Goal: Task Accomplishment & Management: Manage account settings

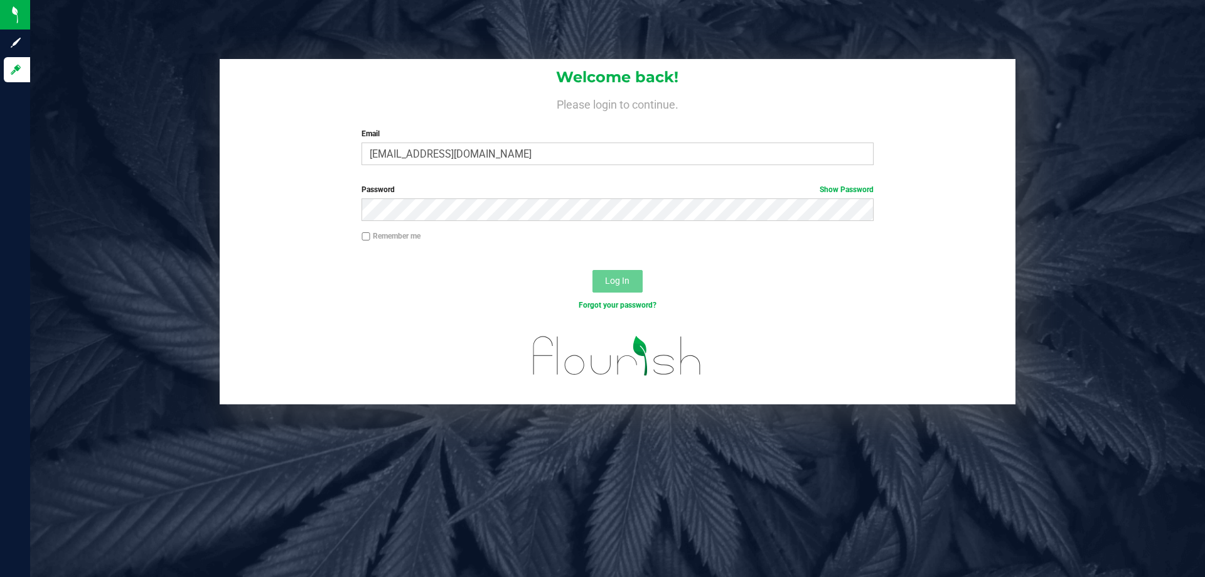
type input "[EMAIL_ADDRESS][DOMAIN_NAME]"
click at [592, 270] on button "Log In" at bounding box center [617, 281] width 50 height 23
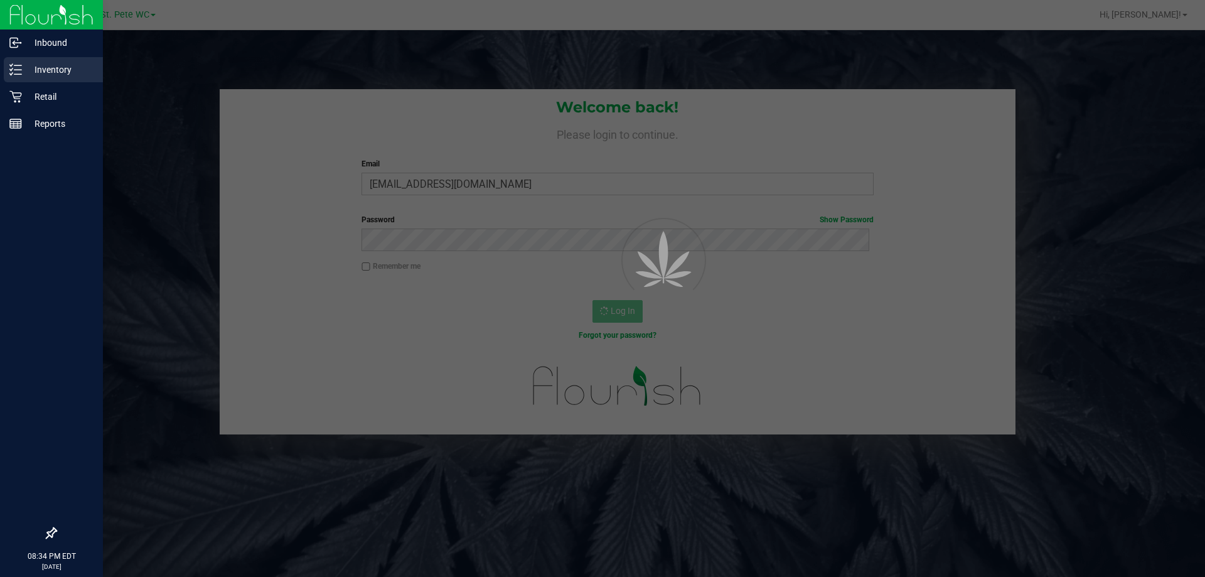
click at [48, 74] on p "Inventory" at bounding box center [59, 69] width 75 height 15
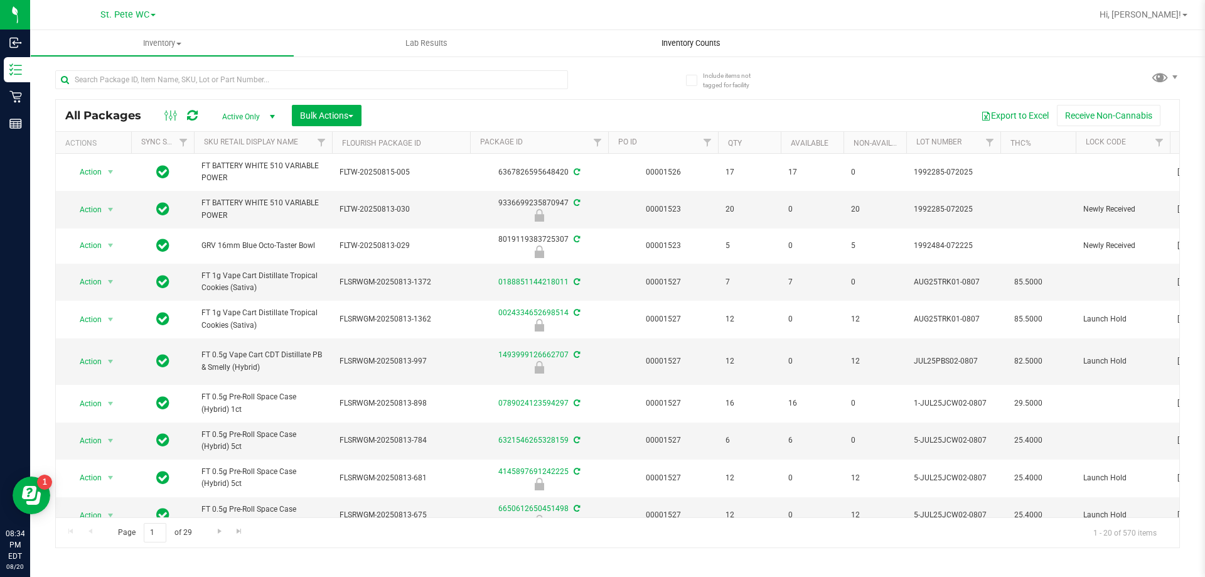
click at [673, 45] on span "Inventory Counts" at bounding box center [691, 43] width 93 height 11
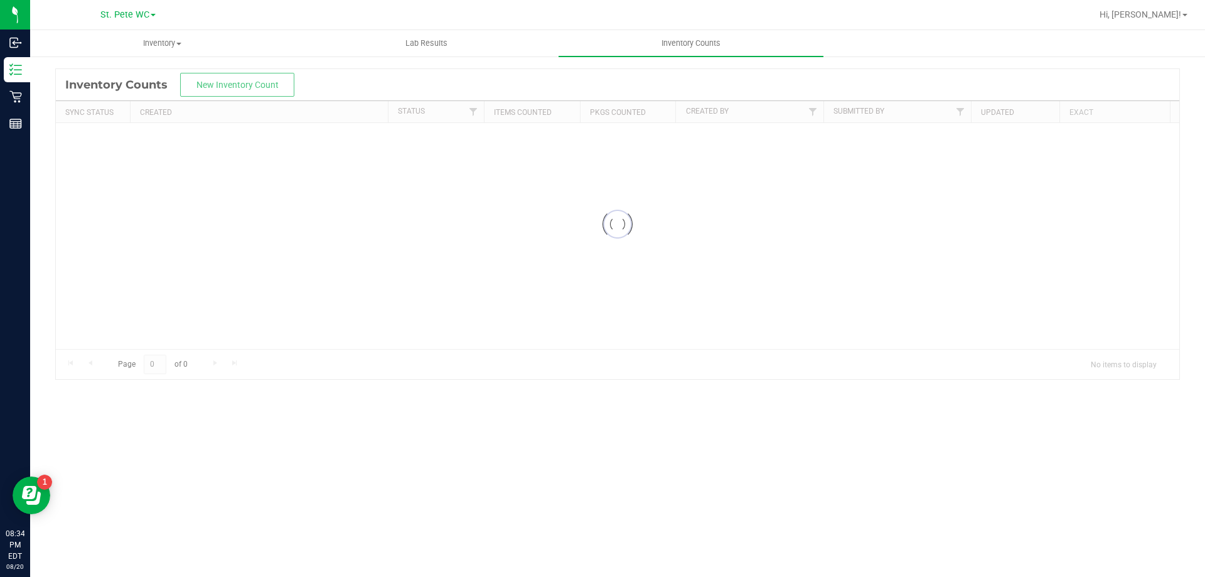
click at [225, 88] on div at bounding box center [617, 224] width 1123 height 310
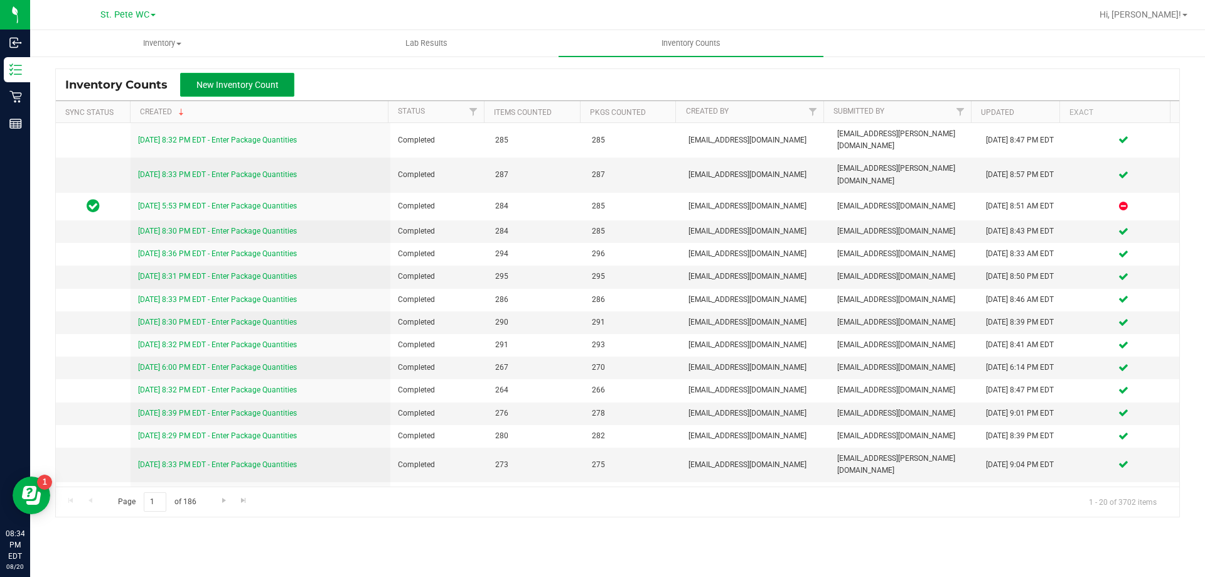
click at [225, 86] on span "New Inventory Count" at bounding box center [237, 85] width 82 height 10
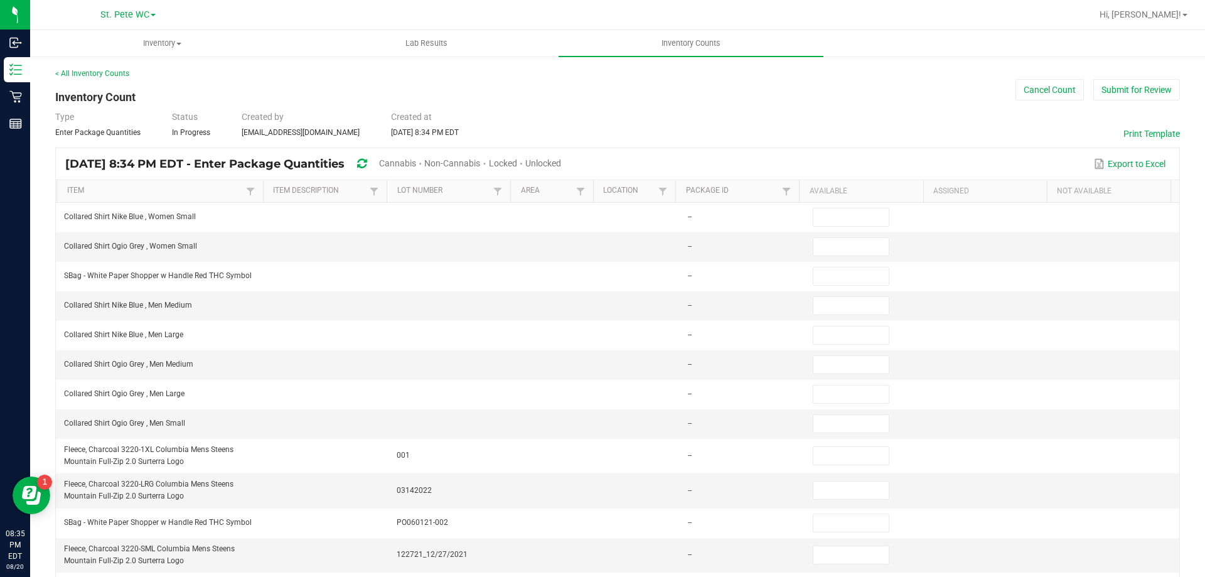
click at [561, 166] on span "Unlocked" at bounding box center [543, 163] width 36 height 10
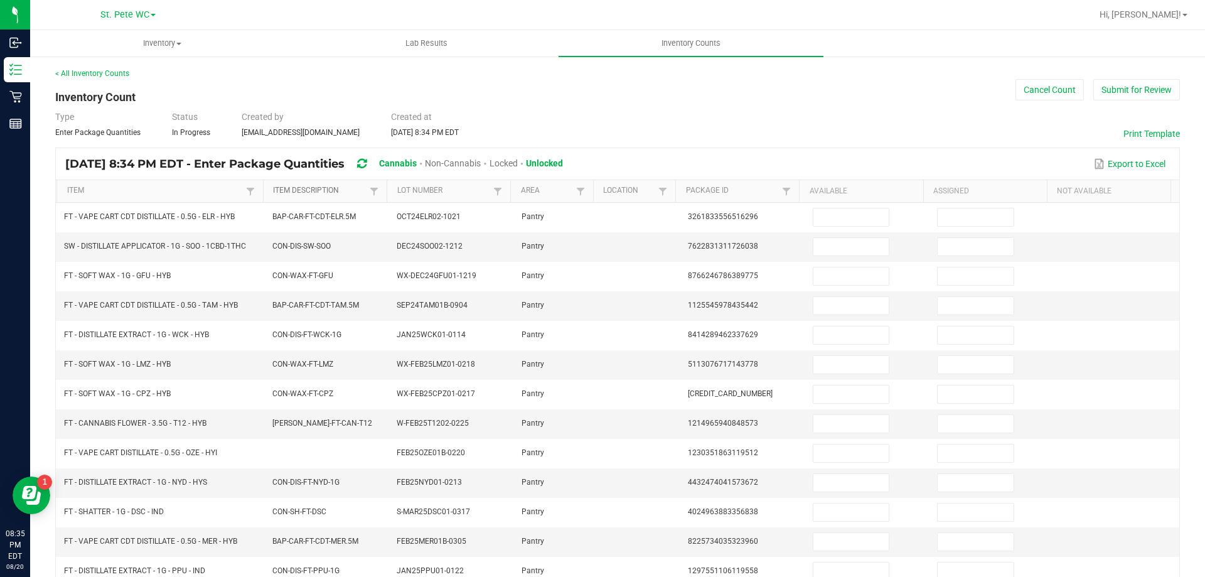
click at [360, 193] on link "Item Description" at bounding box center [320, 191] width 94 height 10
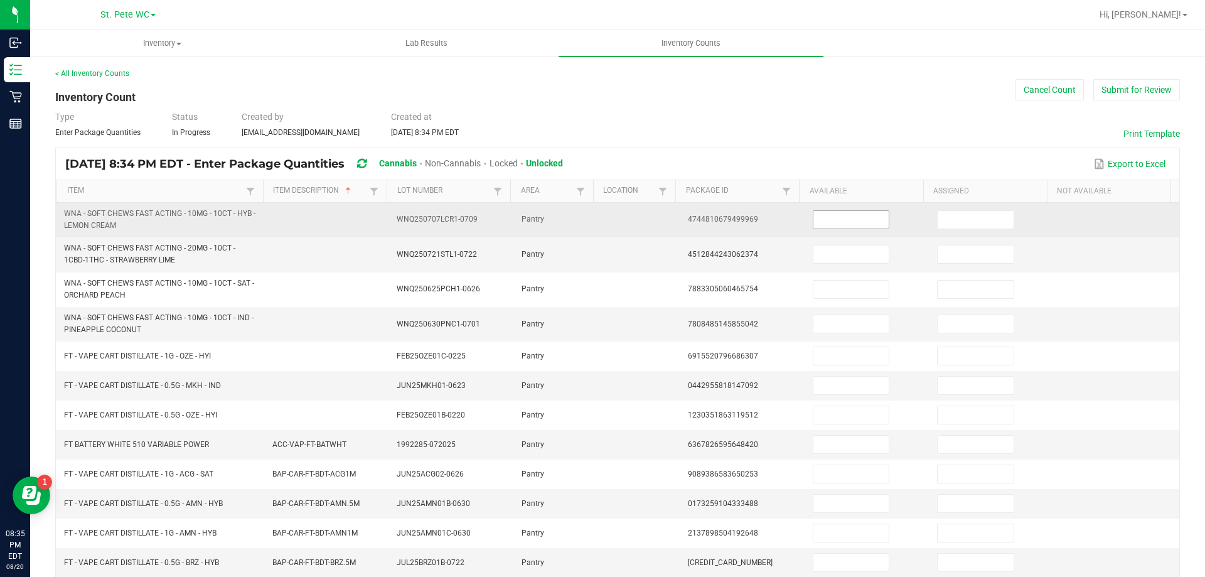
click at [839, 218] on input at bounding box center [850, 220] width 75 height 18
type input "29"
type input "8"
type input "7"
type input "9"
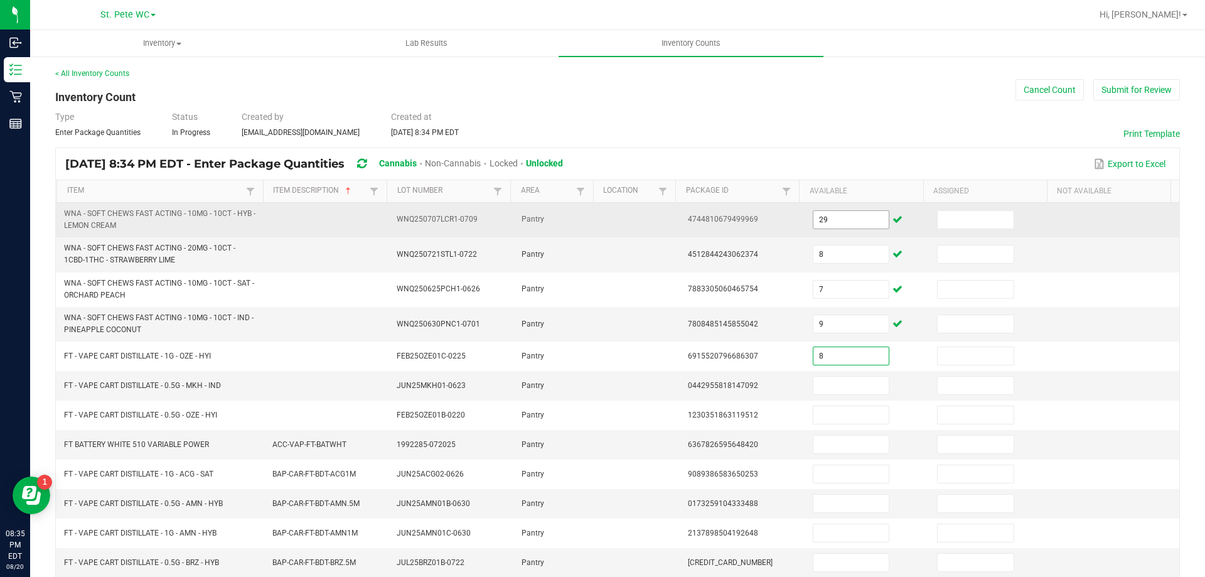
type input "8"
type input "3"
type input "5"
type input "99"
type input "3"
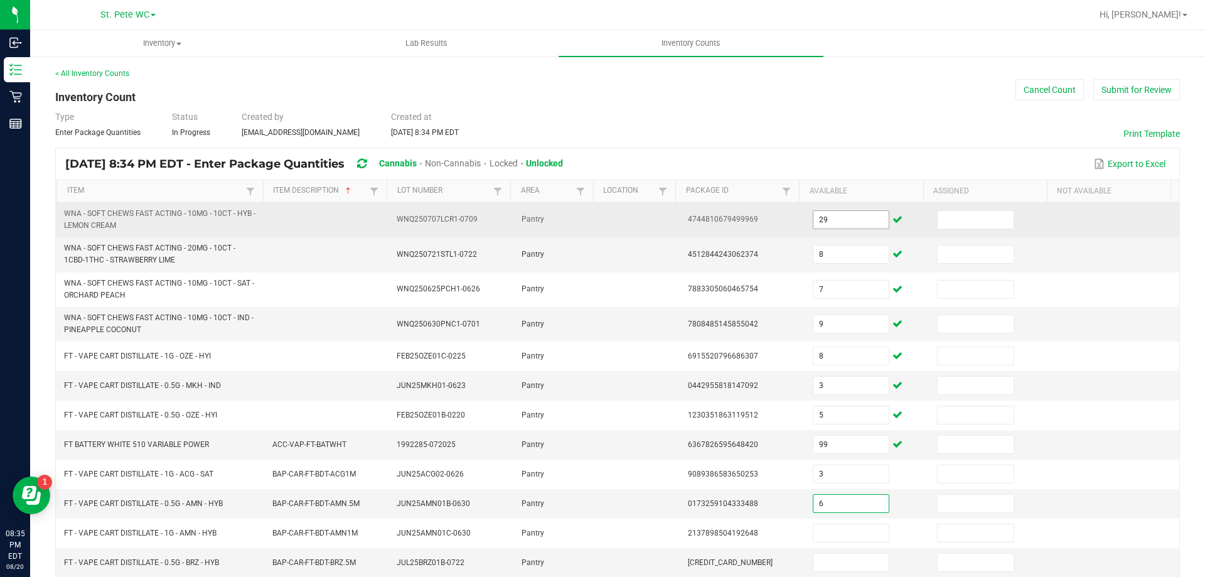
type input "6"
type input "9"
type input "4"
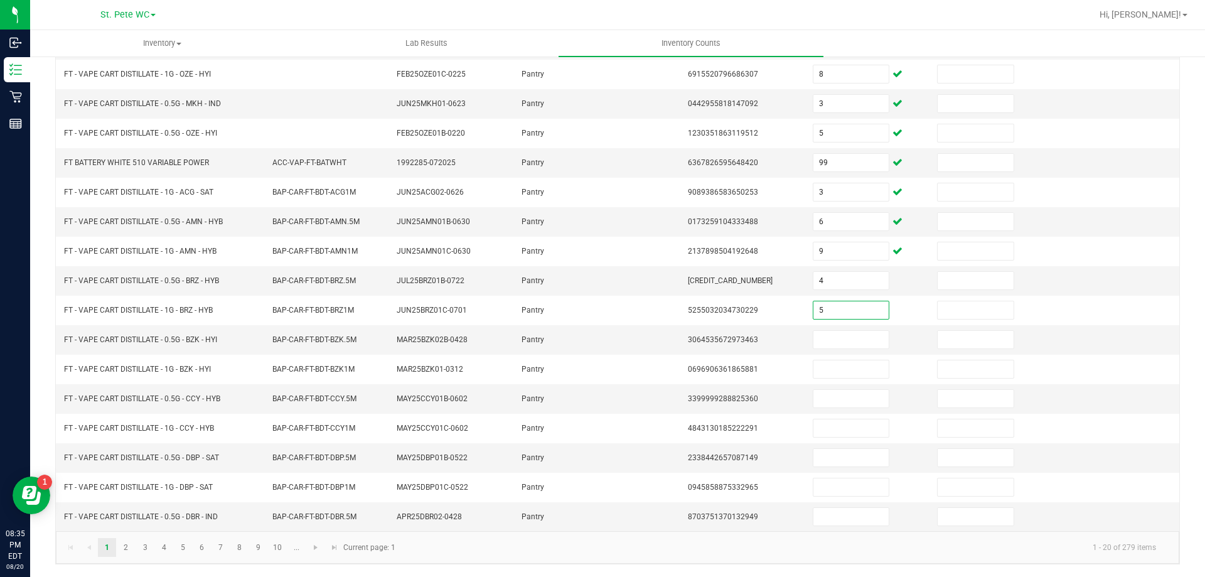
type input "5"
type input "3"
type input "5"
type input "2"
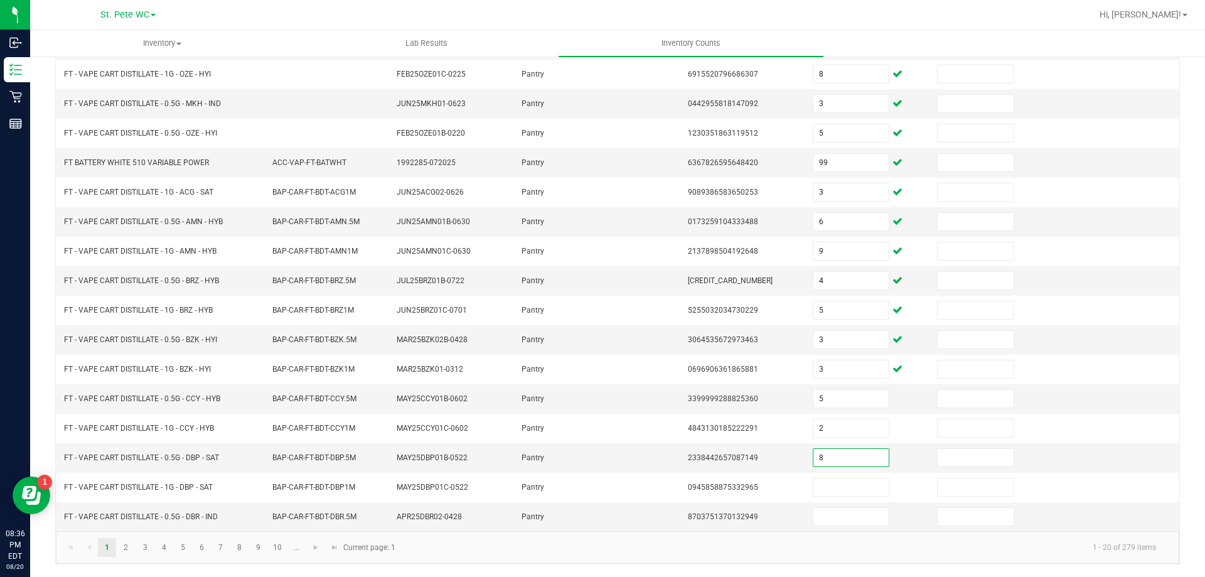
type input "8"
type input "11"
type input "4"
click at [134, 547] on link "2" at bounding box center [126, 547] width 18 height 19
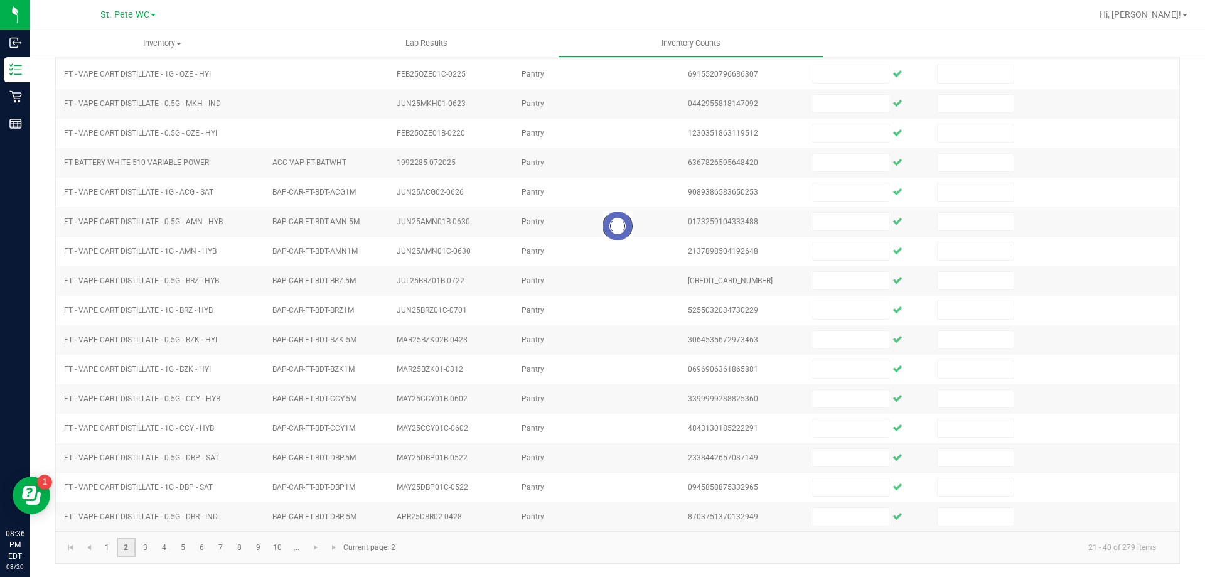
scroll to position [260, 0]
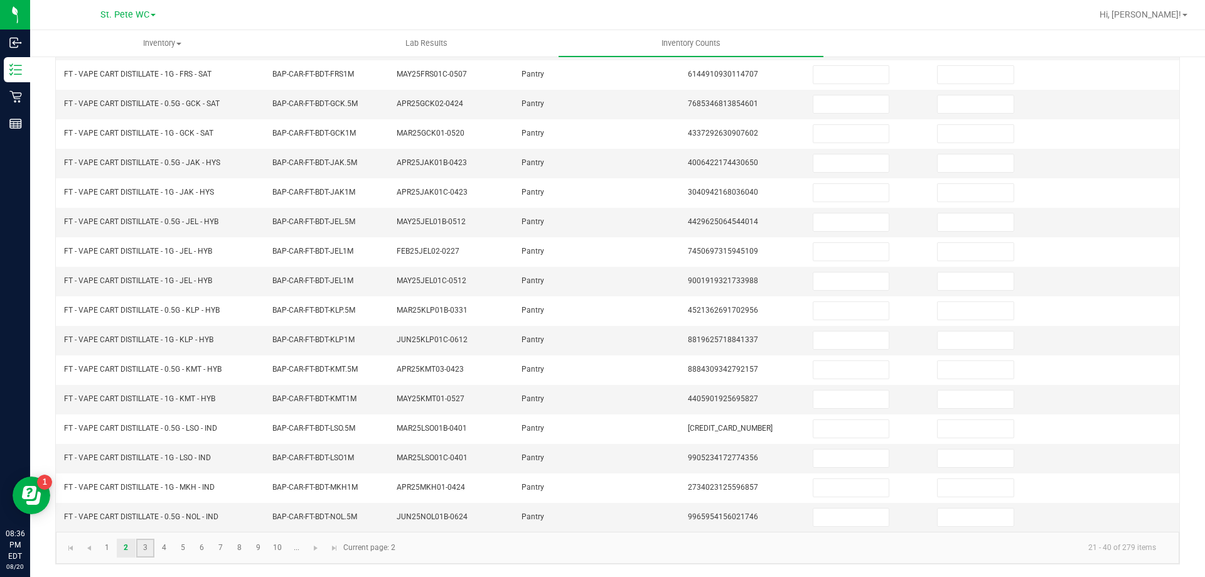
click at [145, 547] on link "3" at bounding box center [145, 548] width 18 height 19
click at [164, 547] on link "4" at bounding box center [164, 548] width 18 height 19
click at [183, 547] on link "5" at bounding box center [183, 548] width 18 height 19
click at [201, 555] on link "6" at bounding box center [202, 548] width 18 height 19
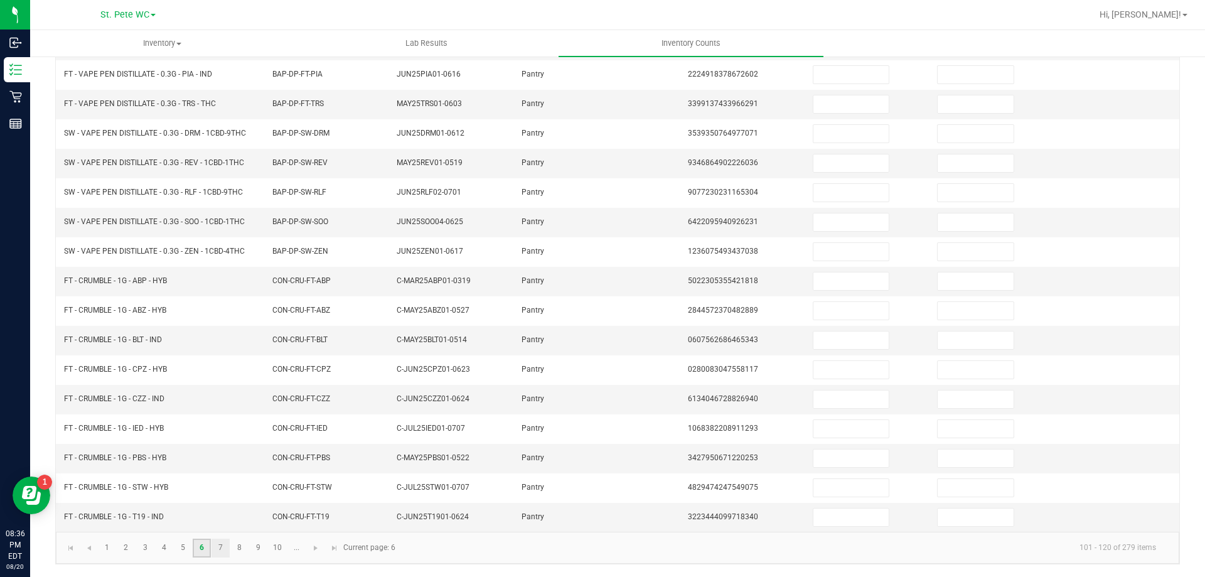
click at [221, 547] on link "7" at bounding box center [221, 548] width 18 height 19
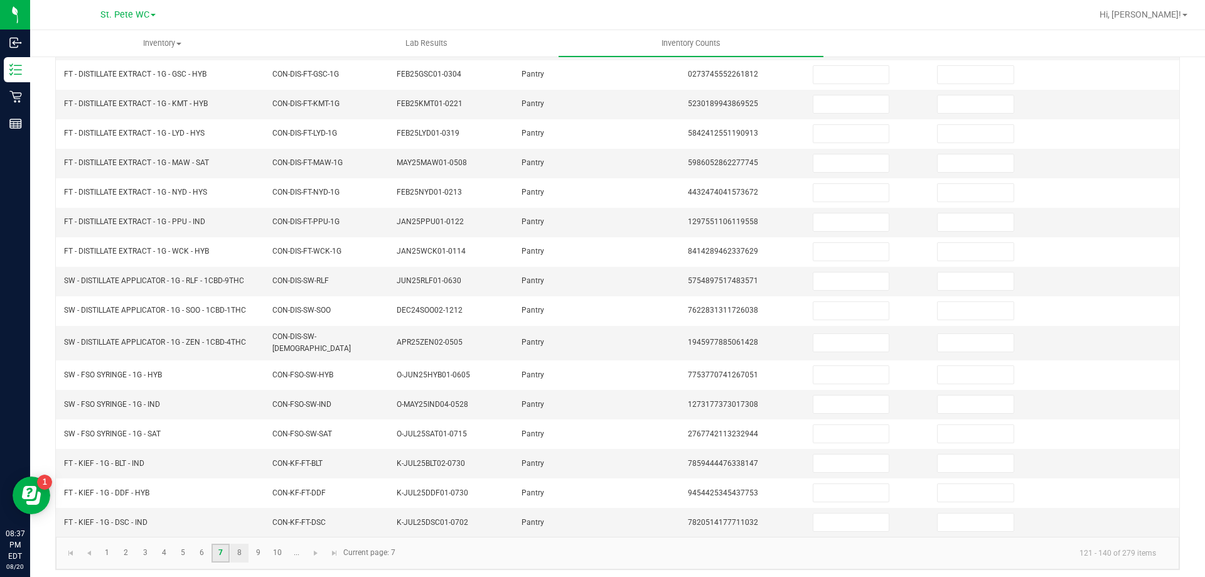
click at [240, 547] on link "8" at bounding box center [239, 553] width 18 height 19
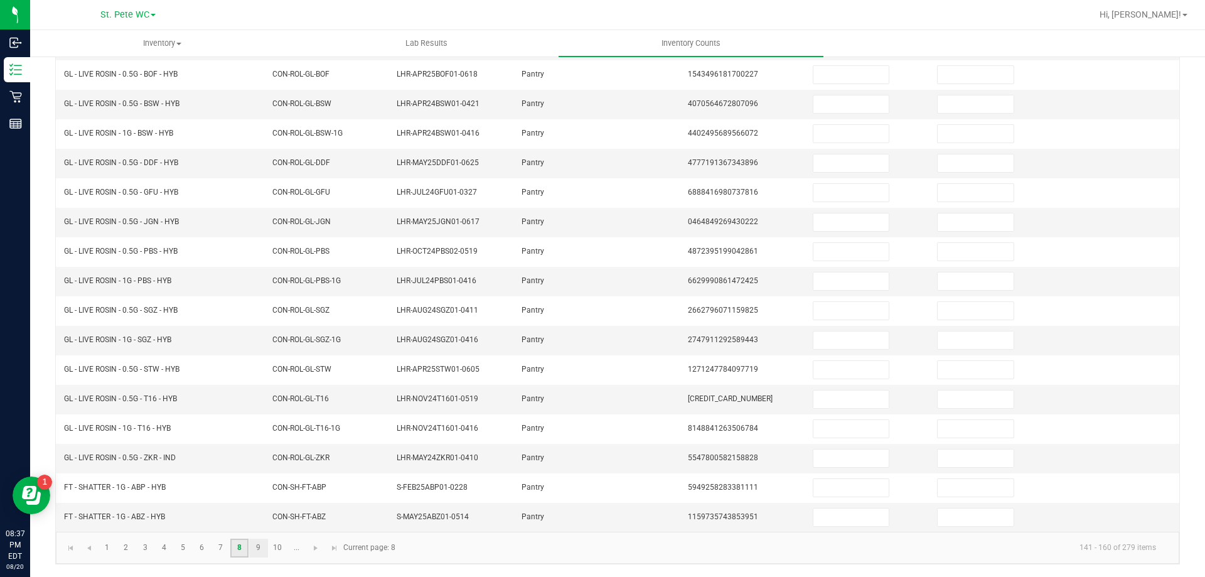
click at [259, 549] on link "9" at bounding box center [258, 548] width 18 height 19
click at [277, 549] on link "10" at bounding box center [278, 548] width 18 height 19
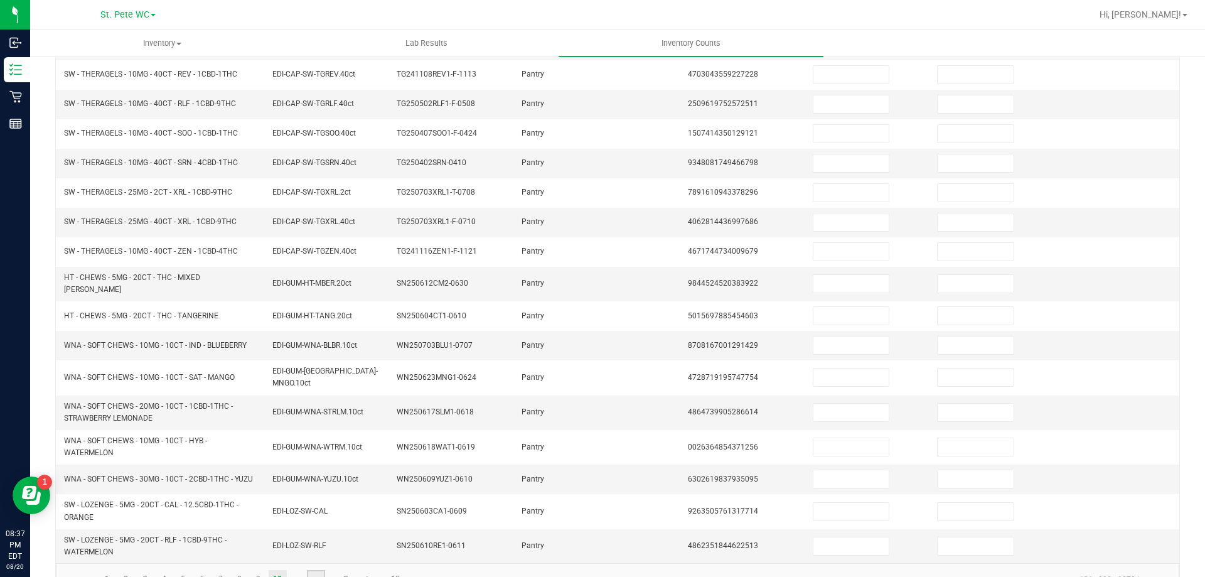
click at [315, 574] on span "Go to the next page" at bounding box center [316, 579] width 10 height 10
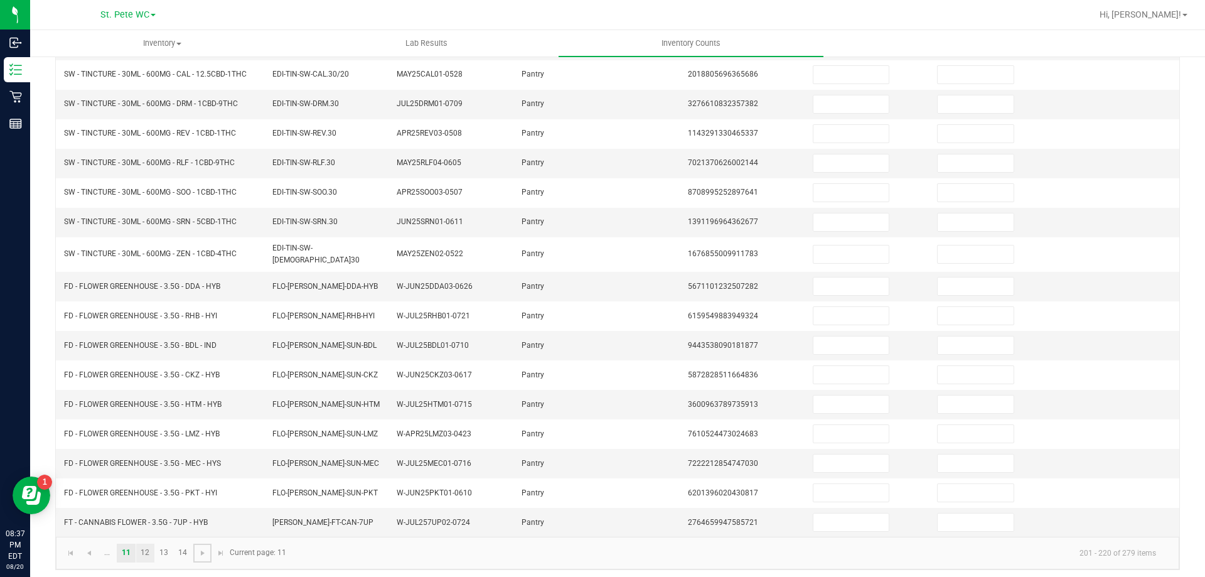
click at [145, 552] on link "12" at bounding box center [145, 553] width 18 height 19
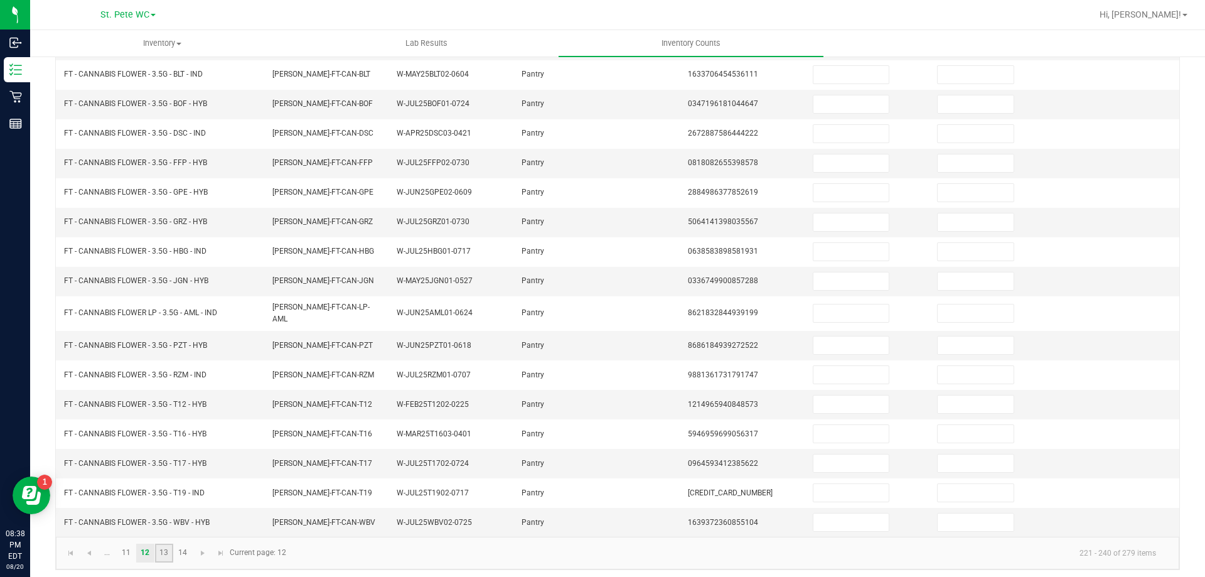
click at [159, 555] on link "13" at bounding box center [164, 553] width 18 height 19
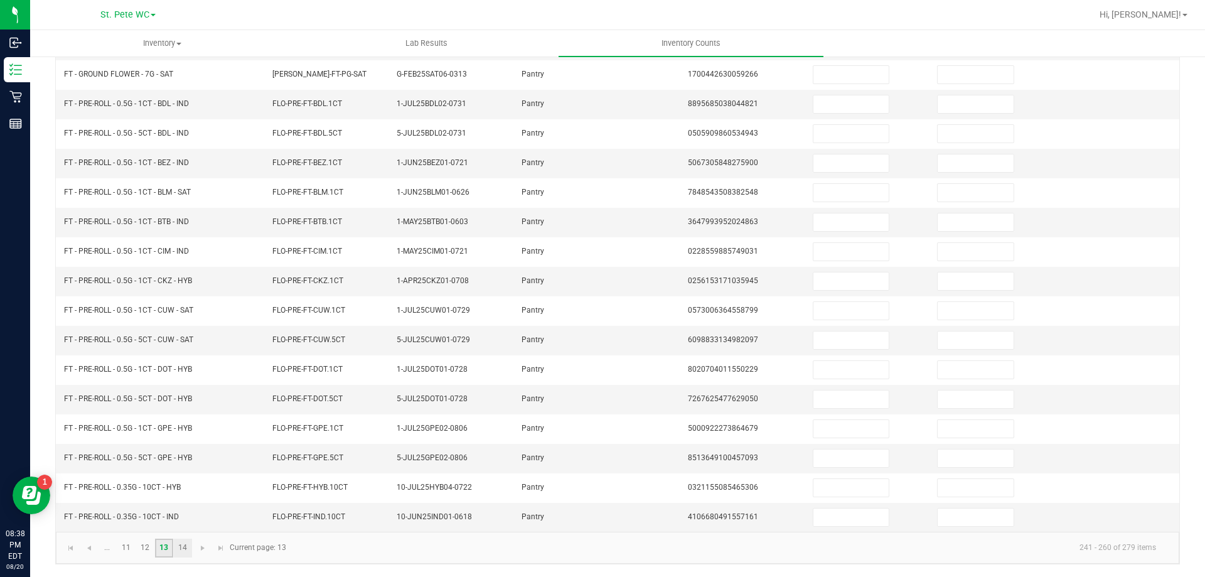
click at [183, 547] on link "14" at bounding box center [183, 548] width 18 height 19
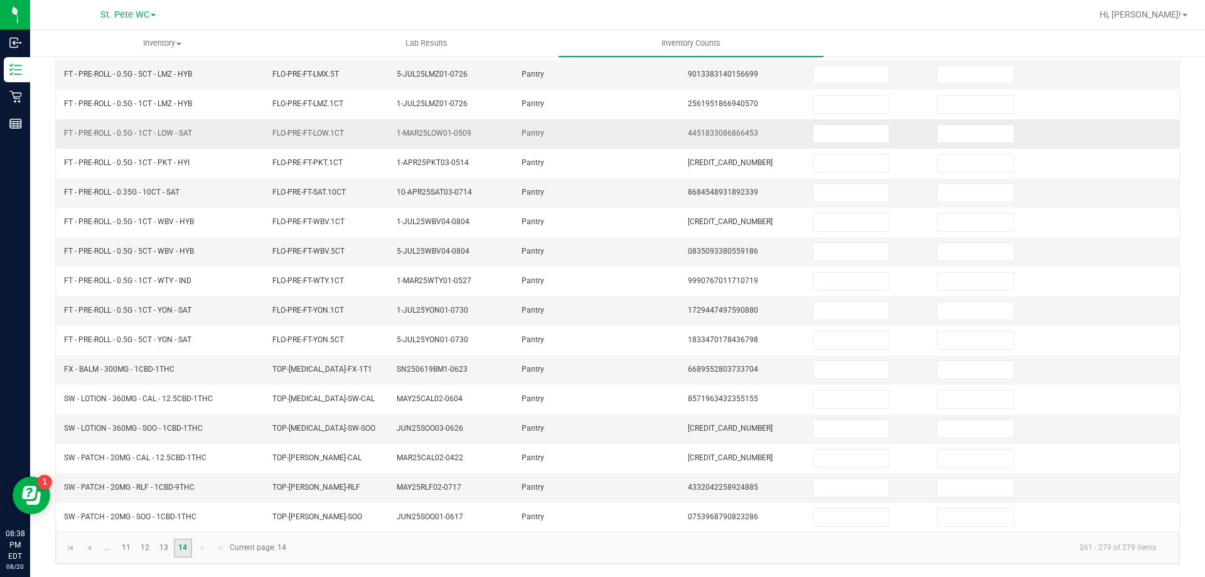
scroll to position [0, 0]
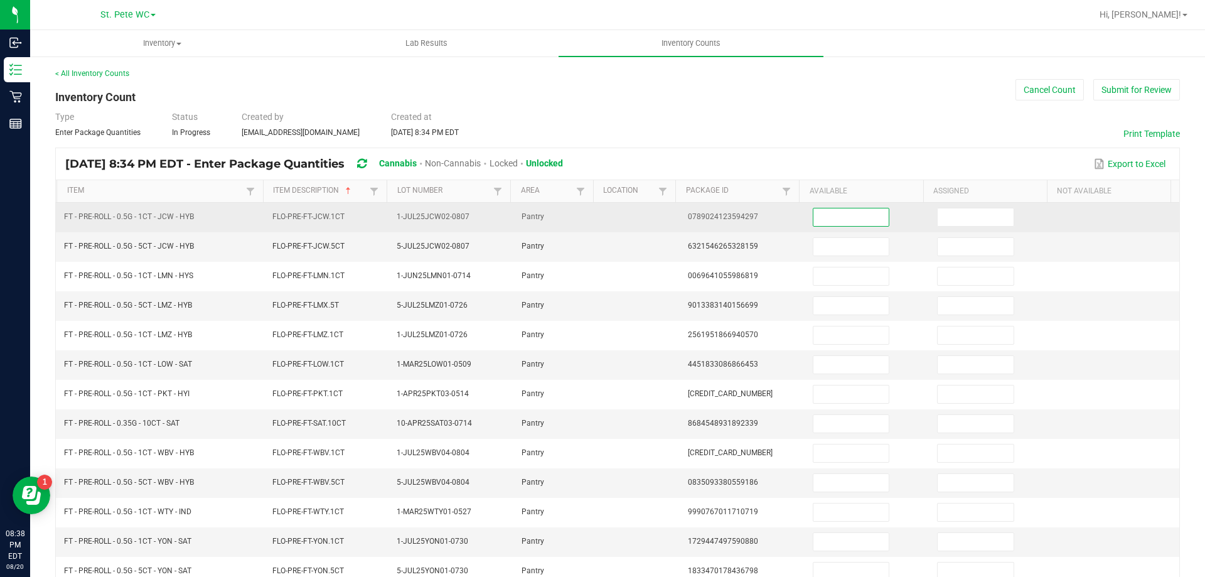
click at [852, 212] on input at bounding box center [850, 217] width 75 height 18
type input "16"
type input "6"
type input "14"
type input "12"
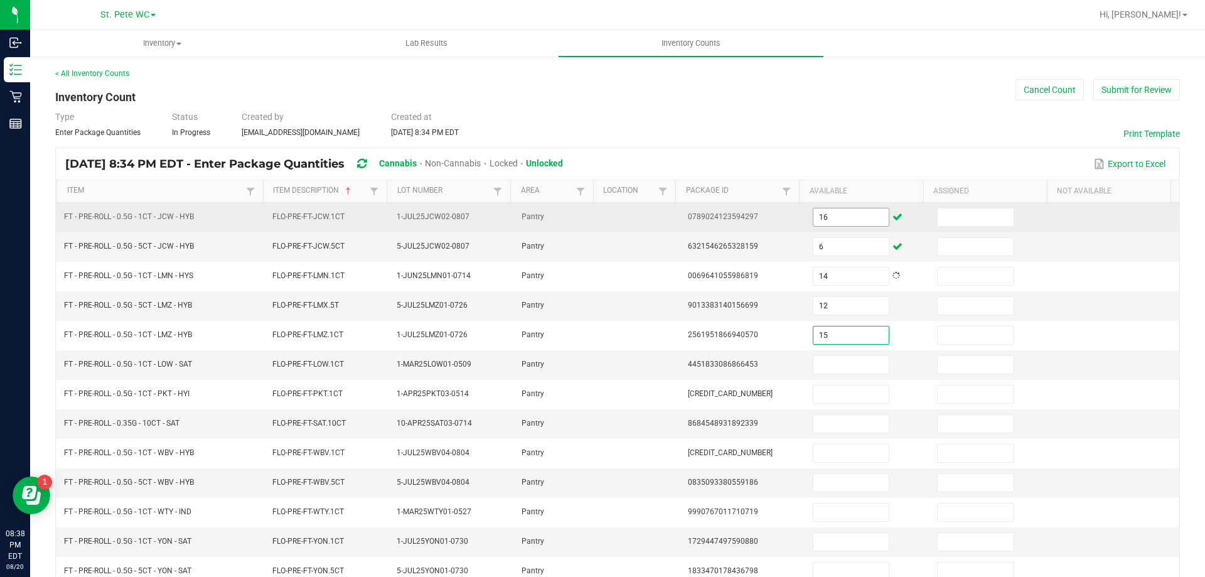
type input "15"
type input "1"
type input "9"
type input "1"
type input "11"
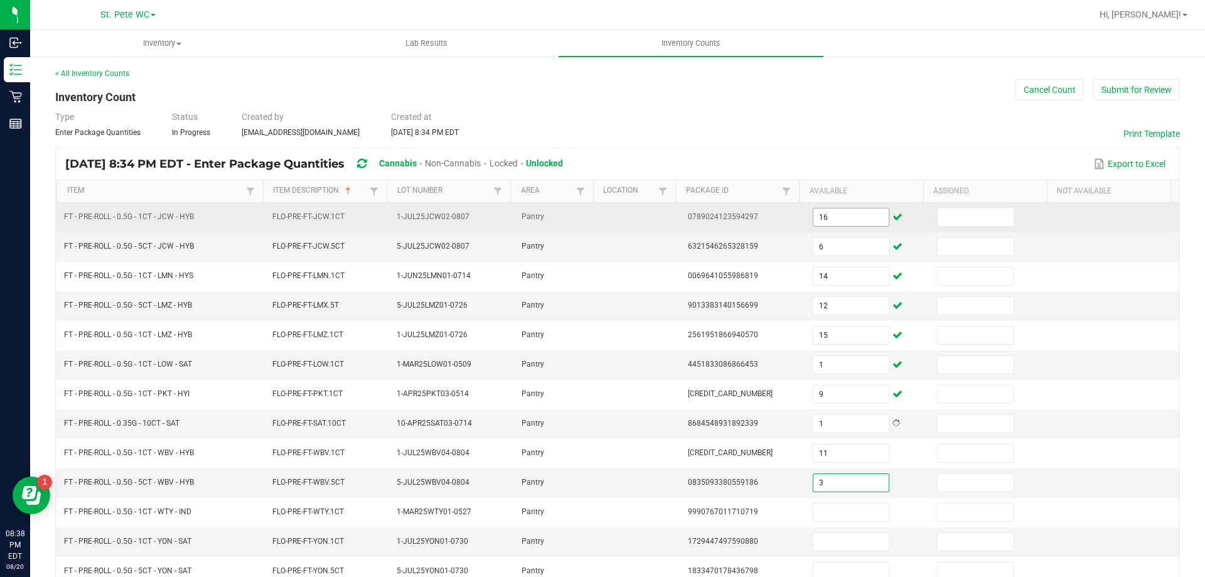
type input "3"
type input "14"
type input "22"
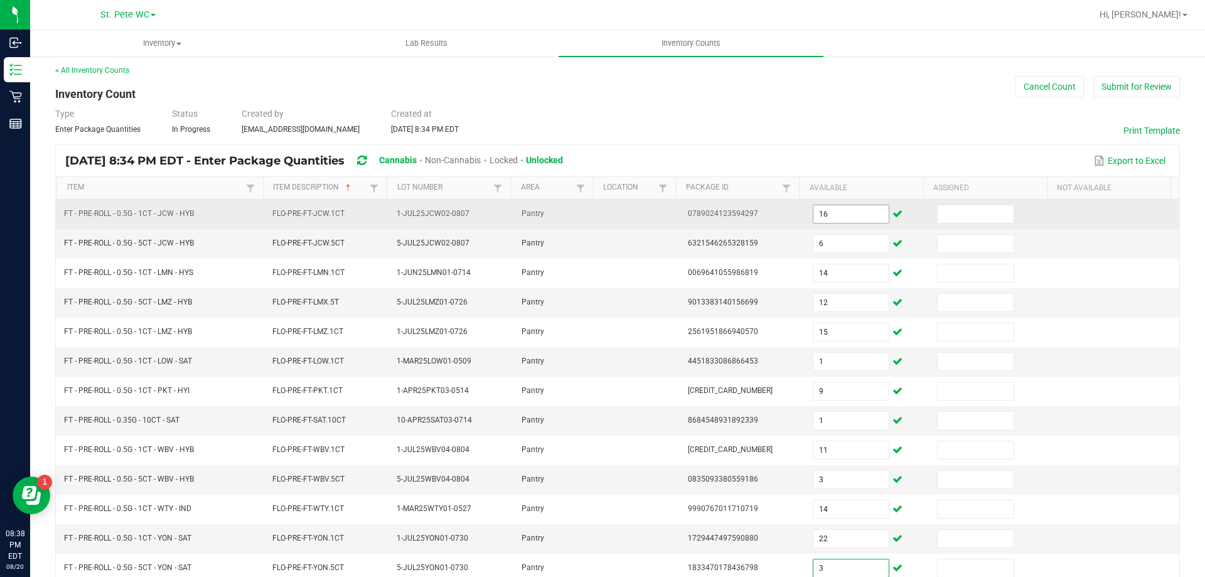
type input "3"
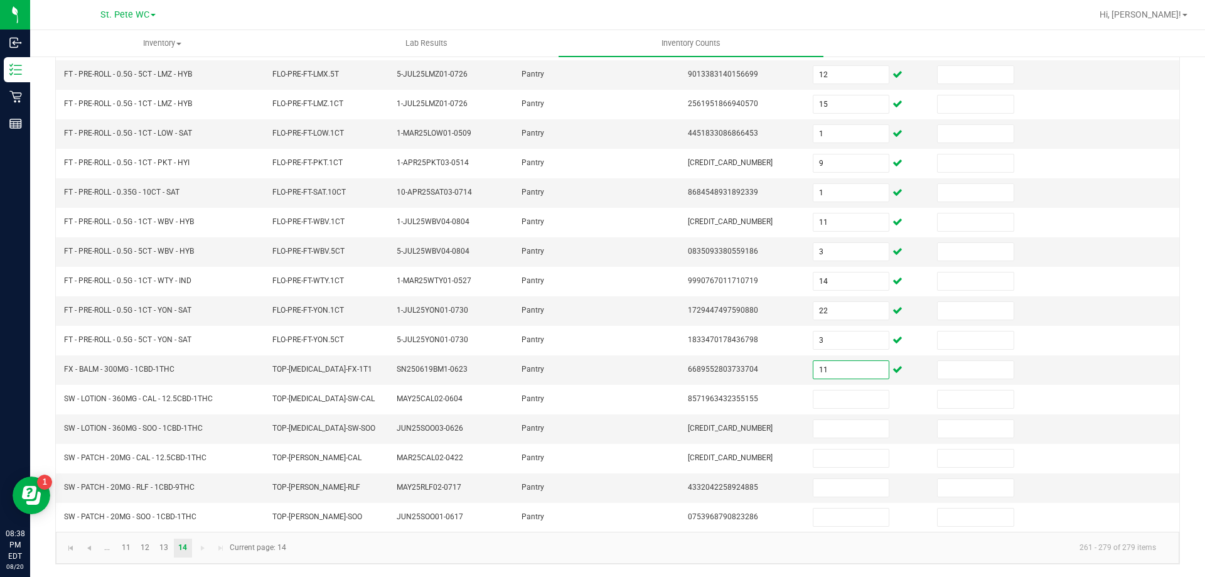
type input "11"
type input "6"
type input "1"
click at [830, 370] on input "11" at bounding box center [850, 370] width 75 height 18
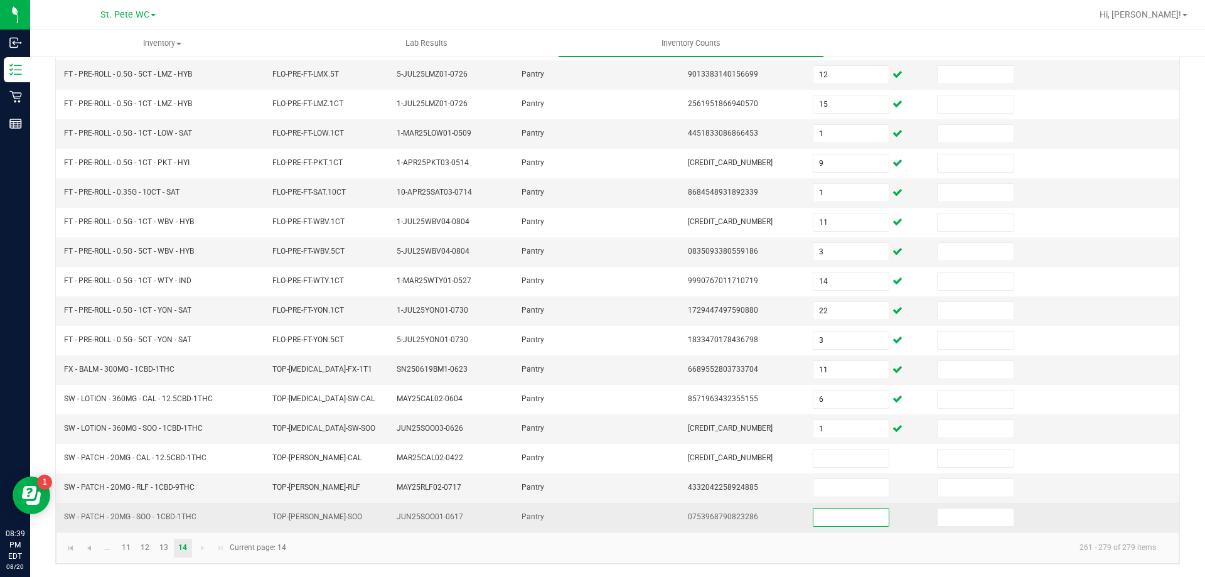
click at [872, 522] on input at bounding box center [850, 517] width 75 height 18
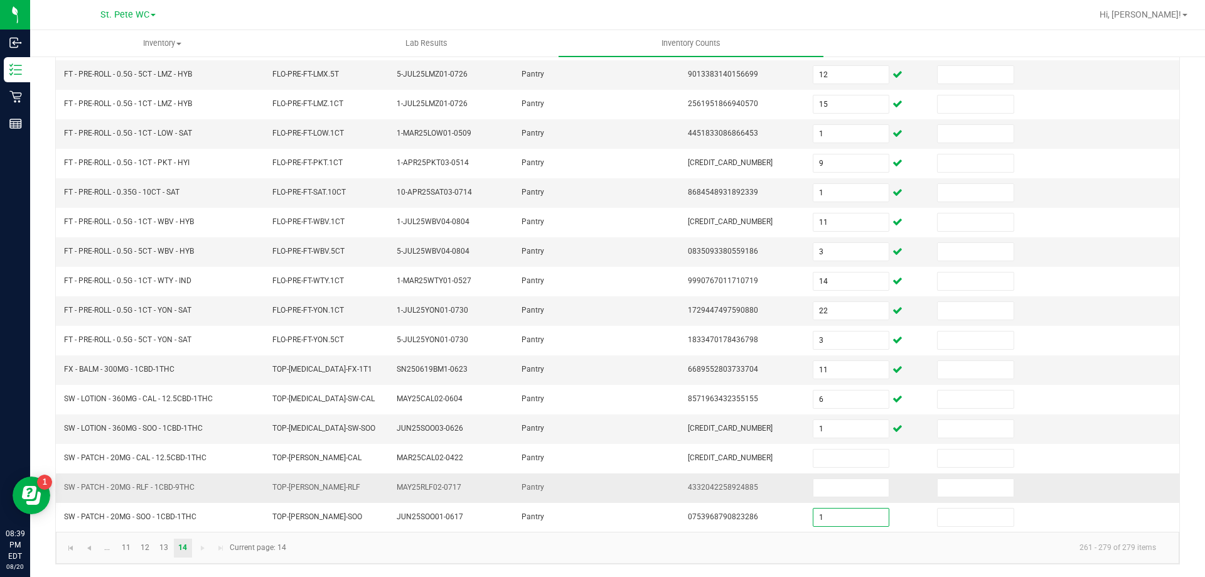
type input "1"
click at [853, 499] on td at bounding box center [867, 487] width 125 height 29
click at [841, 493] on input at bounding box center [850, 488] width 75 height 18
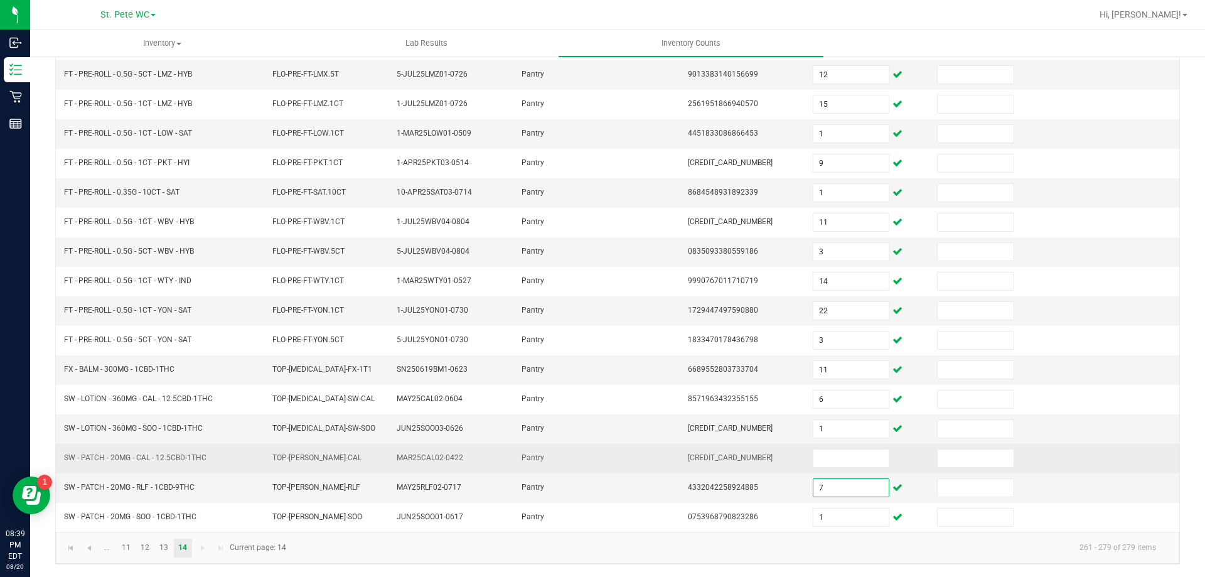
type input "7"
click at [823, 448] on td at bounding box center [867, 458] width 125 height 29
click at [824, 454] on input at bounding box center [850, 458] width 75 height 18
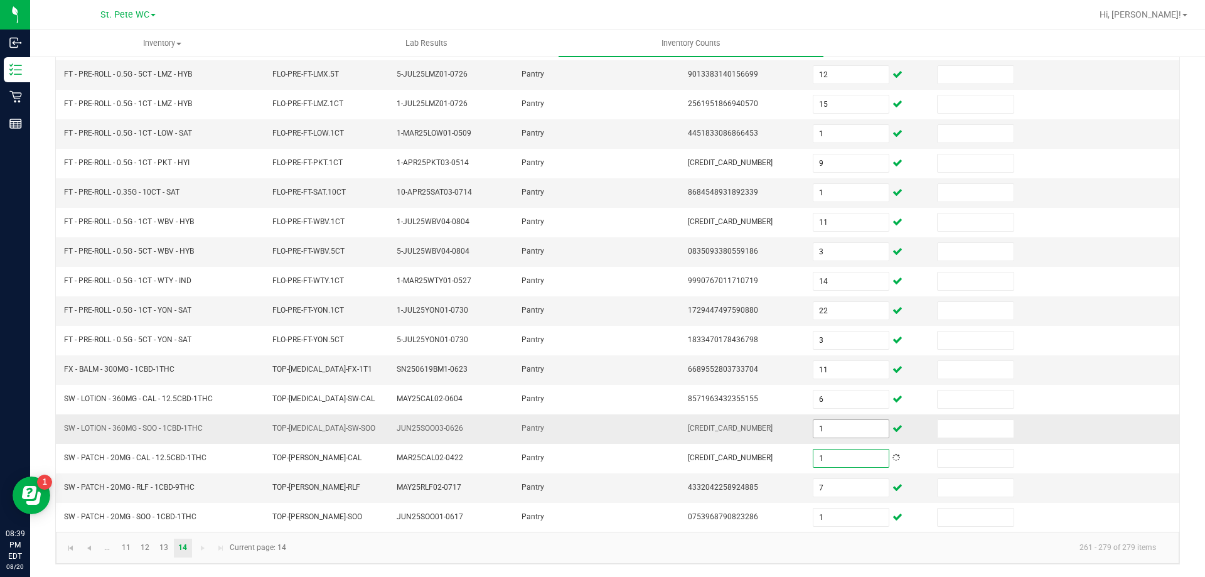
type input "1"
click at [820, 432] on input "1" at bounding box center [850, 429] width 75 height 18
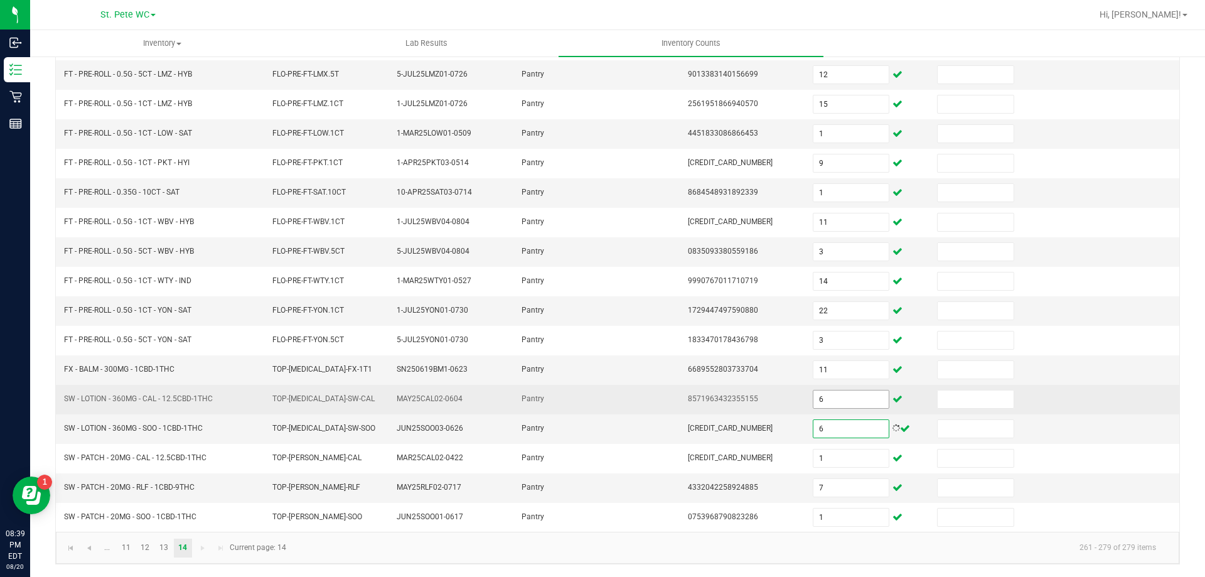
type input "6"
click at [815, 397] on input "6" at bounding box center [850, 399] width 75 height 18
click at [838, 400] on input "11" at bounding box center [850, 399] width 75 height 18
type input "1"
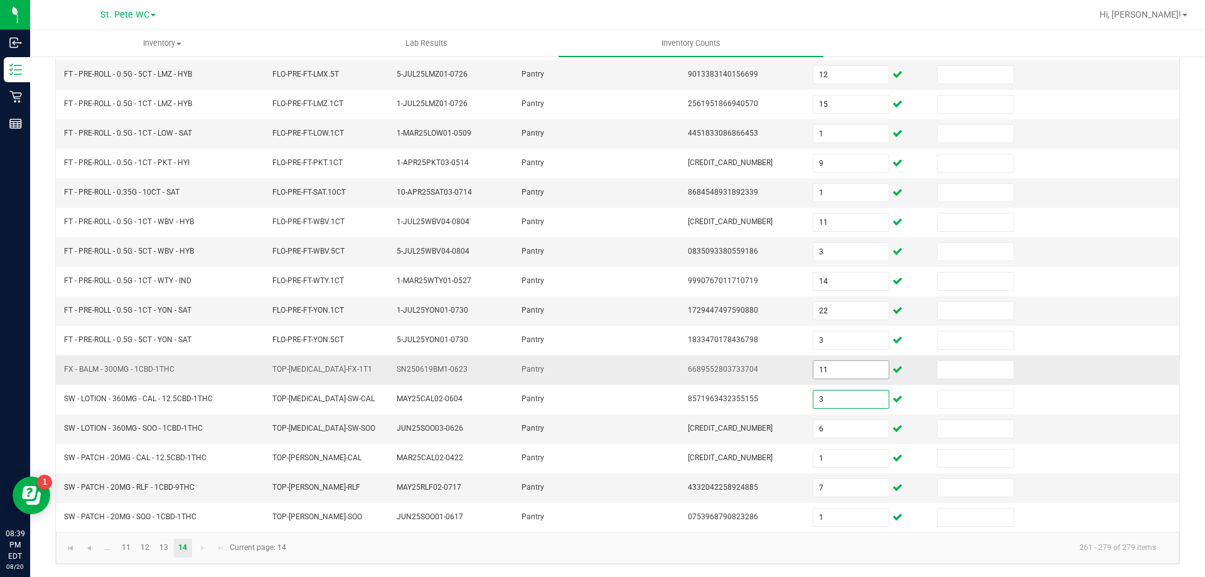
type input "3"
click at [825, 377] on input "11" at bounding box center [850, 370] width 75 height 18
drag, startPoint x: 840, startPoint y: 368, endPoint x: 773, endPoint y: 365, distance: 67.3
click at [773, 365] on tr "FX - BALM - 300MG - 1CBD-1THC TOP-[MEDICAL_DATA]-FX-1T1 SN250619BM1-0623 Pantry…" at bounding box center [617, 369] width 1123 height 29
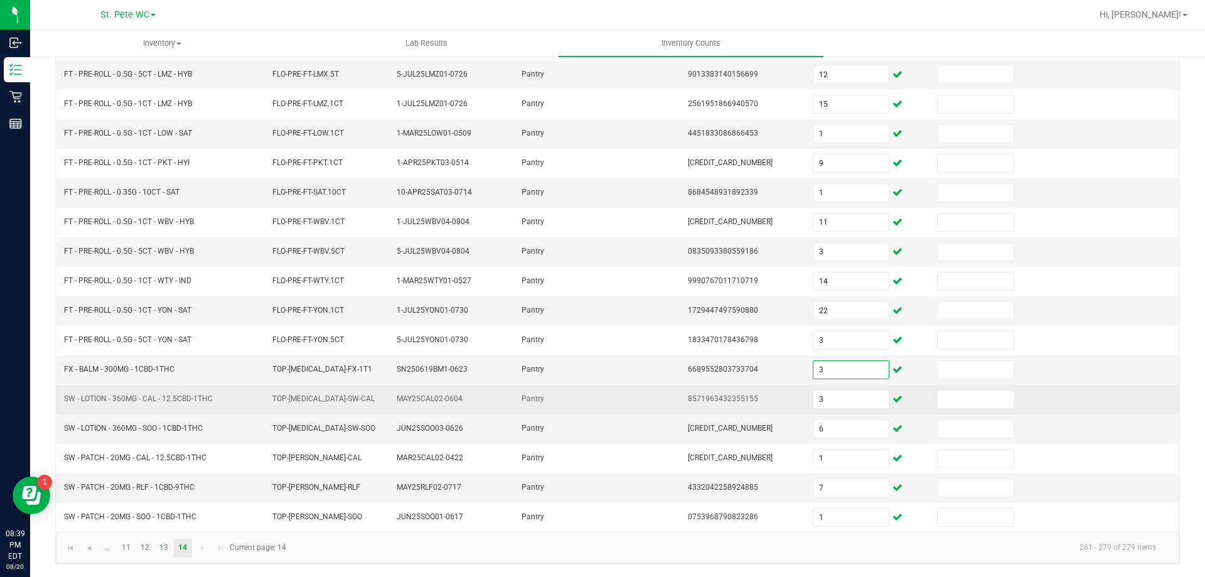
type input "3"
click at [618, 411] on td at bounding box center [639, 399] width 83 height 29
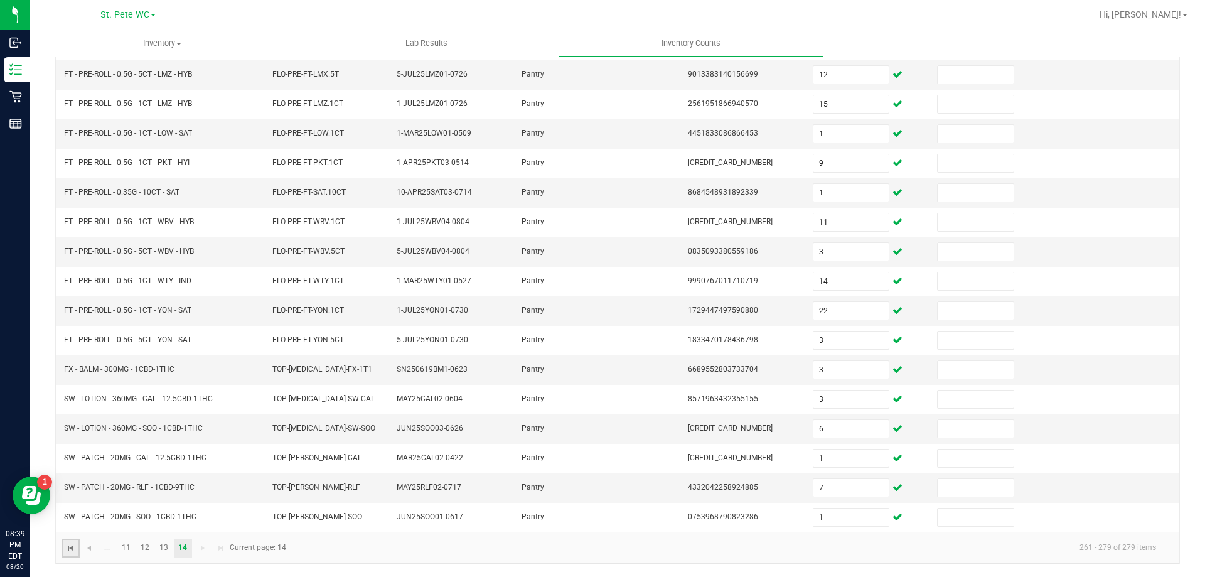
click at [75, 549] on span "Go to the first page" at bounding box center [71, 548] width 10 height 10
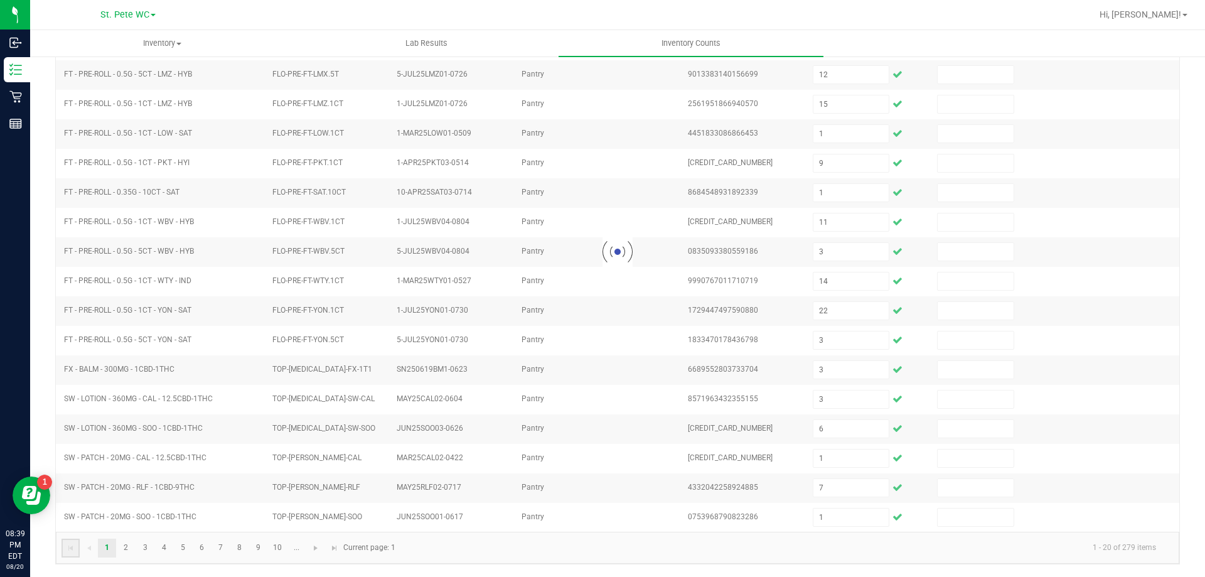
type input "29"
type input "8"
type input "7"
type input "9"
type input "8"
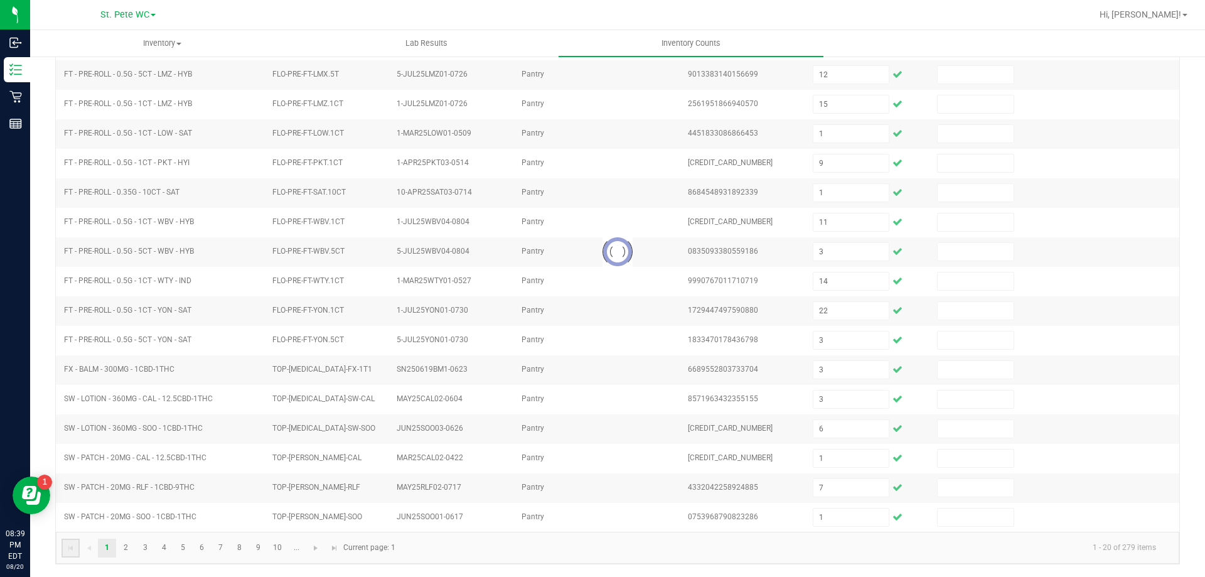
type input "3"
type input "5"
type input "99"
type input "3"
type input "6"
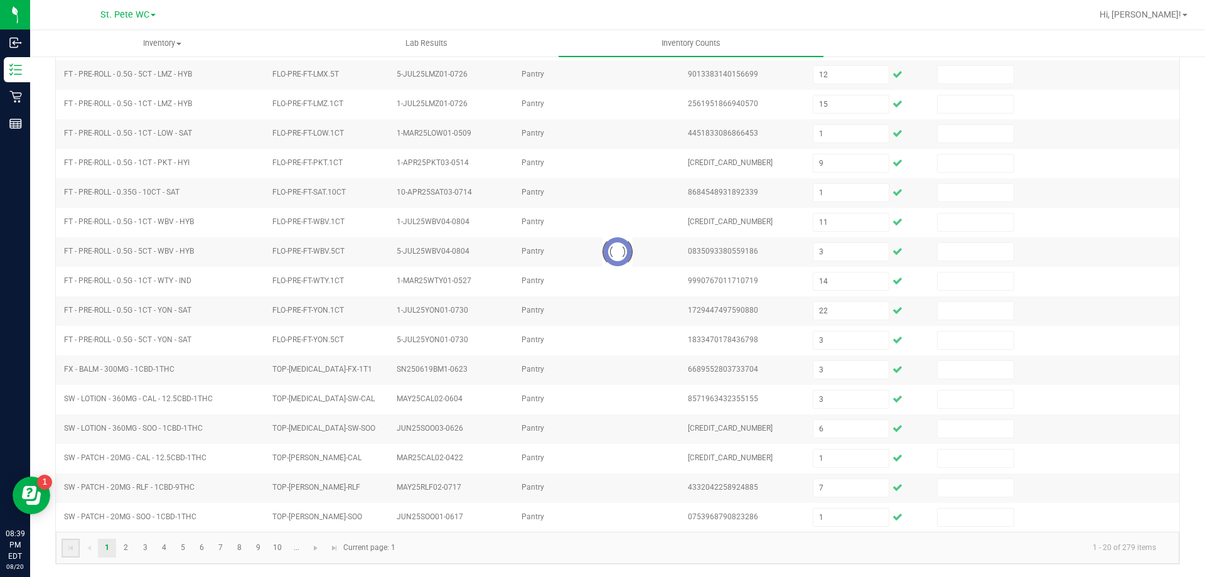
type input "9"
type input "4"
type input "5"
type input "2"
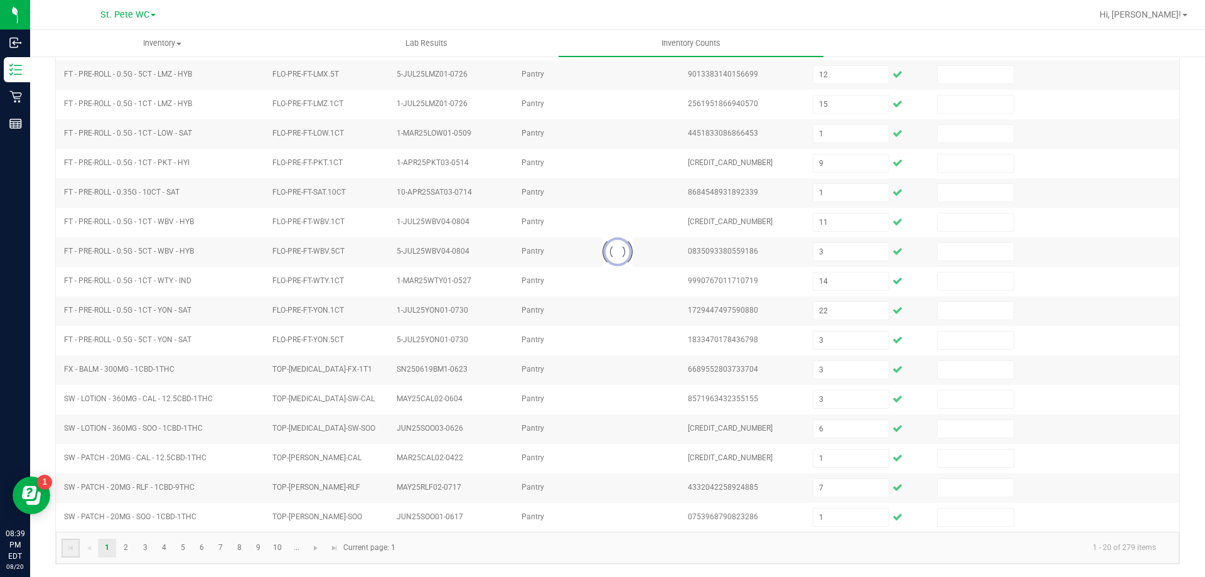
type input "8"
type input "11"
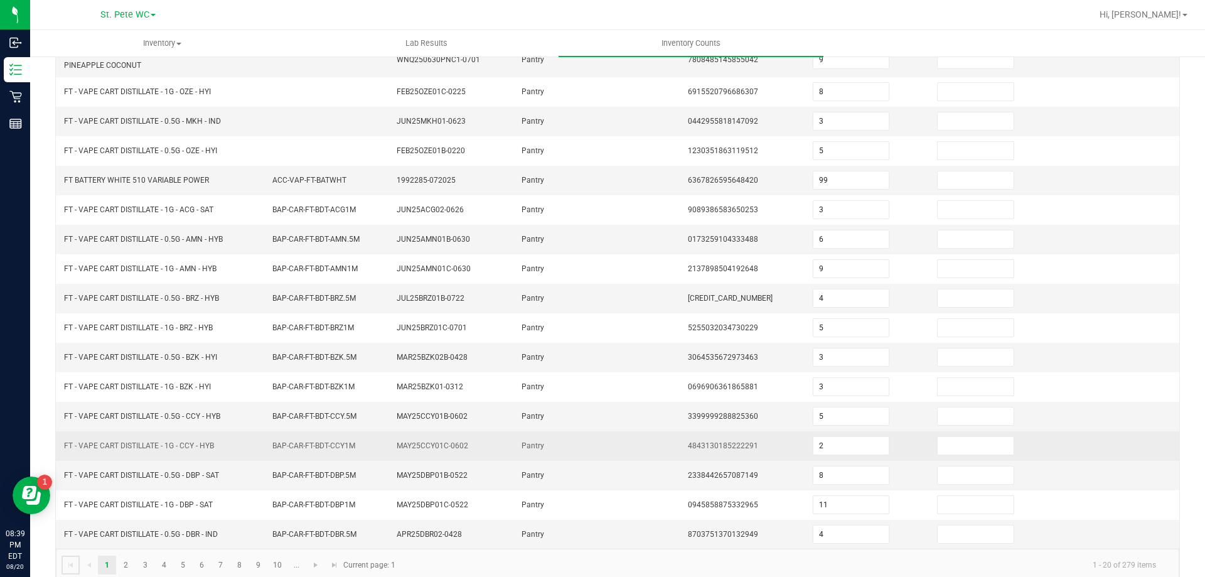
scroll to position [282, 0]
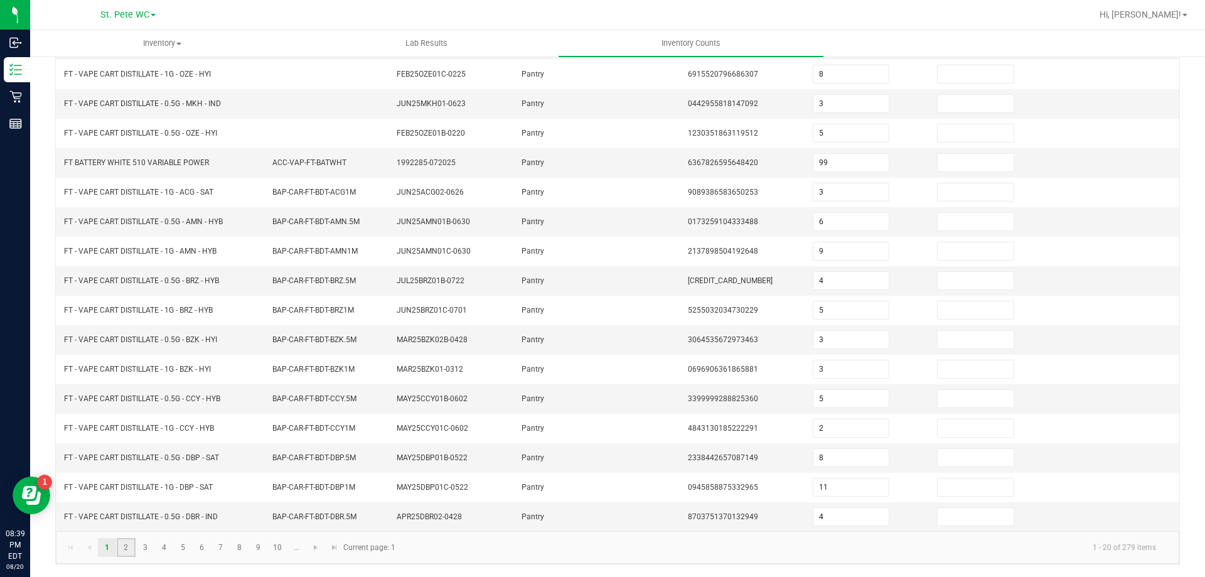
click at [129, 555] on link "2" at bounding box center [126, 547] width 18 height 19
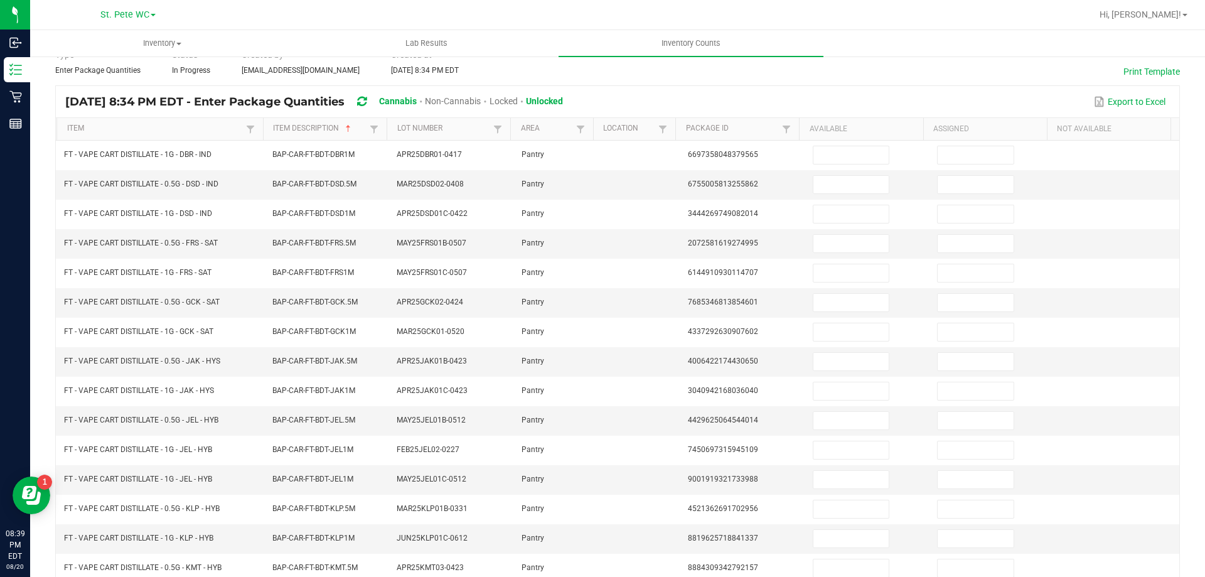
scroll to position [0, 0]
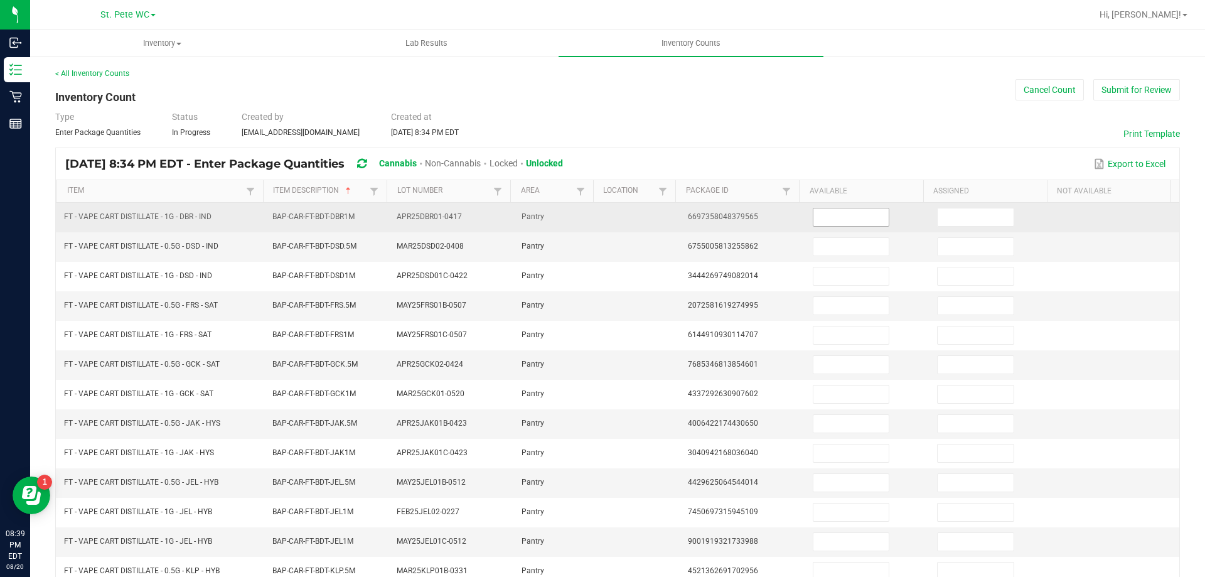
click at [833, 210] on input at bounding box center [850, 217] width 75 height 18
type input "2"
type input "4"
type input "11"
type input "5"
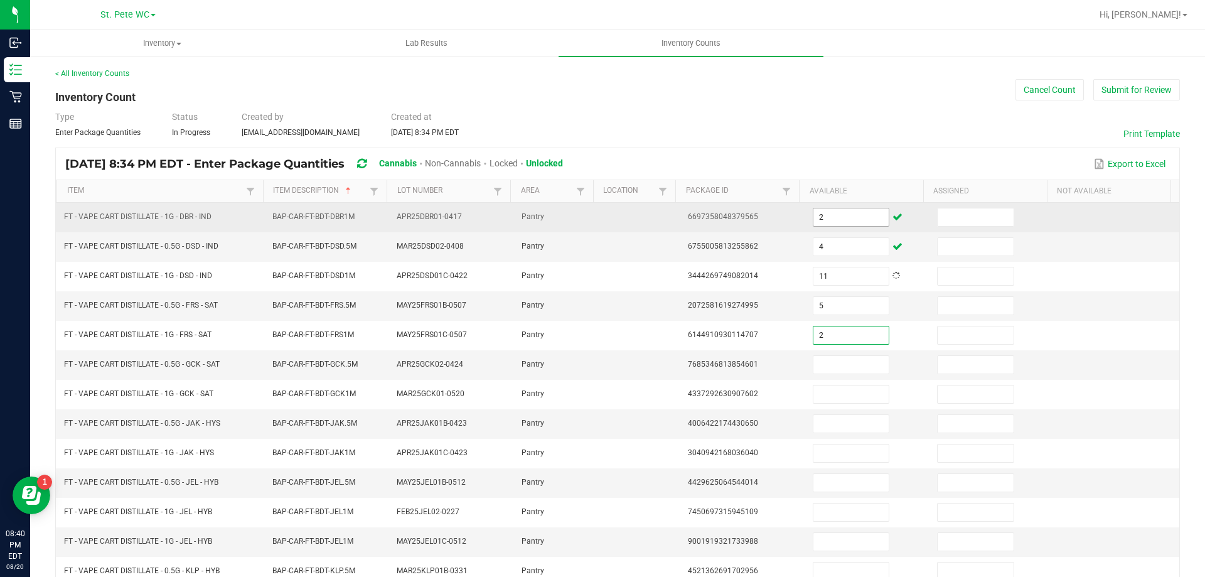
type input "2"
type input "8"
type input "10"
type input "1"
type input "10"
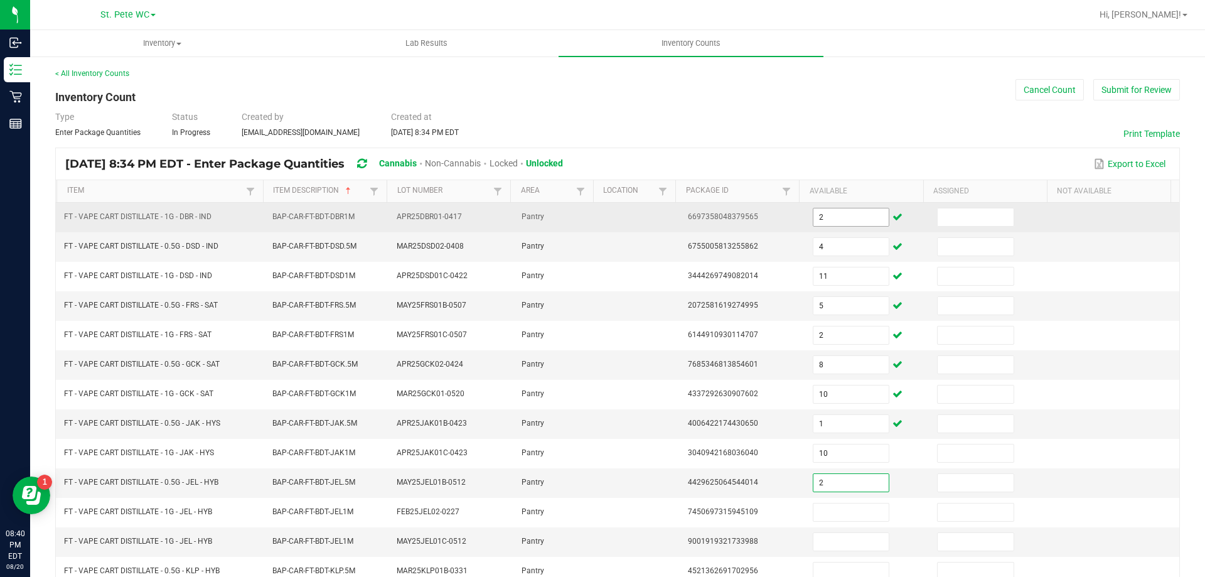
type input "2"
type input "11"
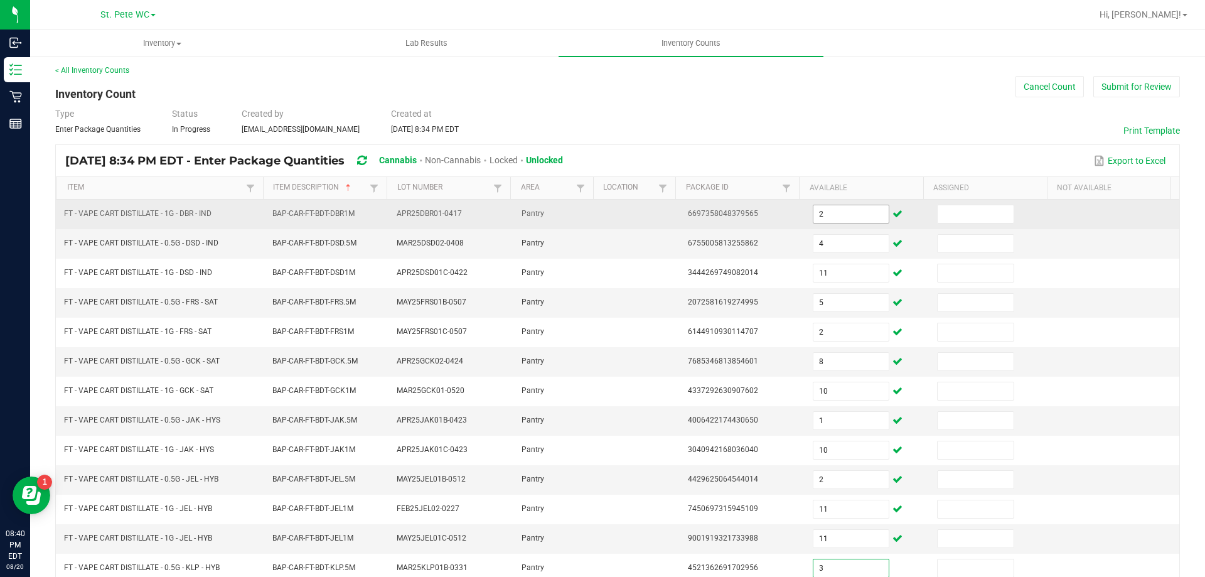
type input "3"
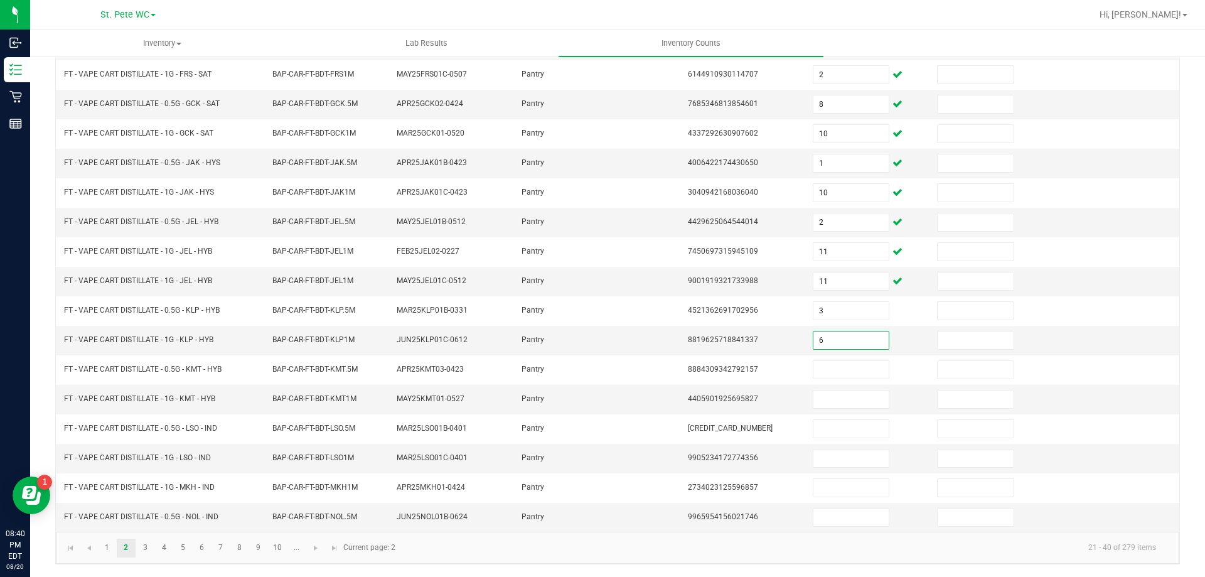
type input "6"
type input "1"
type input "2"
type input "3"
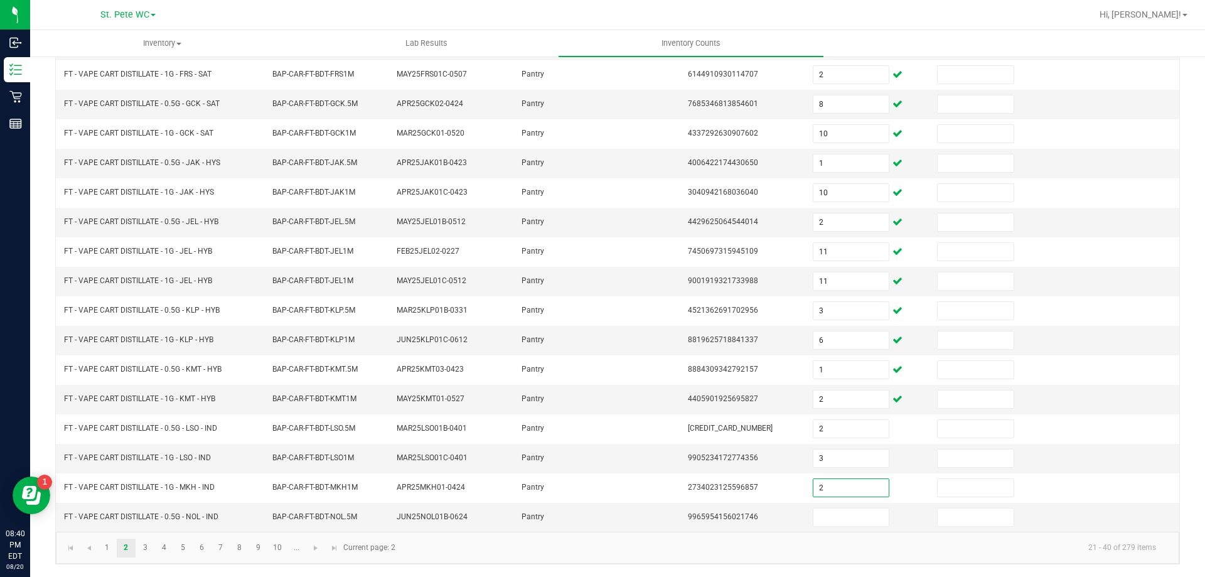
type input "2"
type input "1"
click at [147, 551] on link "3" at bounding box center [145, 548] width 18 height 19
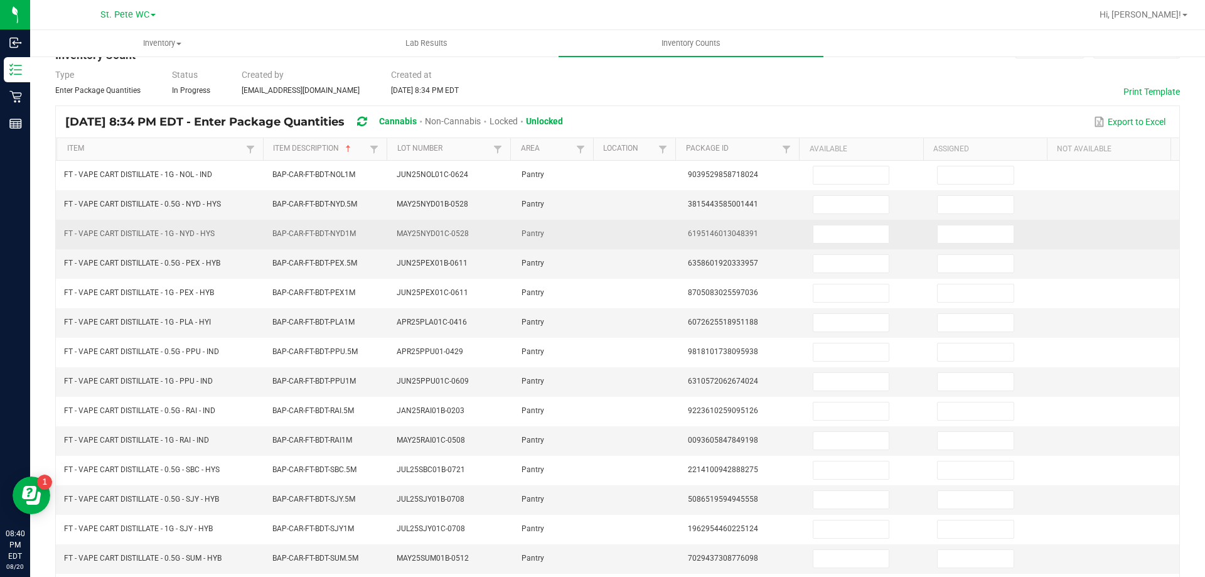
scroll to position [0, 0]
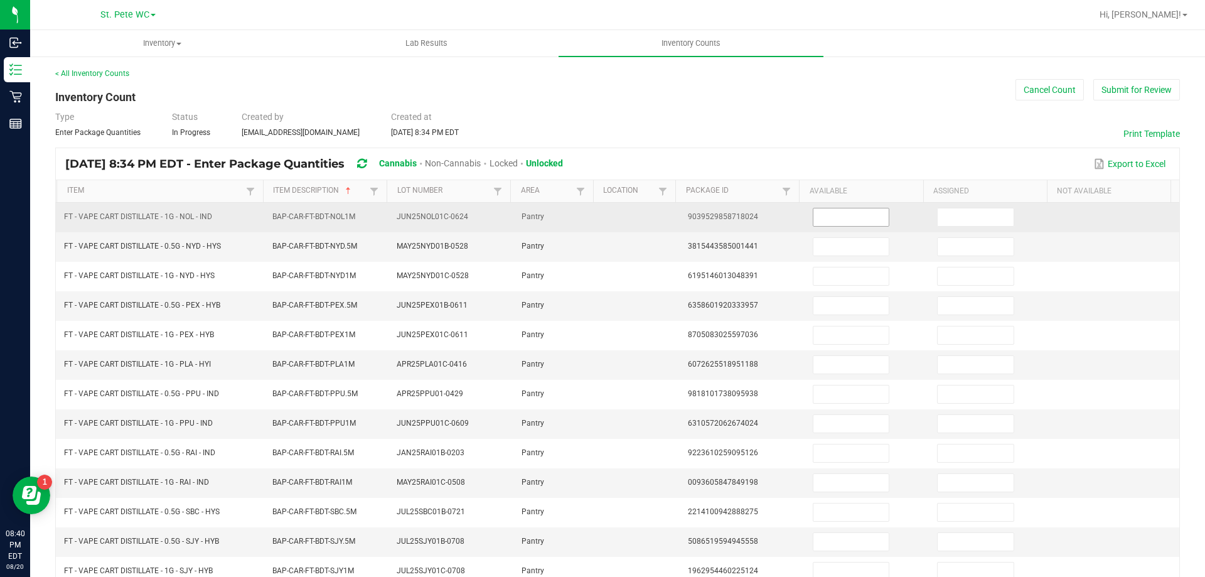
click at [813, 224] on input at bounding box center [850, 217] width 75 height 18
type input "6"
type input "1"
type input "3"
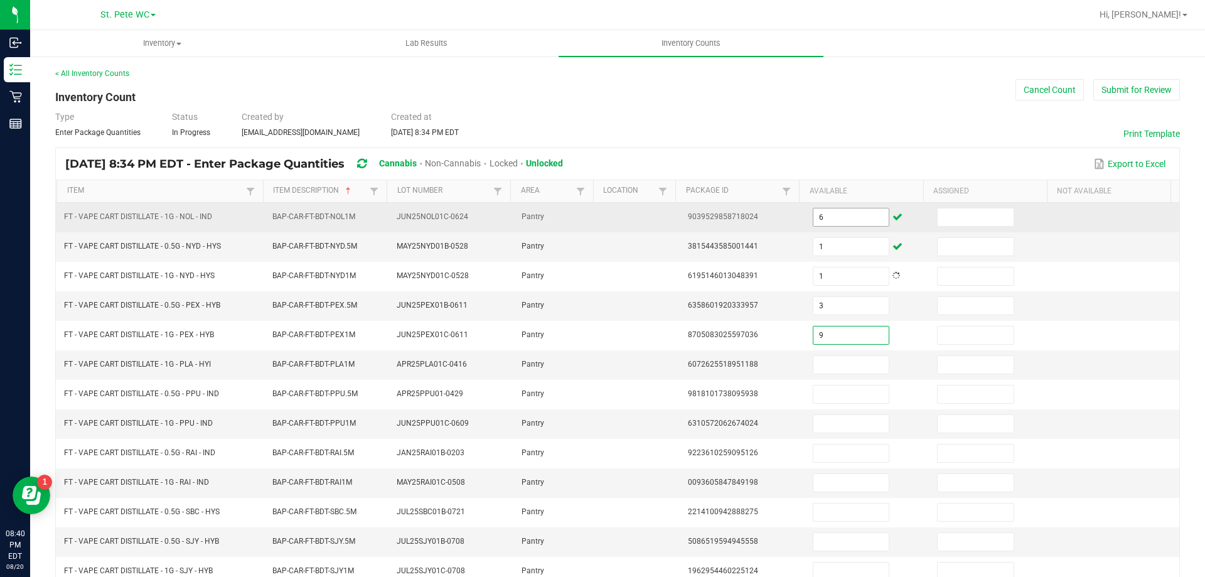
type input "9"
type input "1"
type input "2"
type input "0"
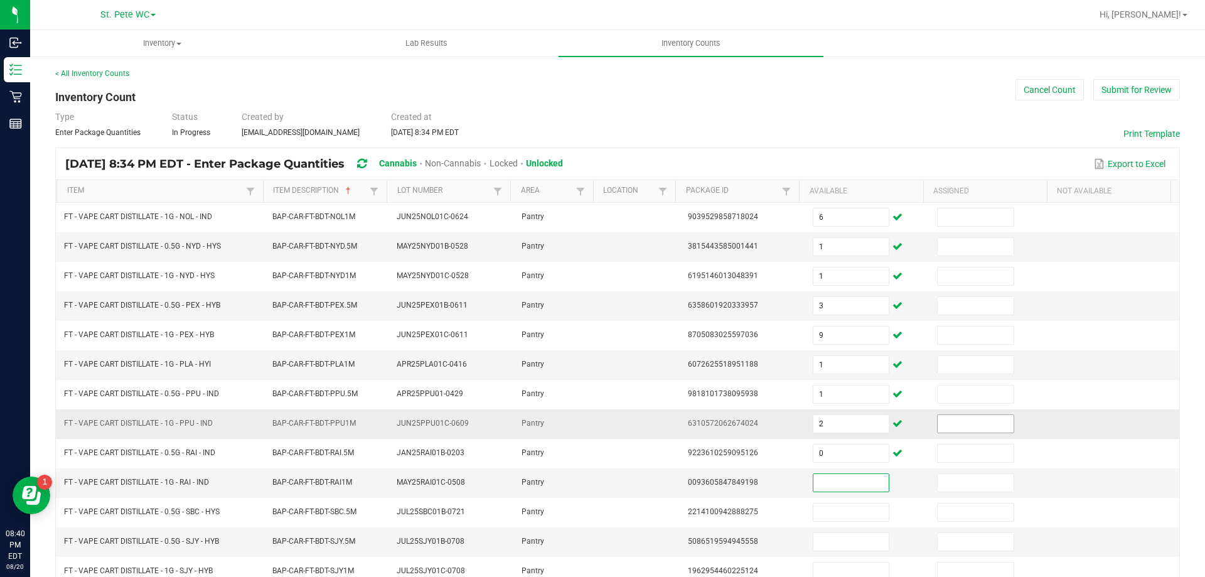
click at [952, 427] on input at bounding box center [975, 424] width 75 height 18
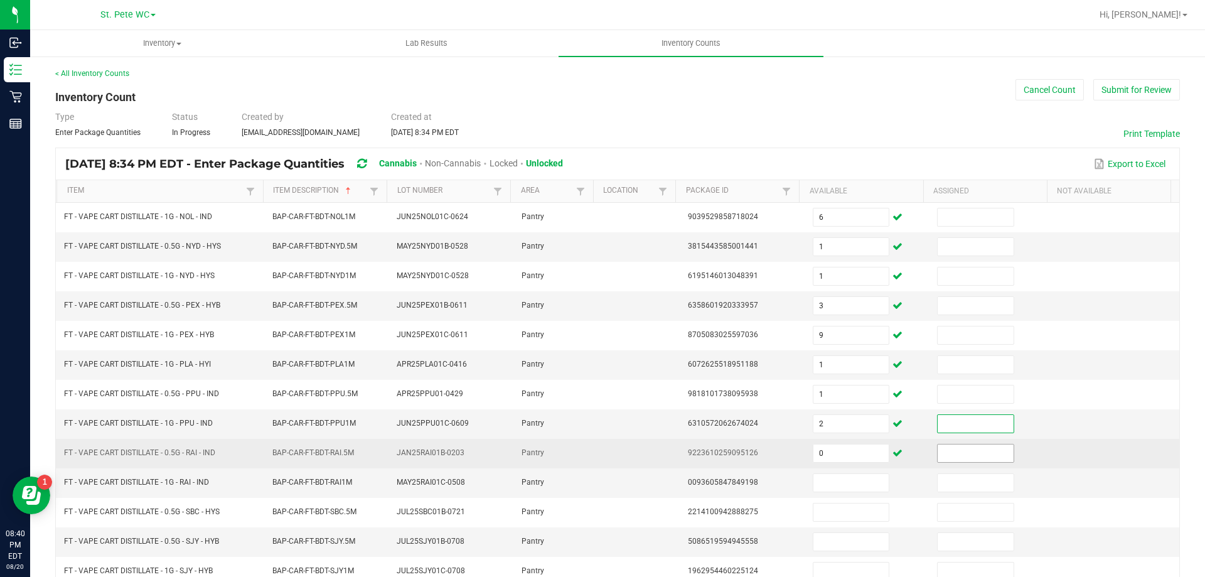
click at [955, 452] on input at bounding box center [975, 453] width 75 height 18
type input "3"
type input "7"
type input "99"
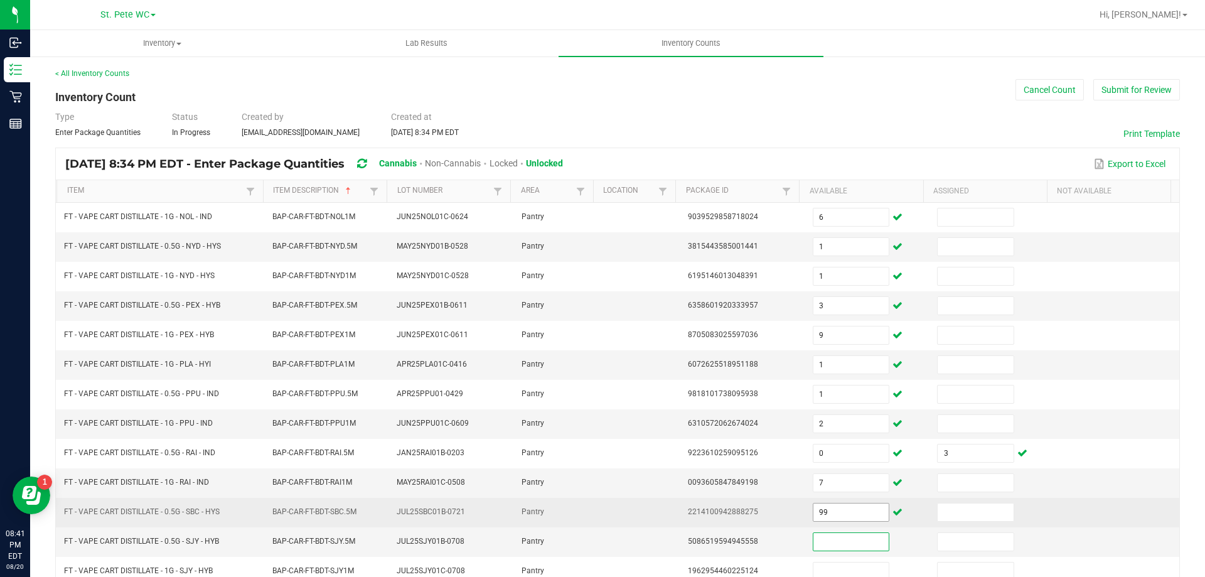
click at [816, 512] on input "99" at bounding box center [850, 512] width 75 height 18
type input "5"
type input "2"
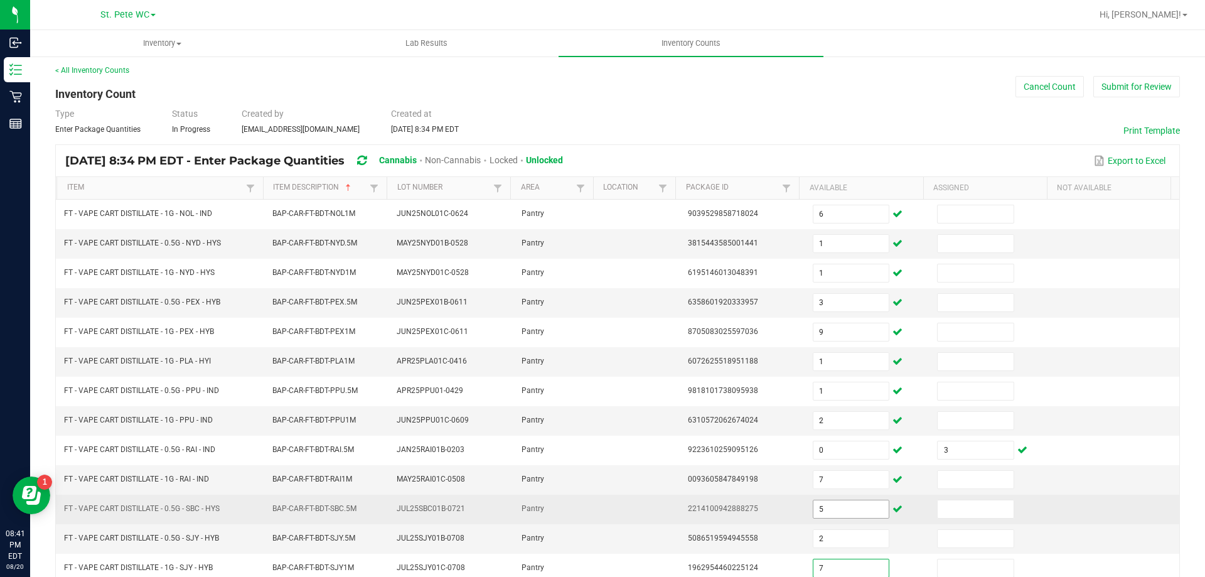
type input "7"
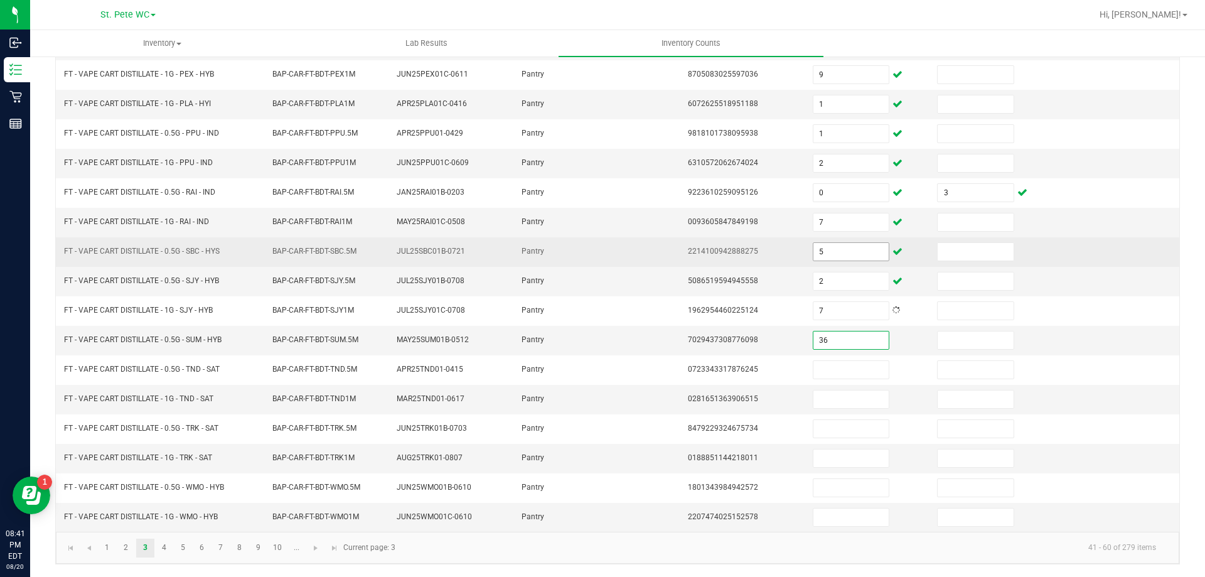
type input "36"
type input "142"
type input "7"
type input "5"
type input "7"
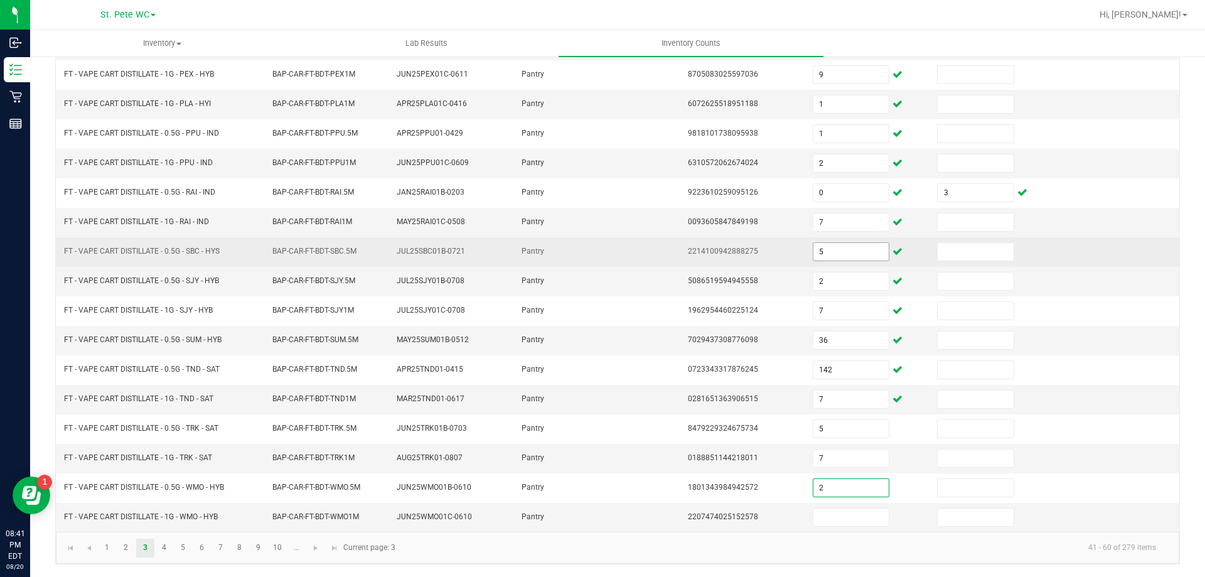
type input "2"
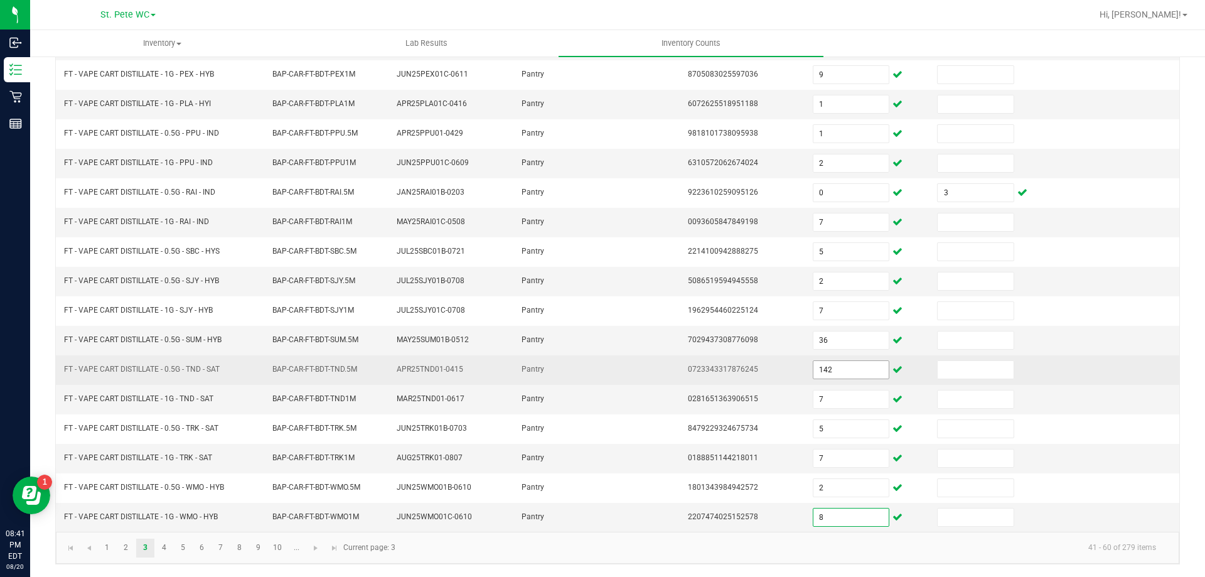
type input "8"
click at [824, 363] on input "142" at bounding box center [850, 370] width 75 height 18
click at [823, 363] on input "142" at bounding box center [850, 370] width 75 height 18
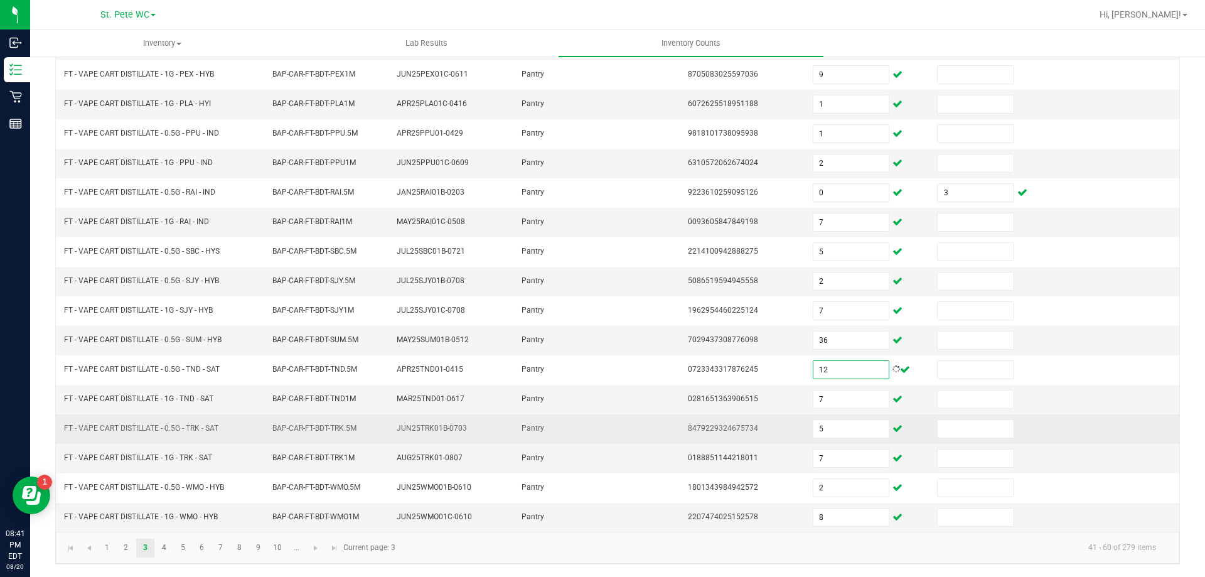
type input "12"
click at [613, 440] on td at bounding box center [639, 428] width 83 height 29
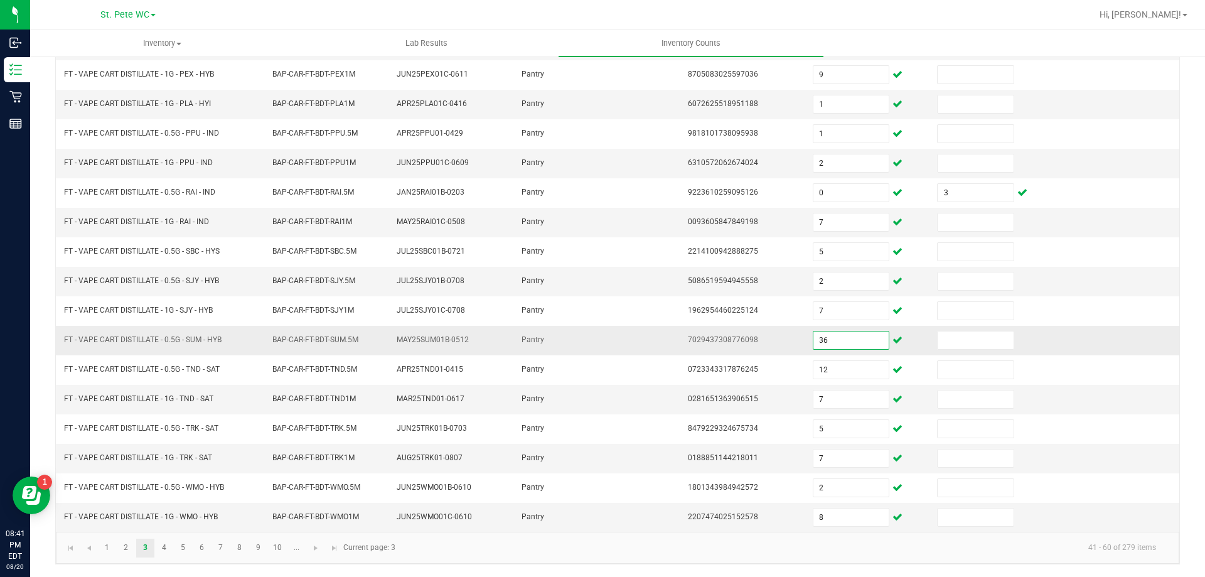
click at [831, 335] on input "36" at bounding box center [850, 340] width 75 height 18
type input "3"
click at [571, 399] on td "Pantry" at bounding box center [555, 399] width 83 height 29
click at [172, 552] on link "4" at bounding box center [164, 548] width 18 height 19
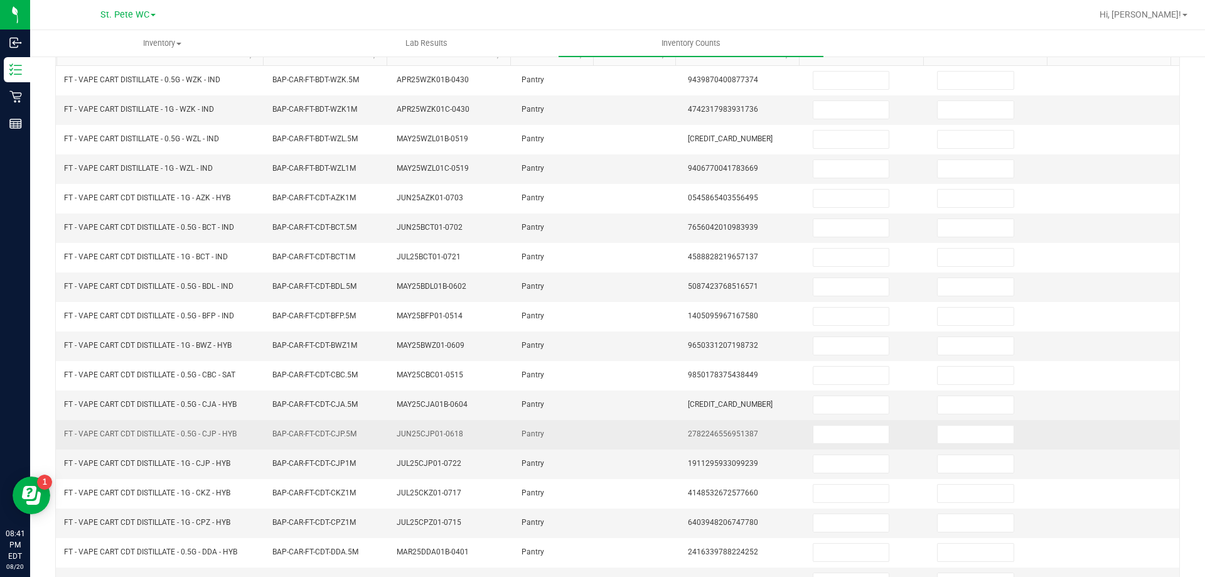
scroll to position [0, 0]
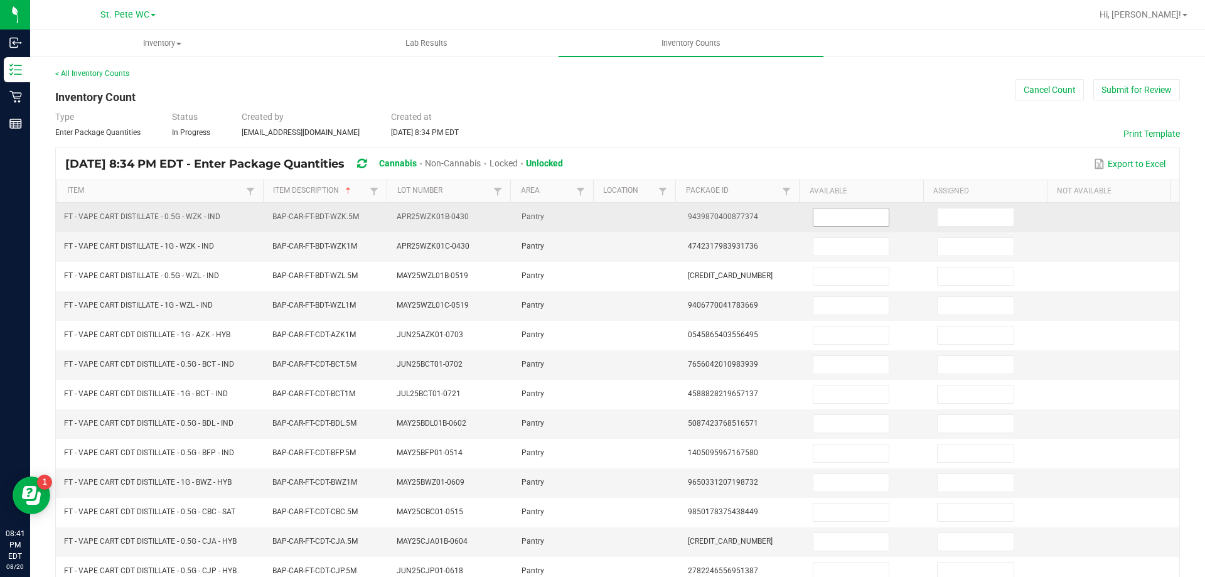
click at [849, 217] on input at bounding box center [850, 217] width 75 height 18
type input "1"
type input "12"
type input "5"
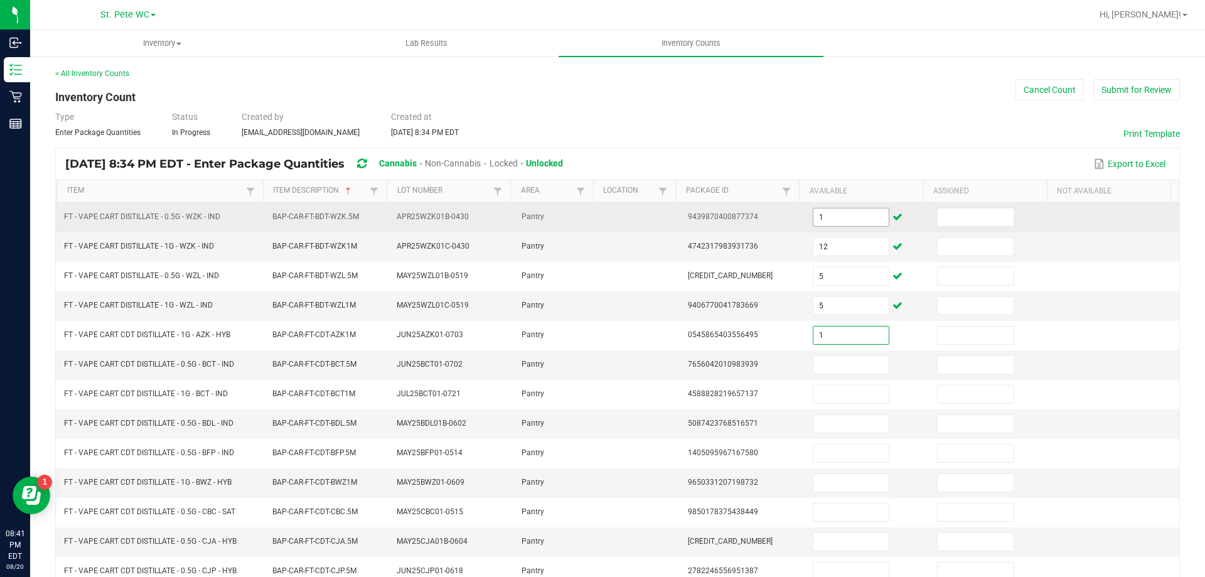
type input "1"
type input "3"
type input "1"
type input "2"
type input "3"
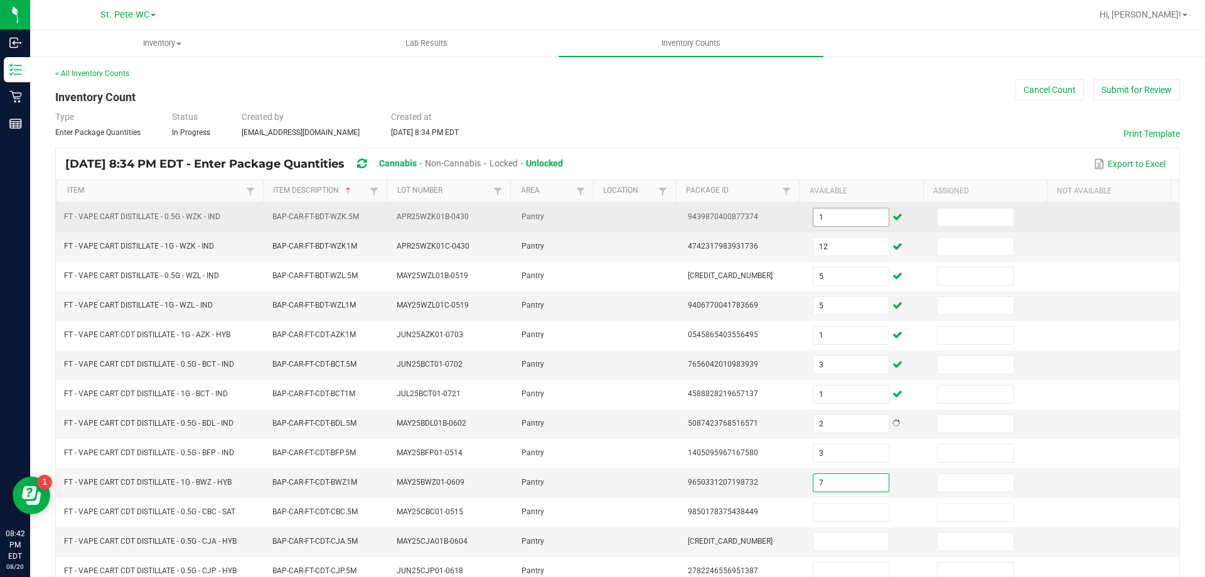
type input "7"
type input "1"
type input "4"
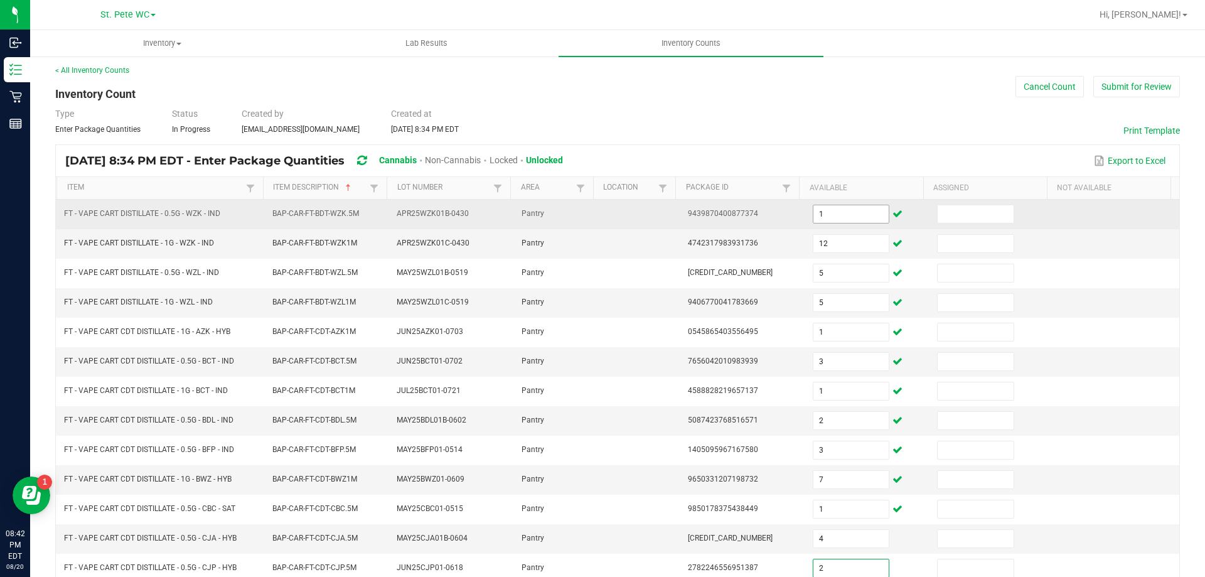
type input "2"
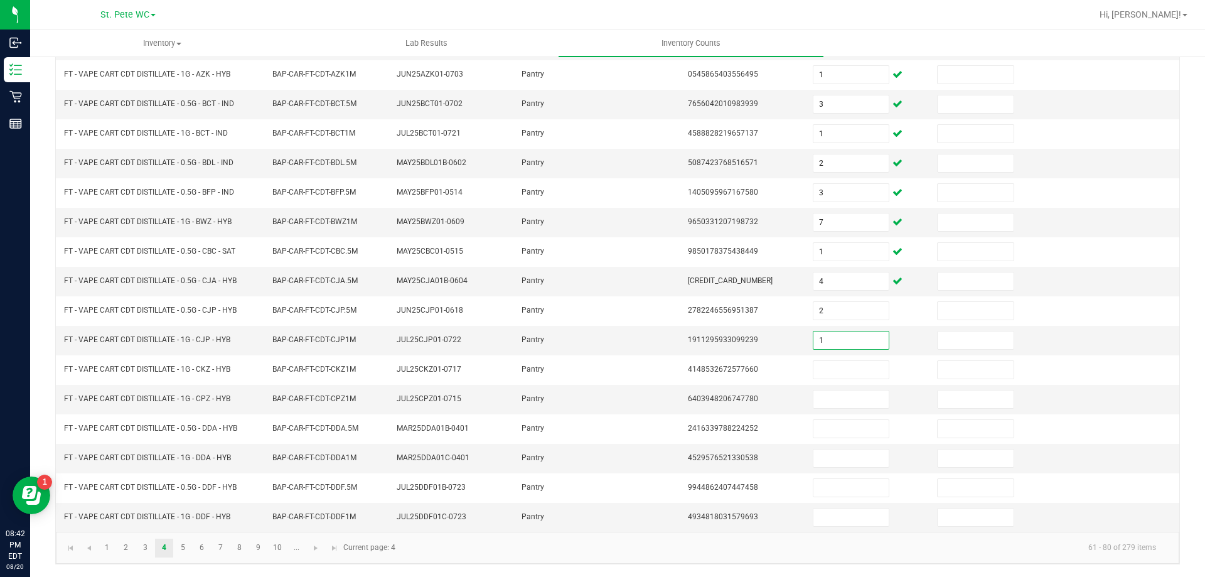
type input "1"
type input "7"
click at [181, 544] on link "5" at bounding box center [183, 548] width 18 height 19
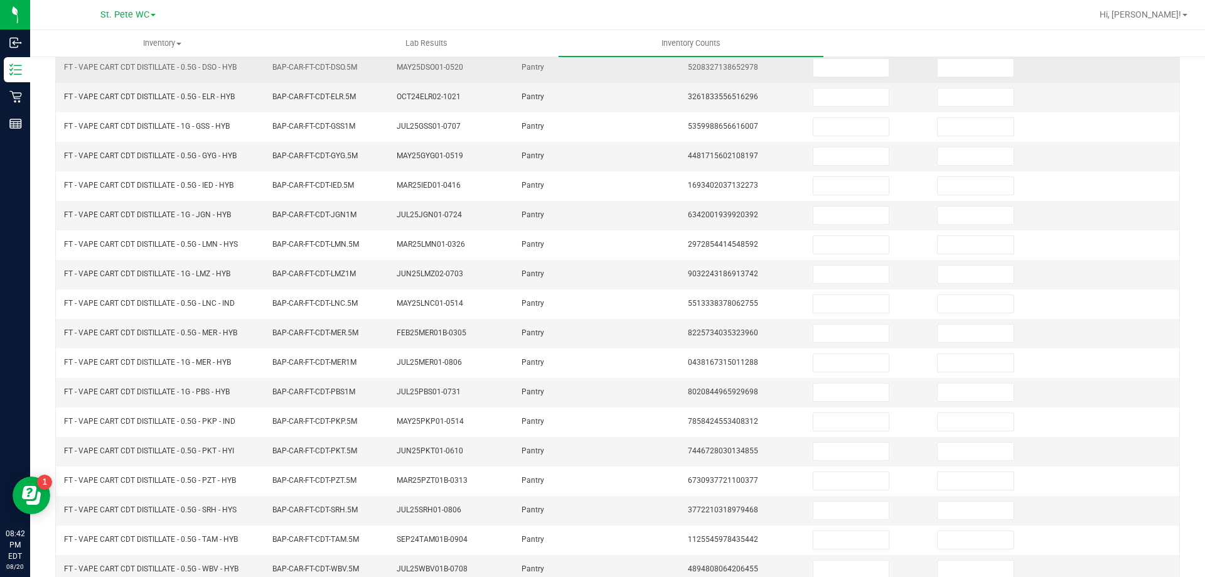
scroll to position [0, 0]
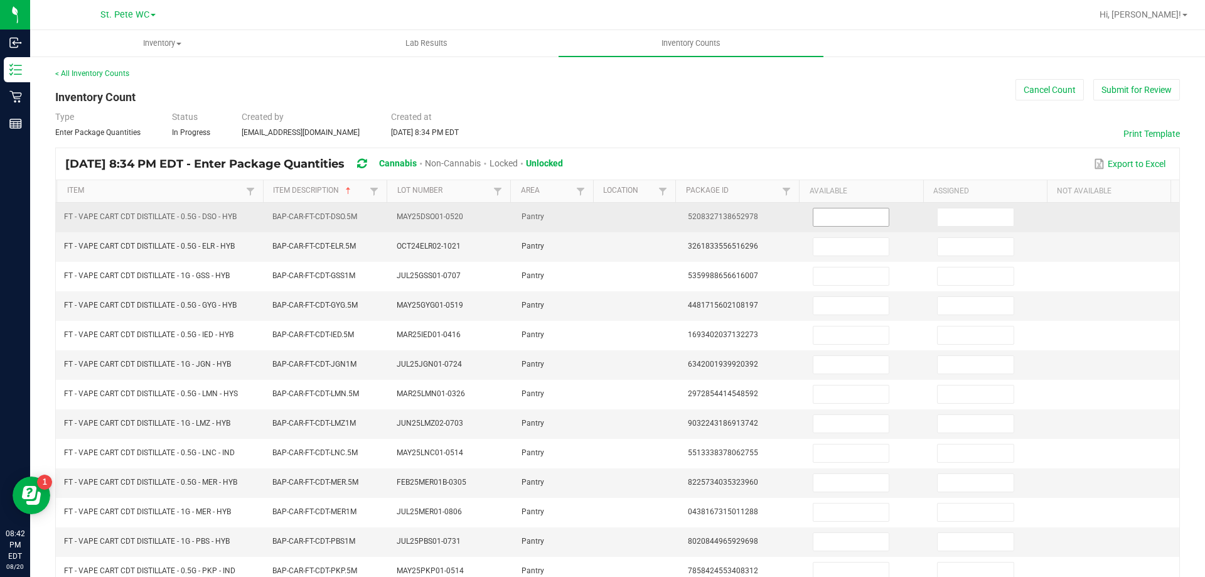
click at [857, 211] on input at bounding box center [850, 217] width 75 height 18
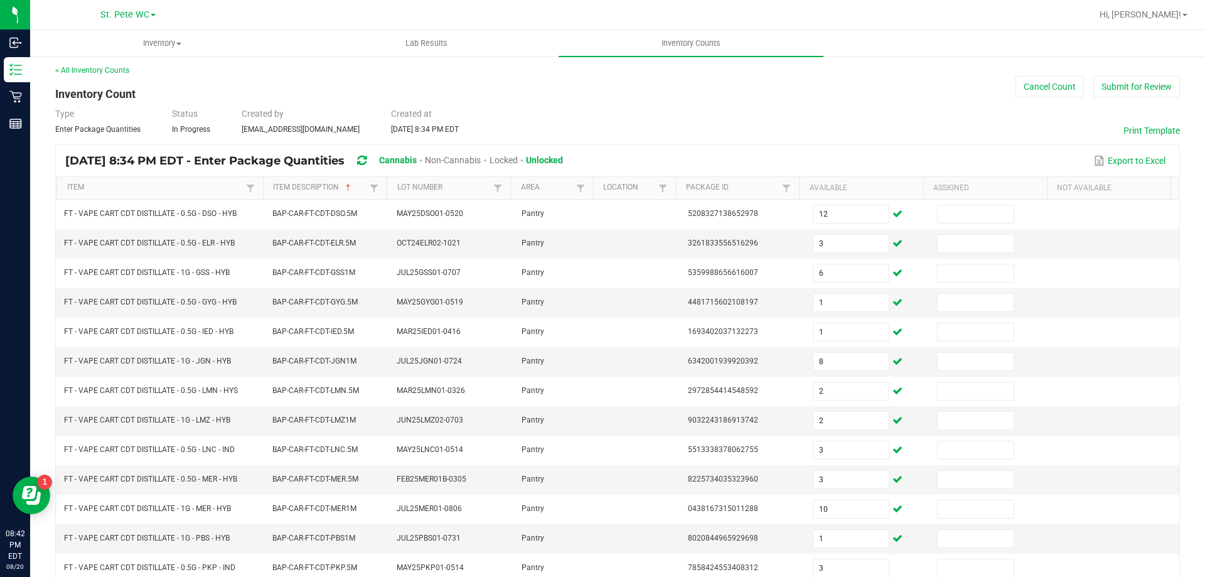
scroll to position [260, 0]
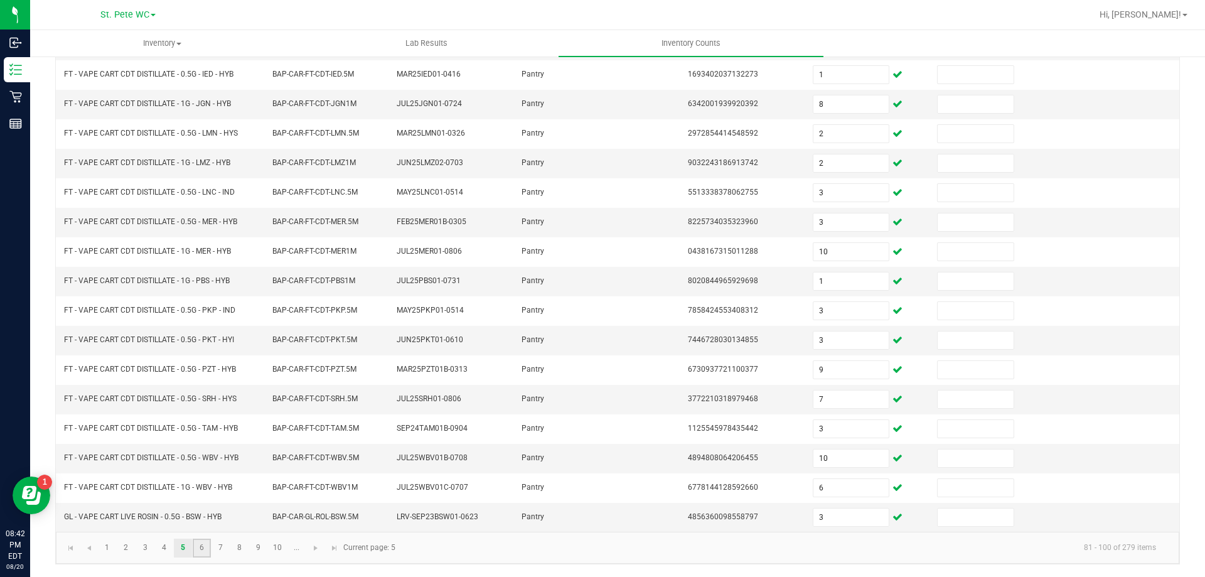
click at [208, 550] on link "6" at bounding box center [202, 548] width 18 height 19
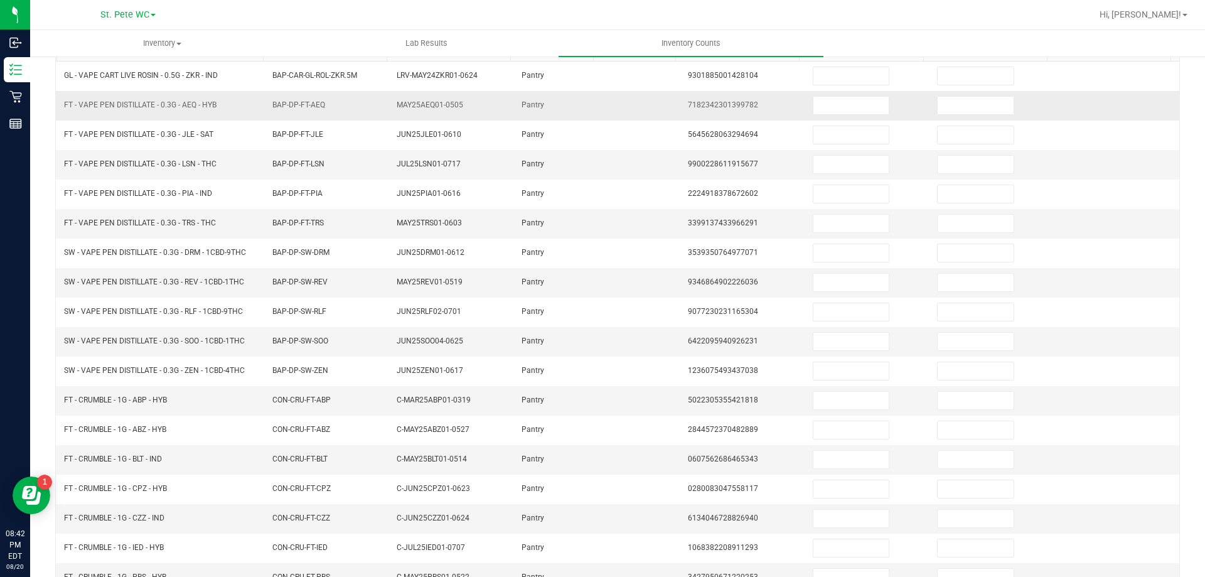
scroll to position [0, 0]
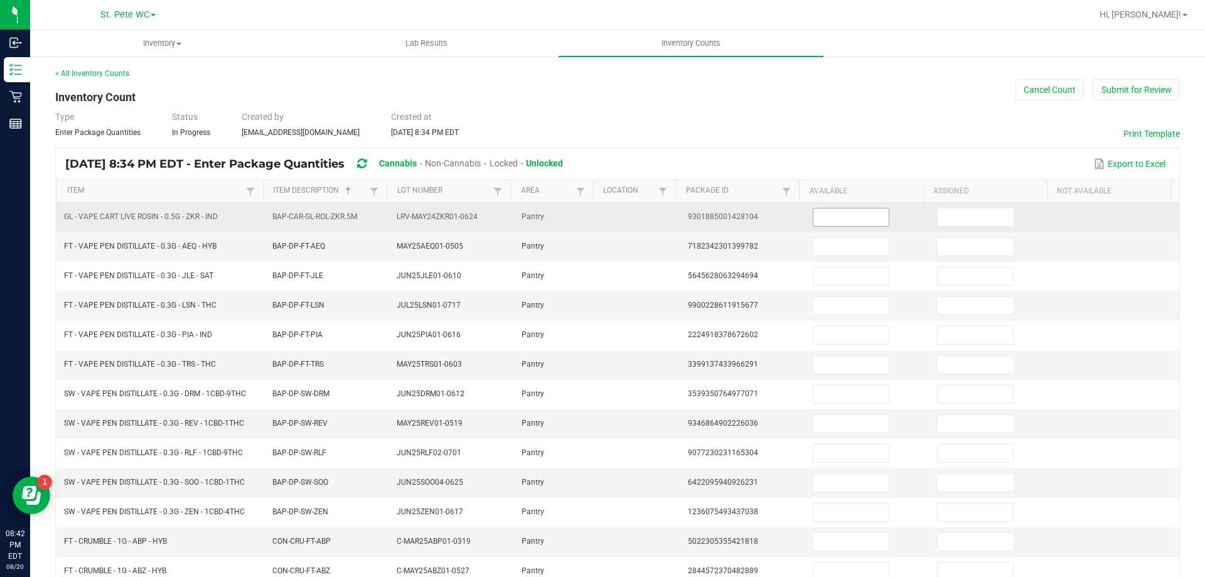
click at [836, 225] on input at bounding box center [850, 217] width 75 height 18
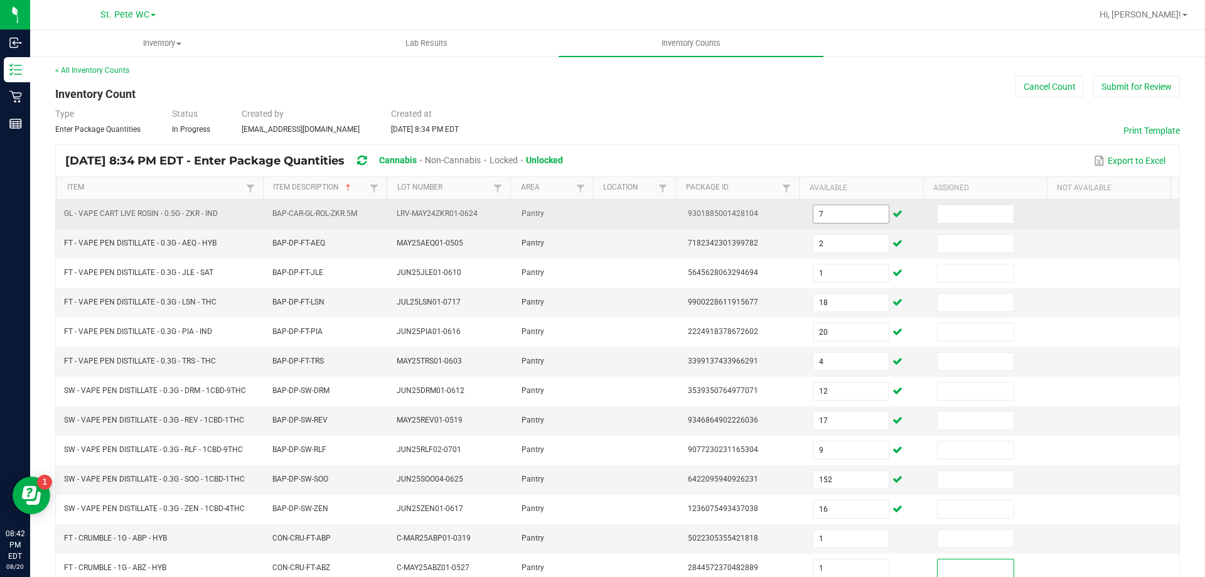
scroll to position [260, 0]
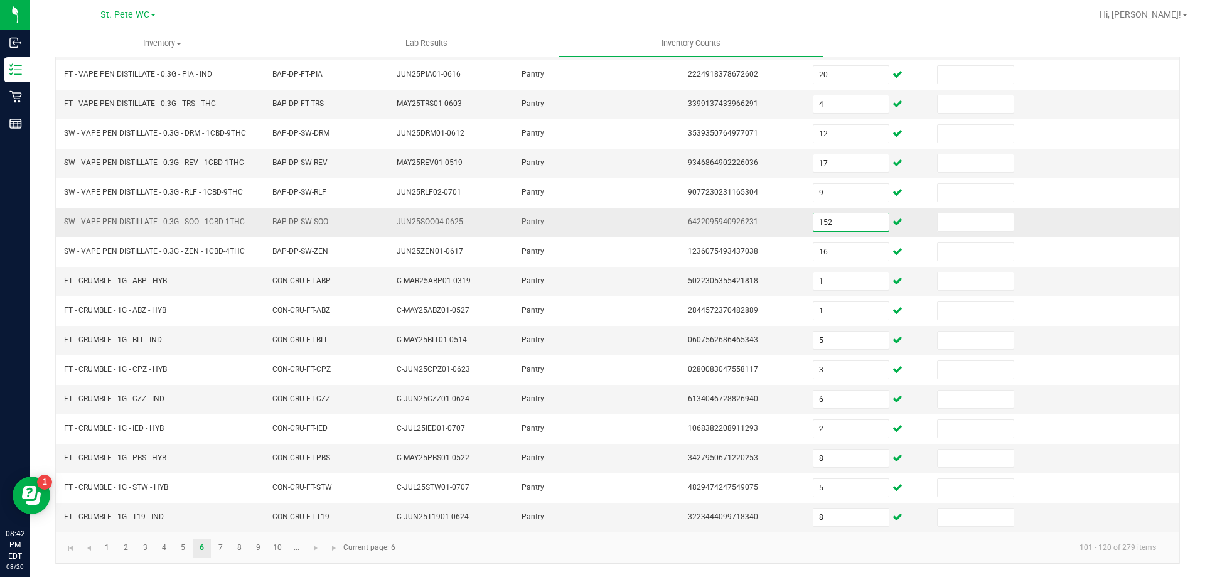
click at [839, 215] on input "152" at bounding box center [850, 222] width 75 height 18
click at [442, 550] on kendo-pager-info "101 - 120 of 279 items" at bounding box center [784, 547] width 763 height 21
click at [230, 547] on ul "1 2 3 4 5 6 7 8 9 10 ..." at bounding box center [202, 548] width 208 height 19
click at [226, 548] on link "7" at bounding box center [221, 548] width 18 height 19
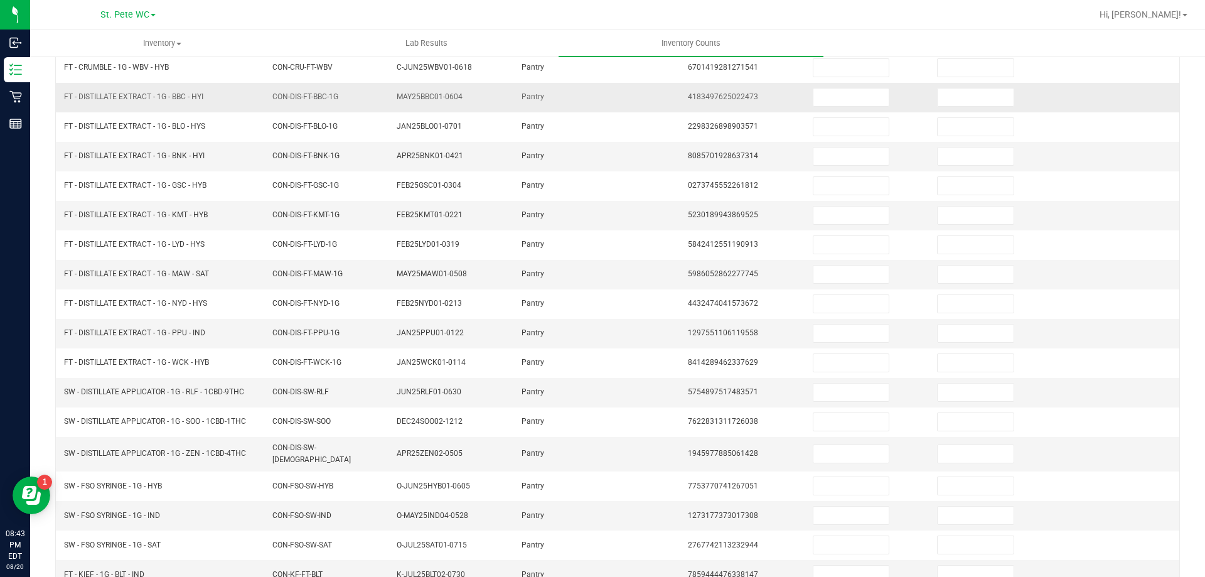
scroll to position [0, 0]
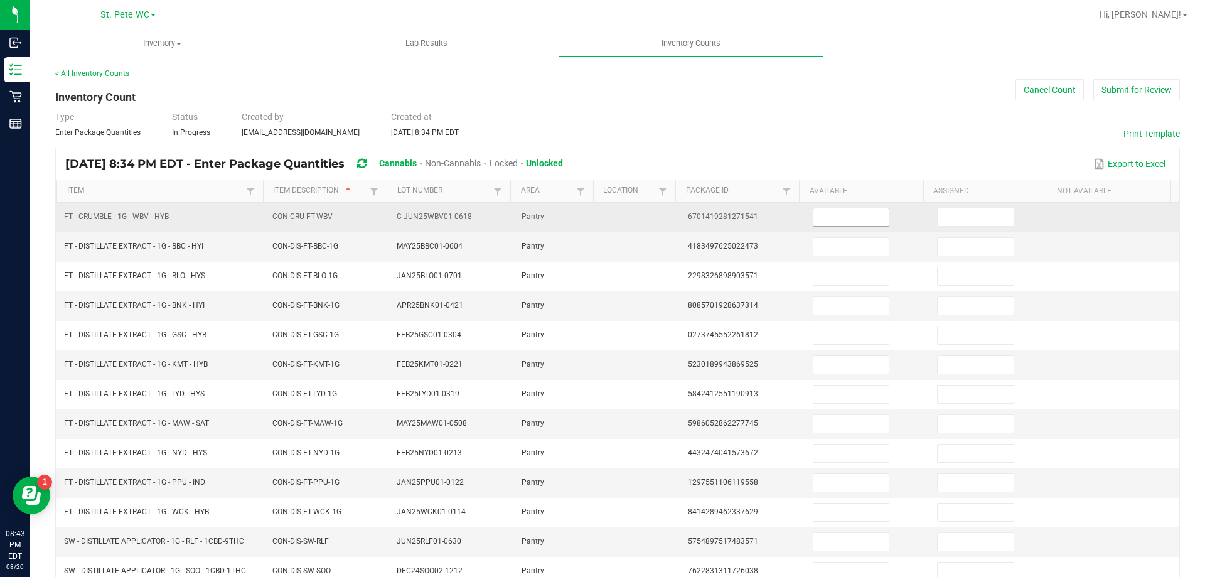
click at [862, 226] on span at bounding box center [851, 217] width 77 height 19
click at [843, 224] on input at bounding box center [850, 217] width 75 height 18
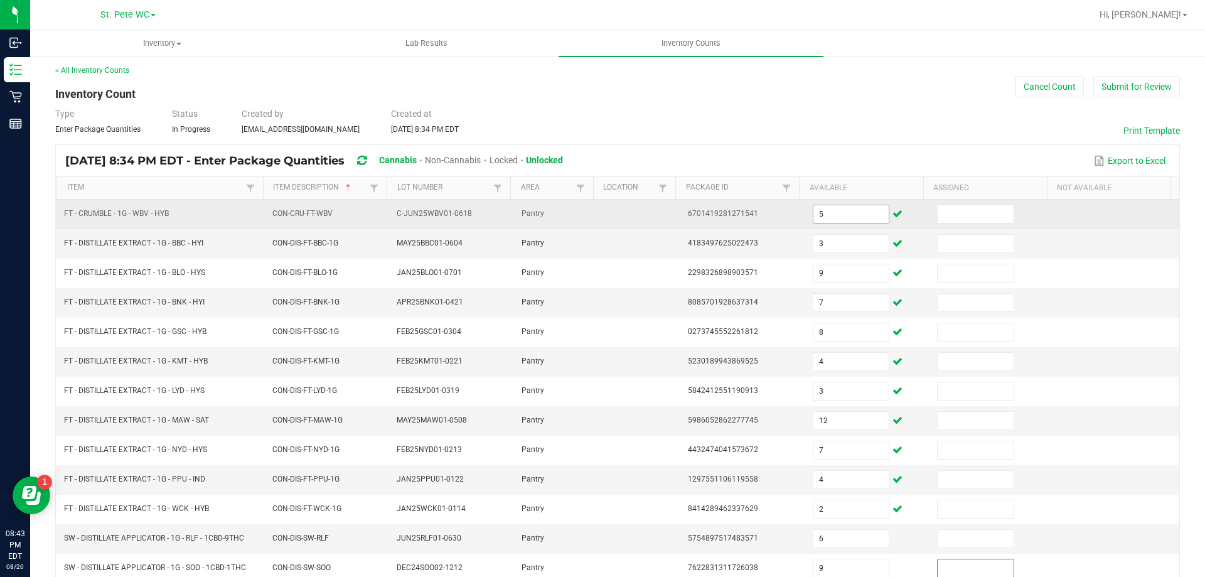
scroll to position [260, 0]
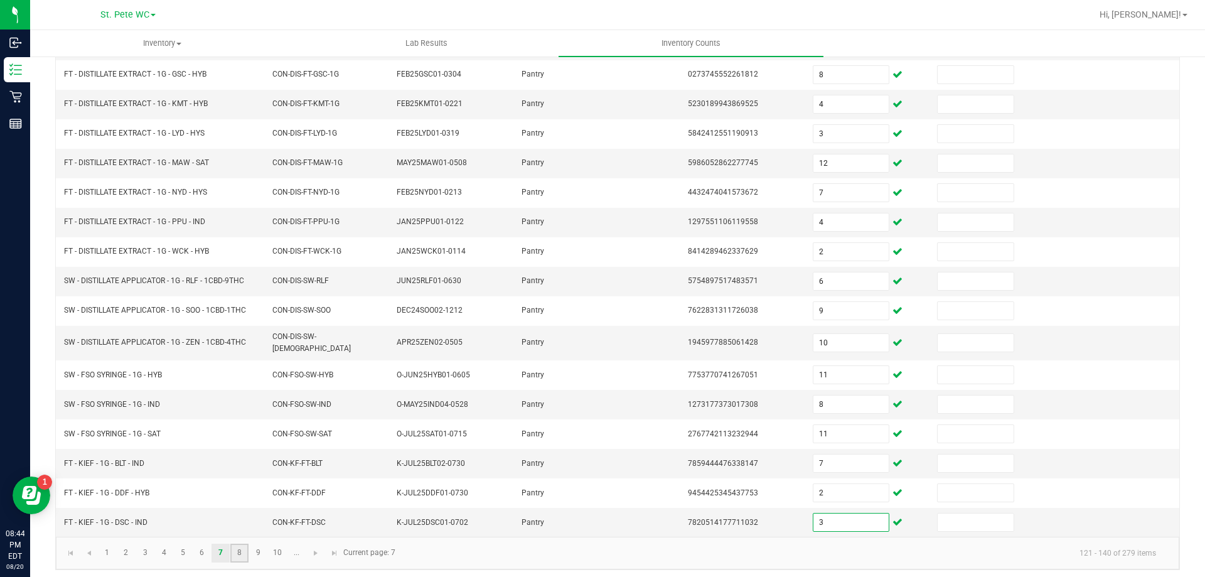
click at [240, 552] on link "8" at bounding box center [239, 553] width 18 height 19
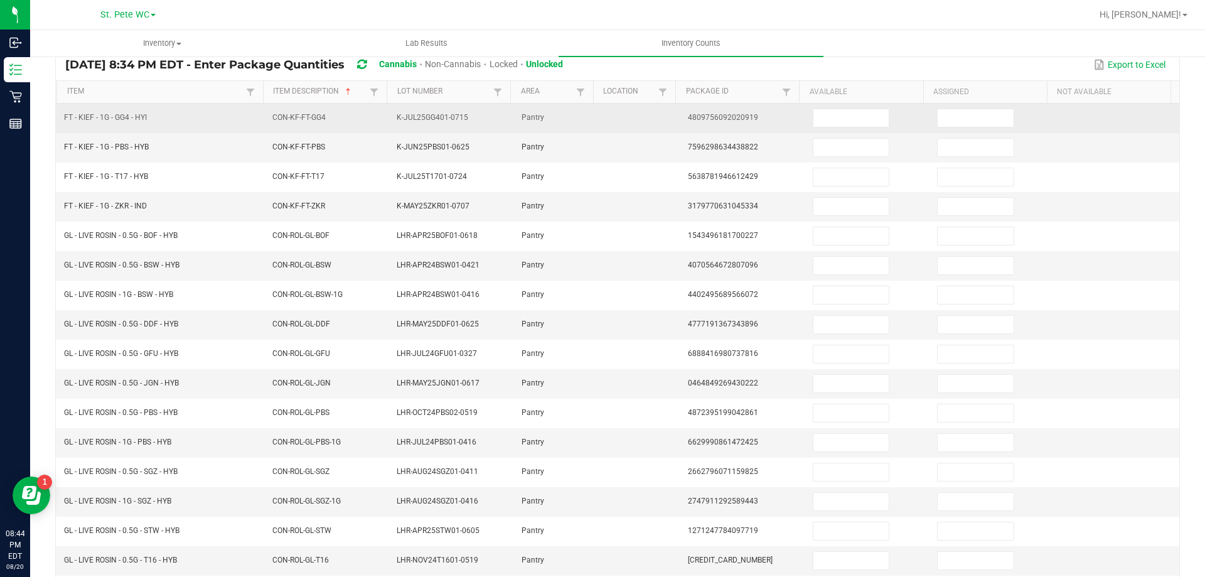
scroll to position [0, 0]
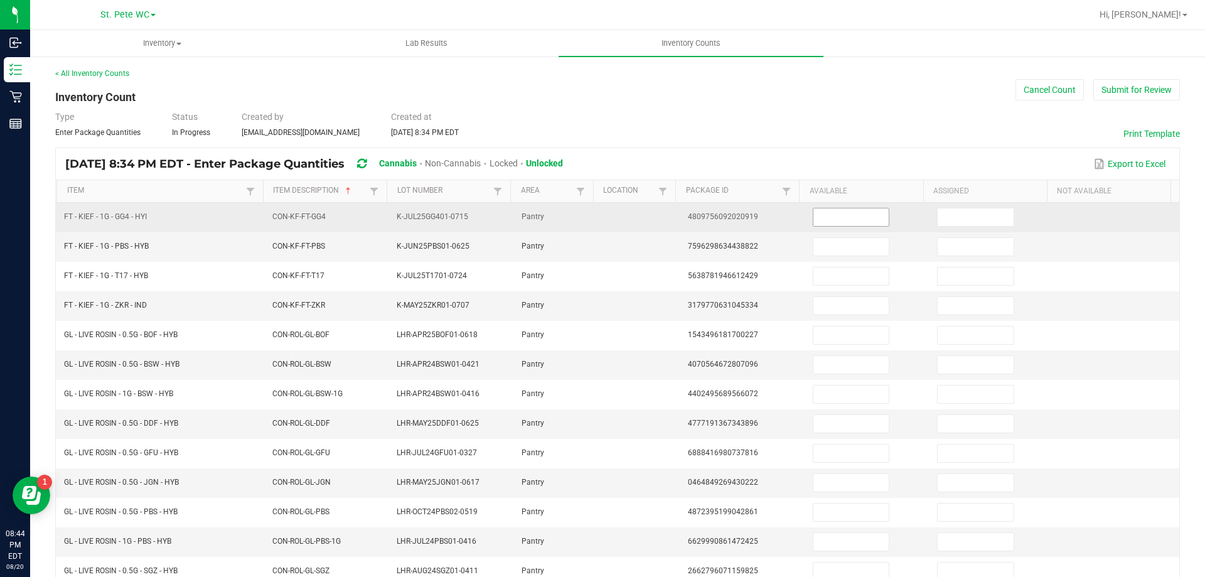
click at [820, 215] on input at bounding box center [850, 217] width 75 height 18
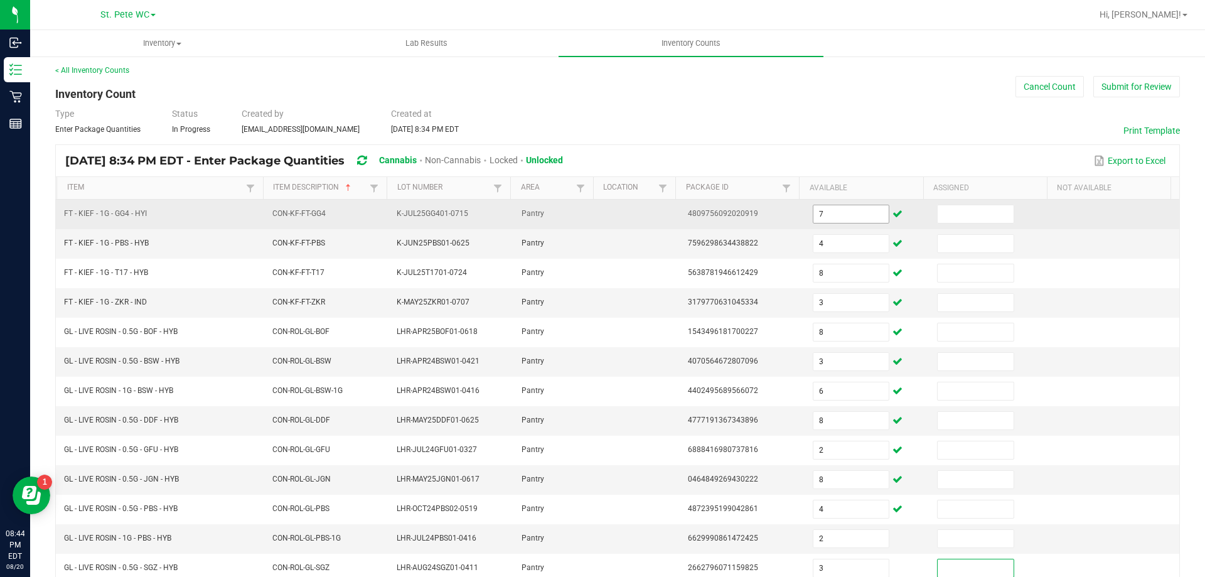
scroll to position [260, 0]
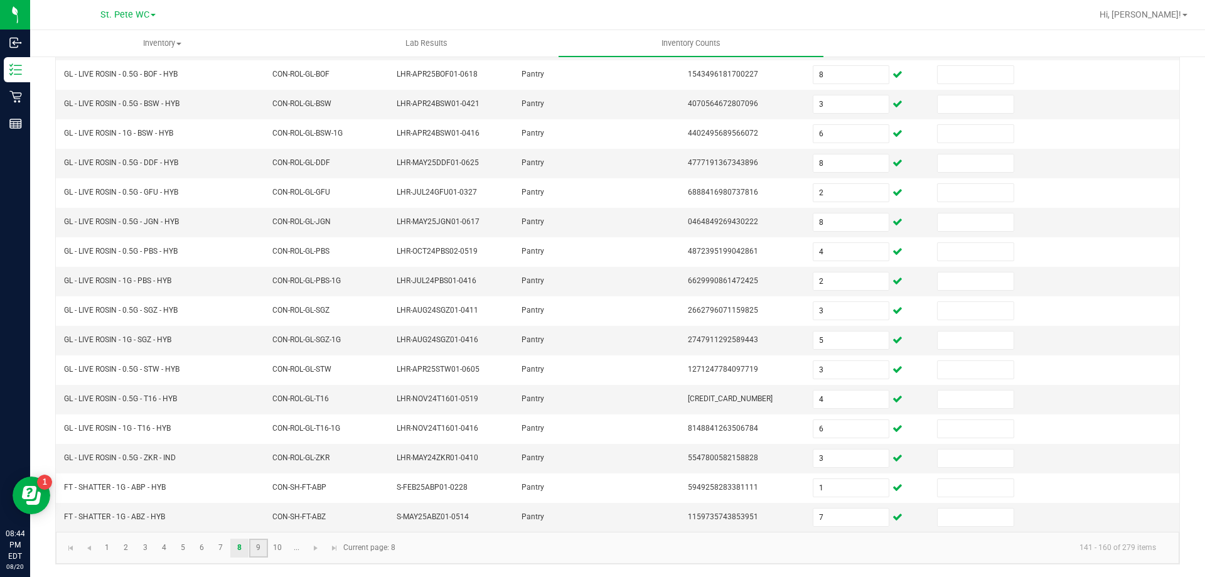
click at [262, 554] on link "9" at bounding box center [258, 548] width 18 height 19
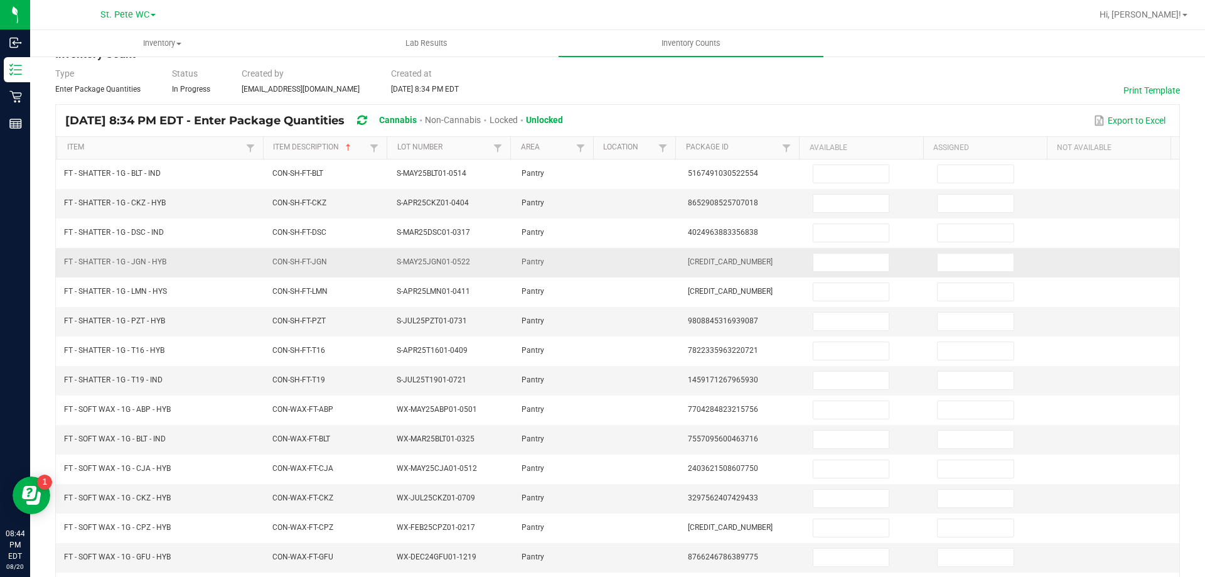
scroll to position [0, 0]
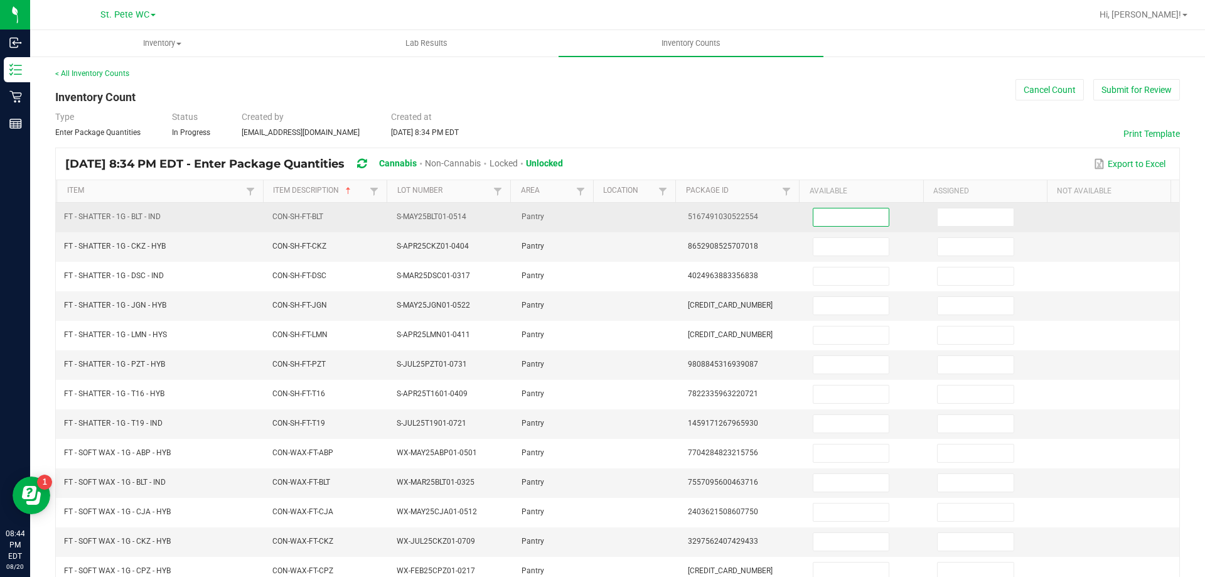
click at [813, 223] on input at bounding box center [850, 217] width 75 height 18
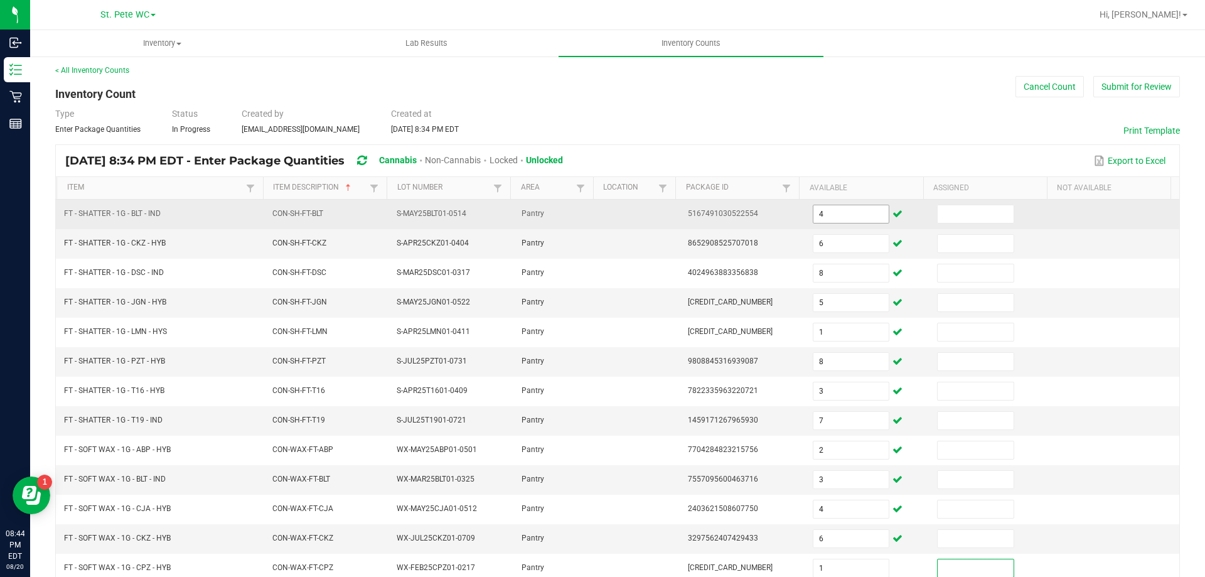
scroll to position [260, 0]
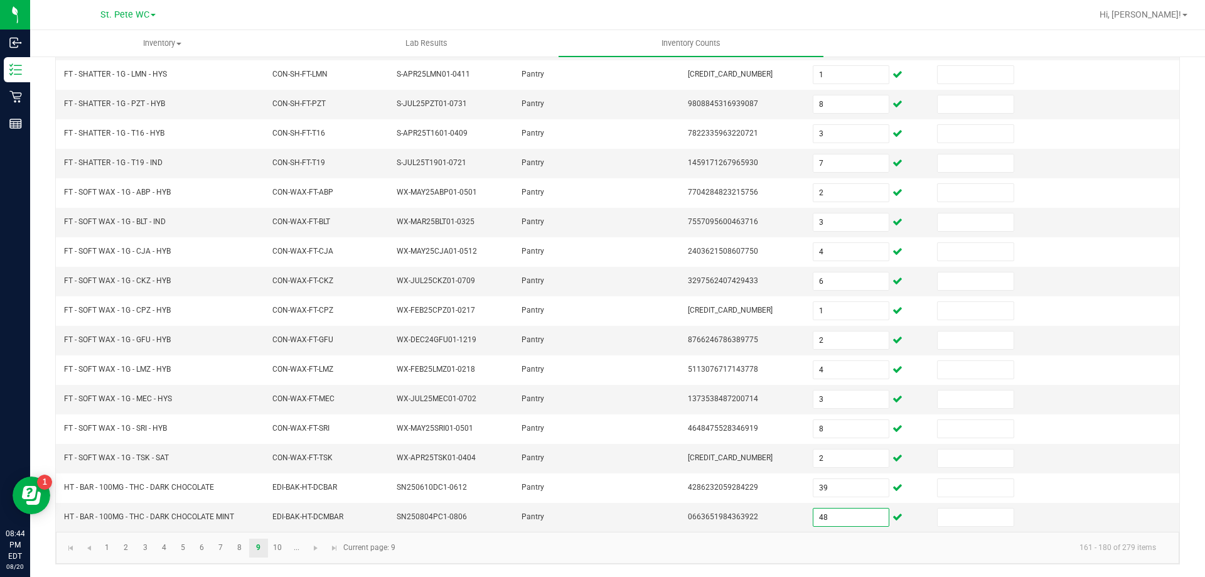
click at [432, 559] on kendo-pager "1 2 3 4 5 6 7 8 9 10 ... 161 - 180 of 279 items Current page: 9" at bounding box center [617, 548] width 1123 height 32
click at [272, 547] on link "10" at bounding box center [278, 548] width 18 height 19
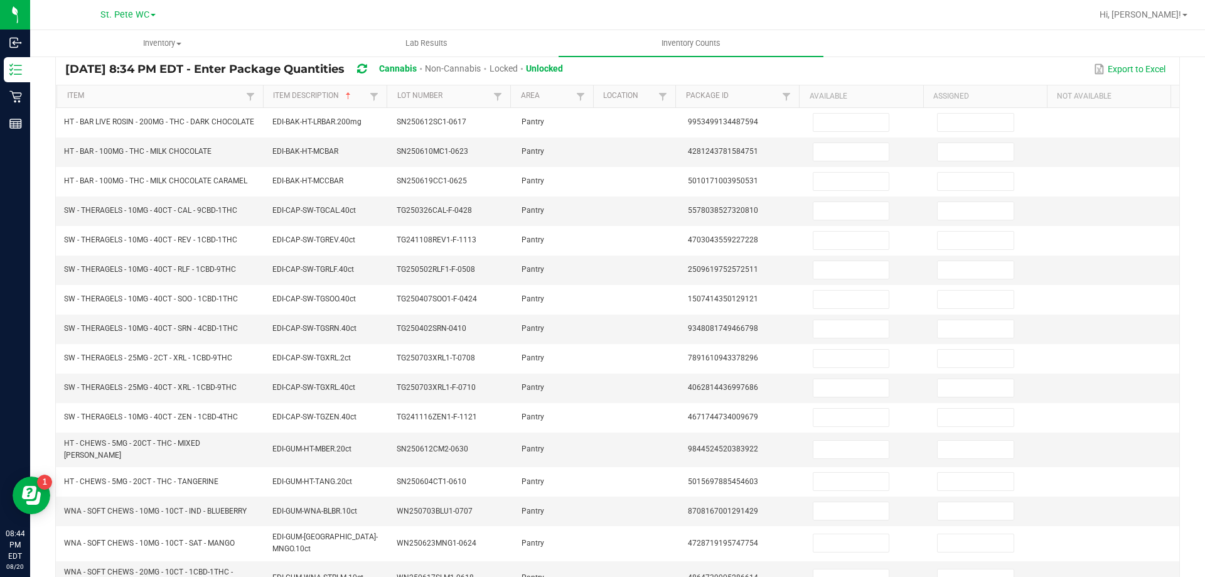
scroll to position [0, 0]
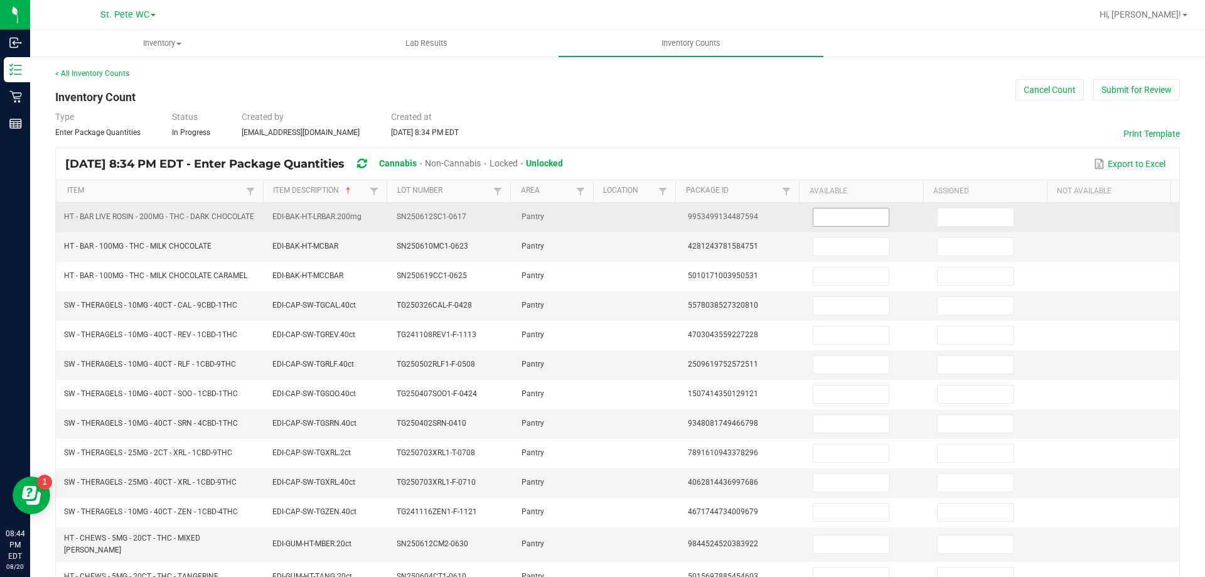
click at [833, 222] on input at bounding box center [850, 217] width 75 height 18
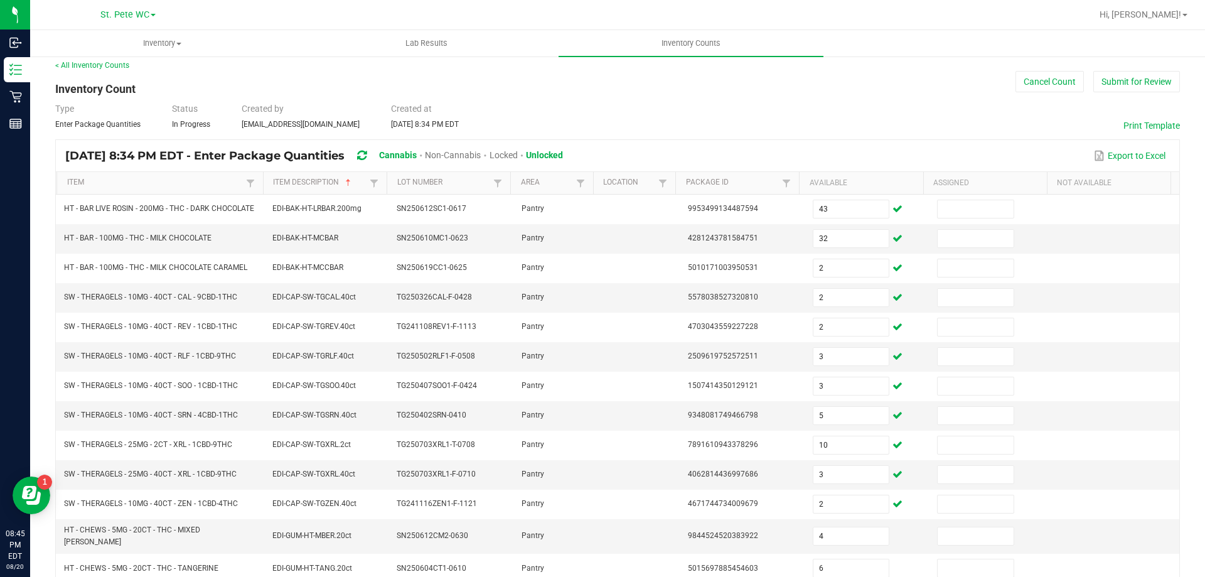
scroll to position [287, 0]
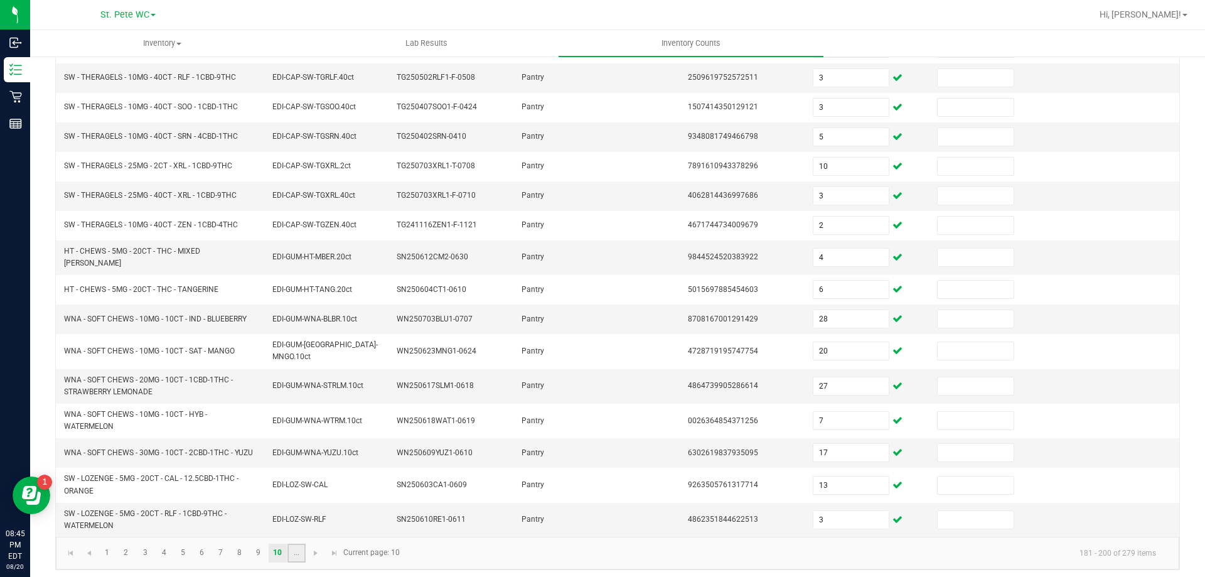
click at [292, 545] on link "..." at bounding box center [296, 553] width 18 height 19
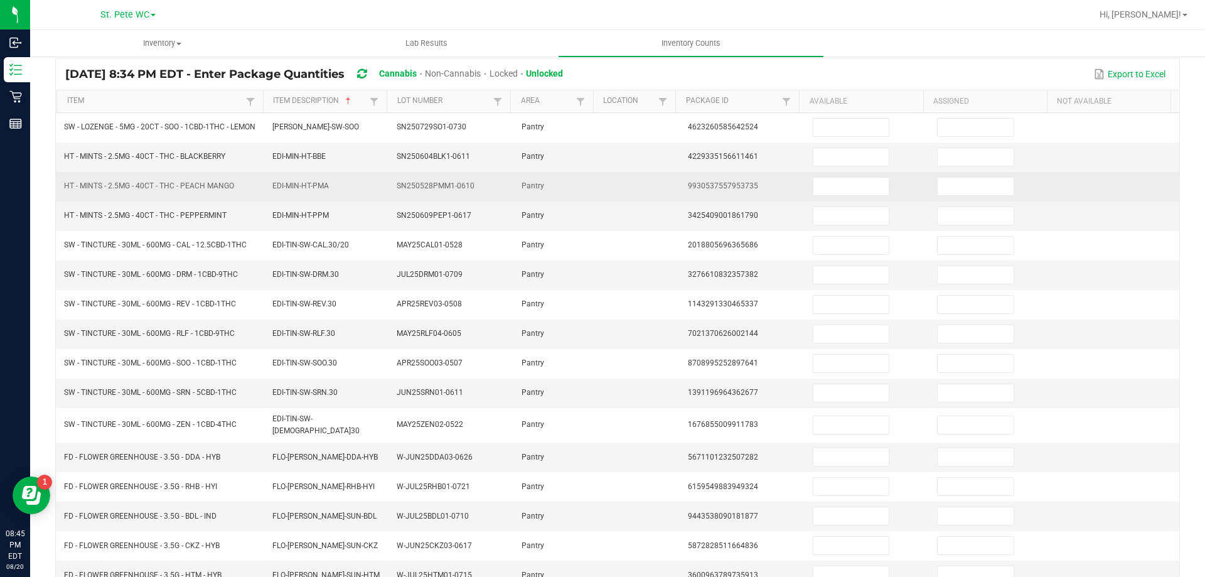
scroll to position [0, 0]
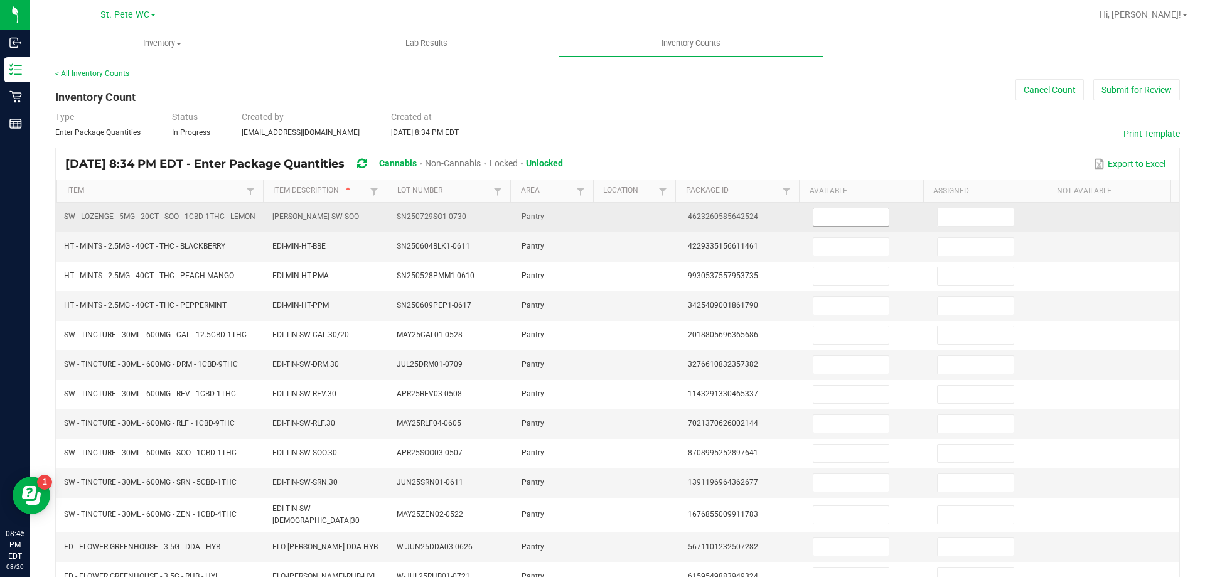
click at [813, 223] on input at bounding box center [850, 217] width 75 height 18
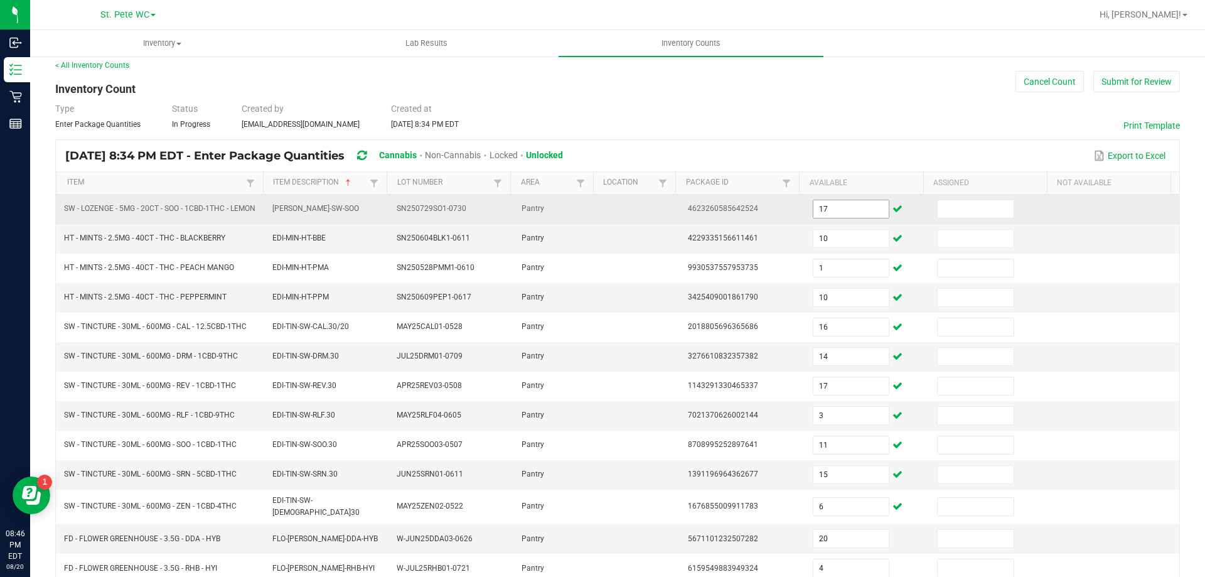
scroll to position [266, 0]
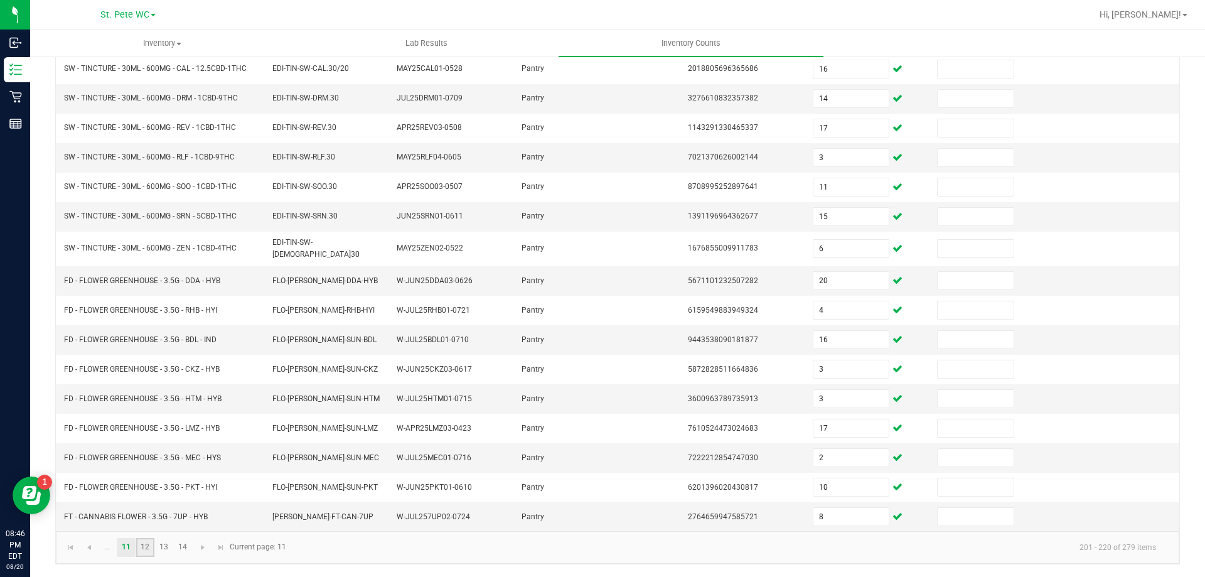
click at [140, 544] on link "12" at bounding box center [145, 547] width 18 height 19
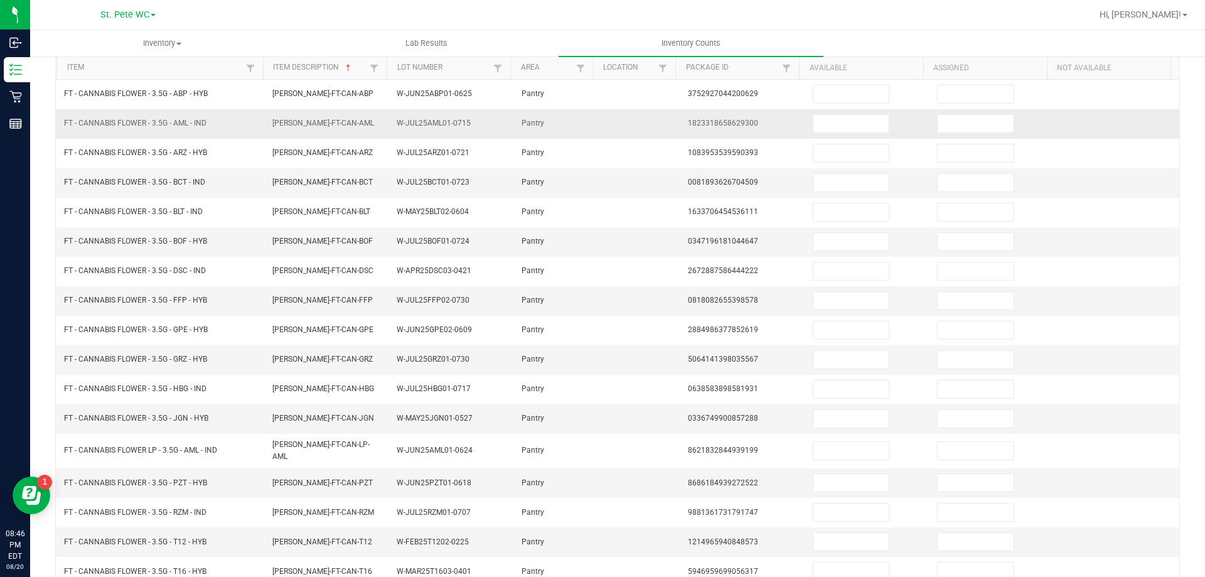
scroll to position [0, 0]
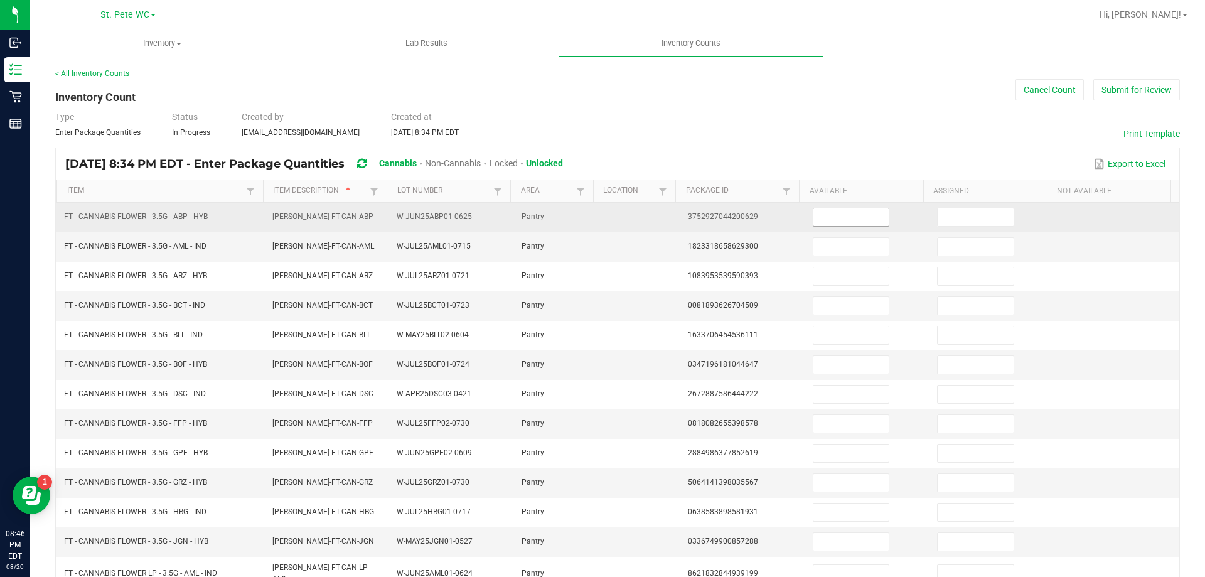
click at [836, 217] on input at bounding box center [850, 217] width 75 height 18
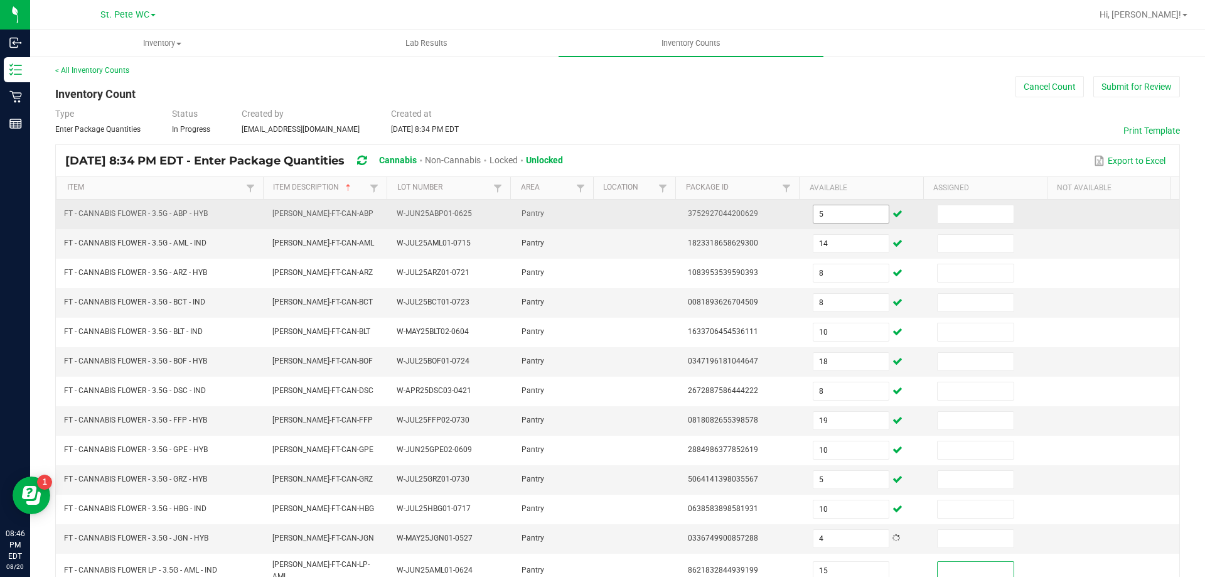
scroll to position [260, 0]
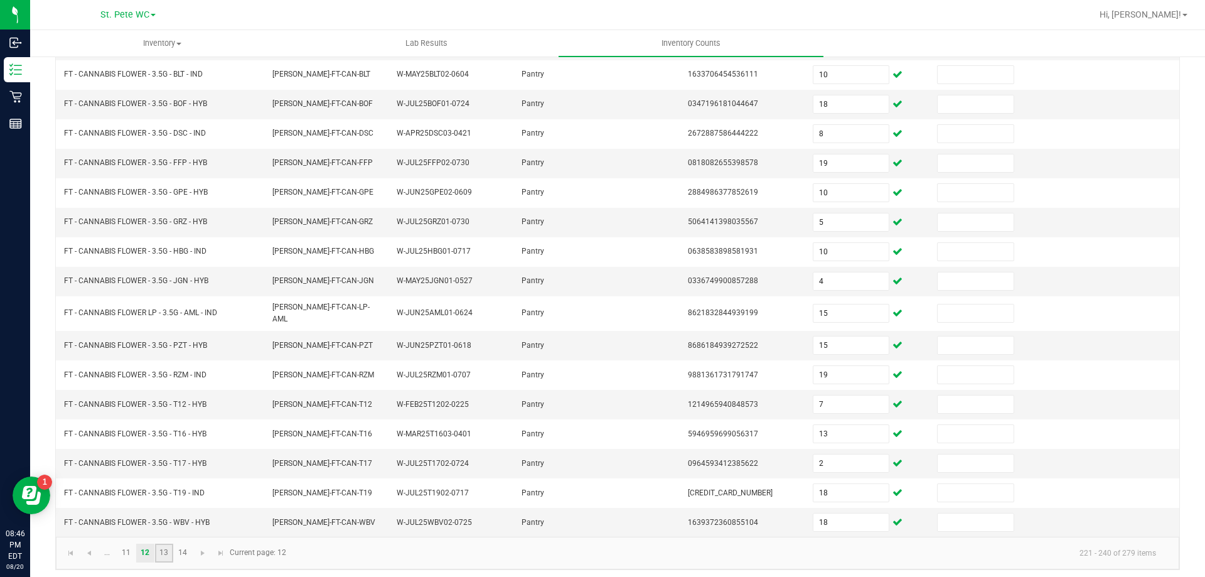
click at [166, 554] on link "13" at bounding box center [164, 553] width 18 height 19
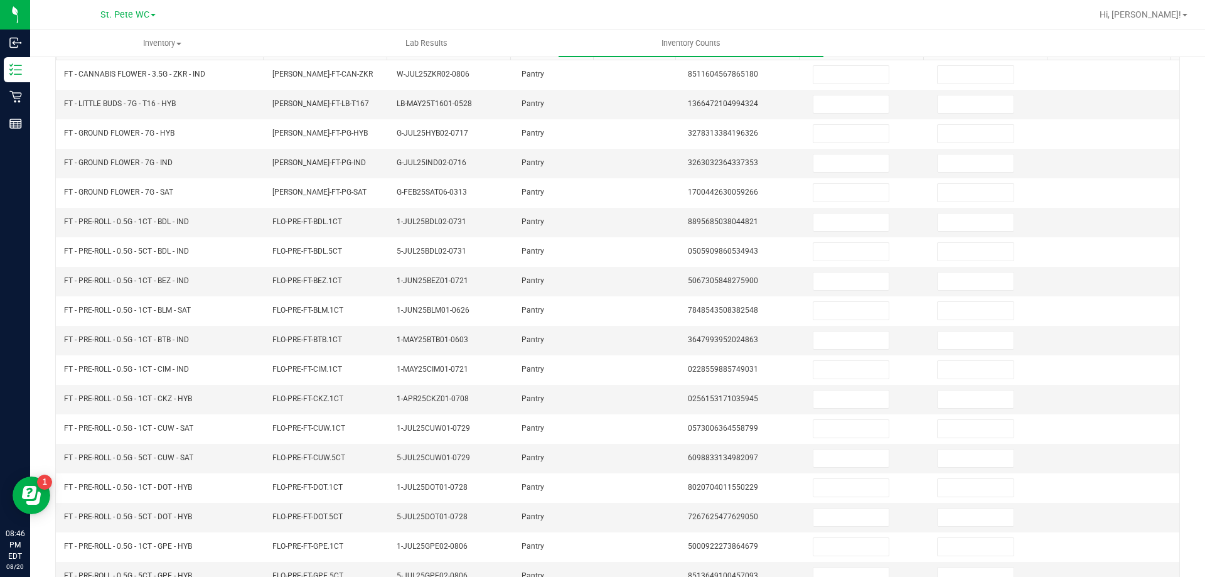
scroll to position [9, 0]
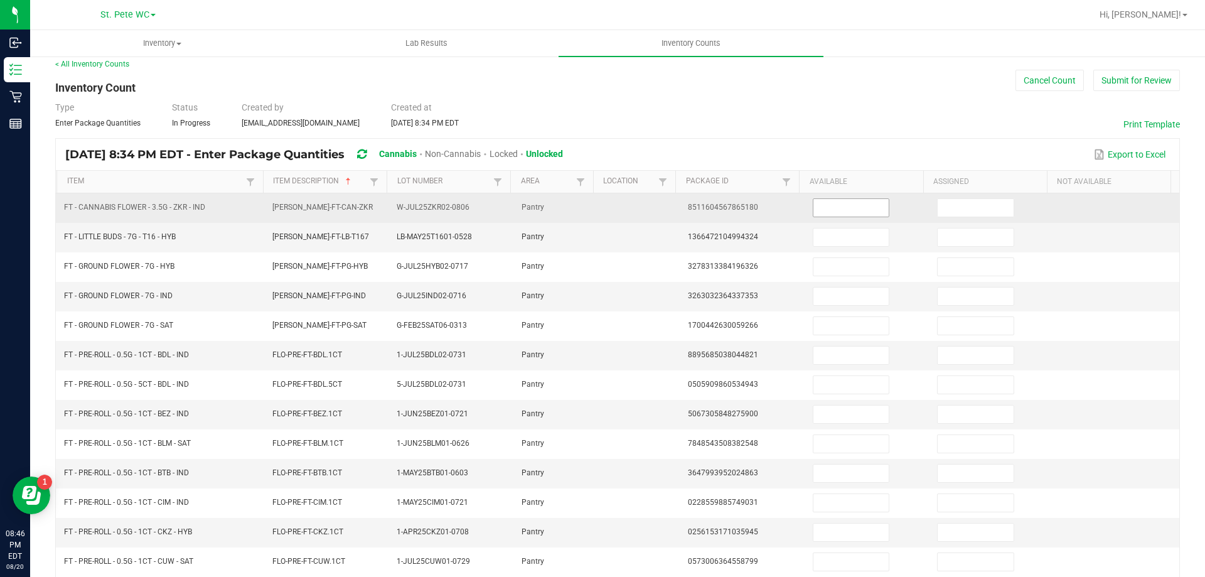
click at [830, 212] on input at bounding box center [850, 208] width 75 height 18
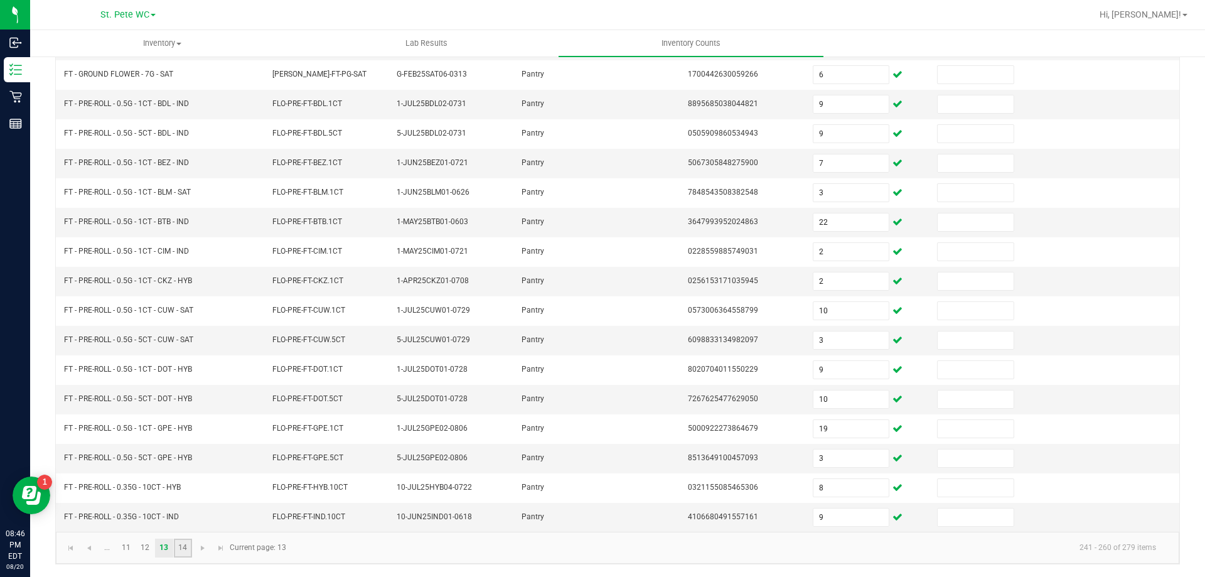
click at [190, 542] on link "14" at bounding box center [183, 548] width 18 height 19
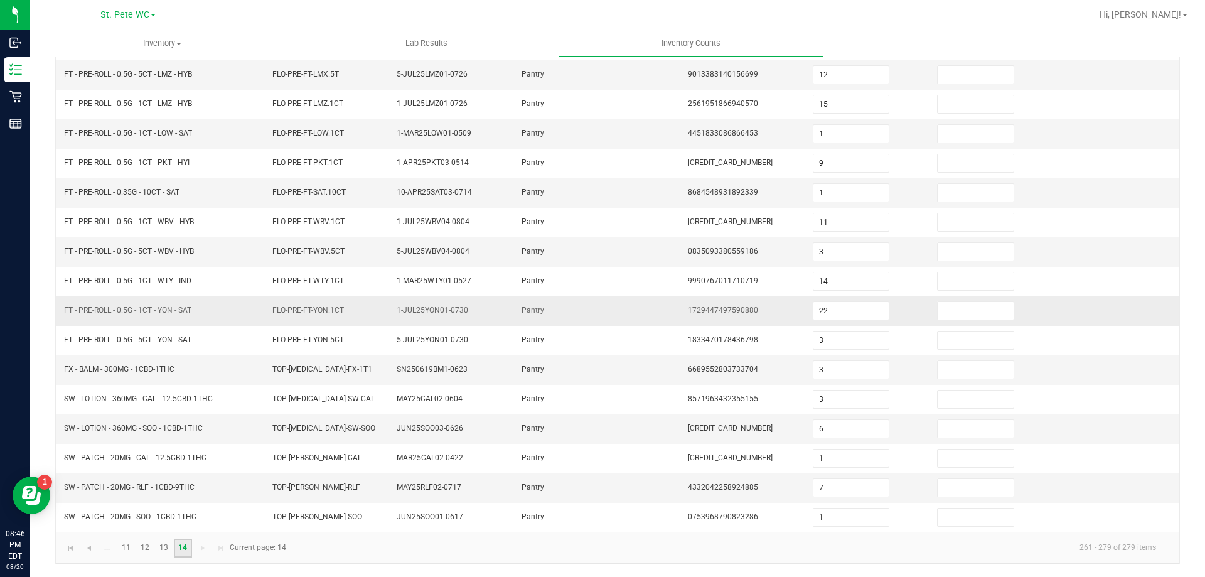
scroll to position [0, 0]
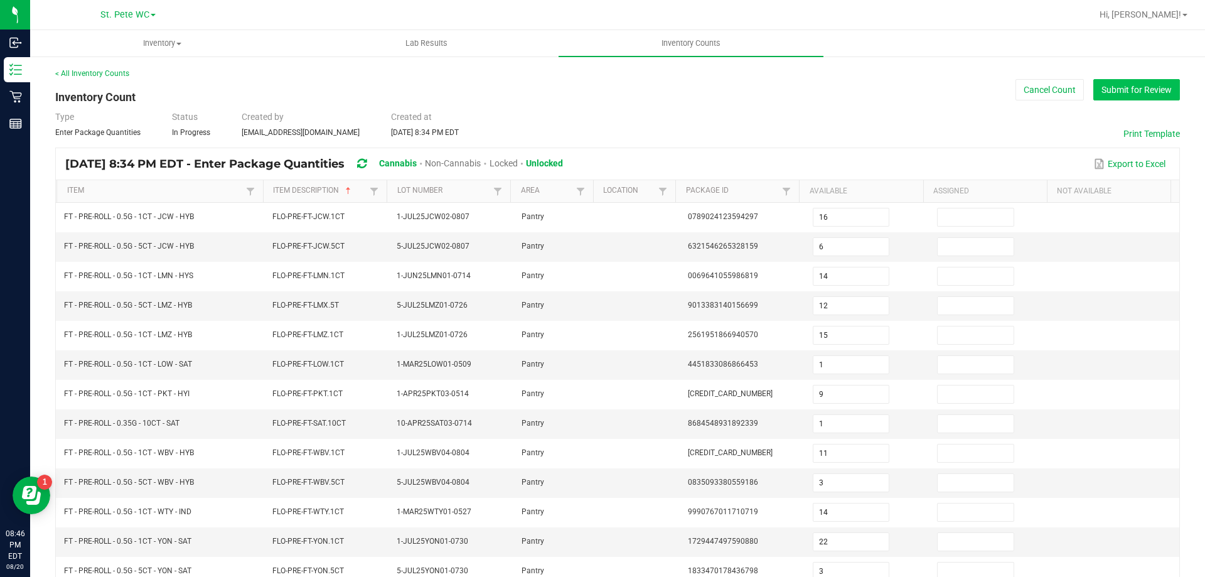
click at [1127, 96] on button "Submit for Review" at bounding box center [1136, 89] width 87 height 21
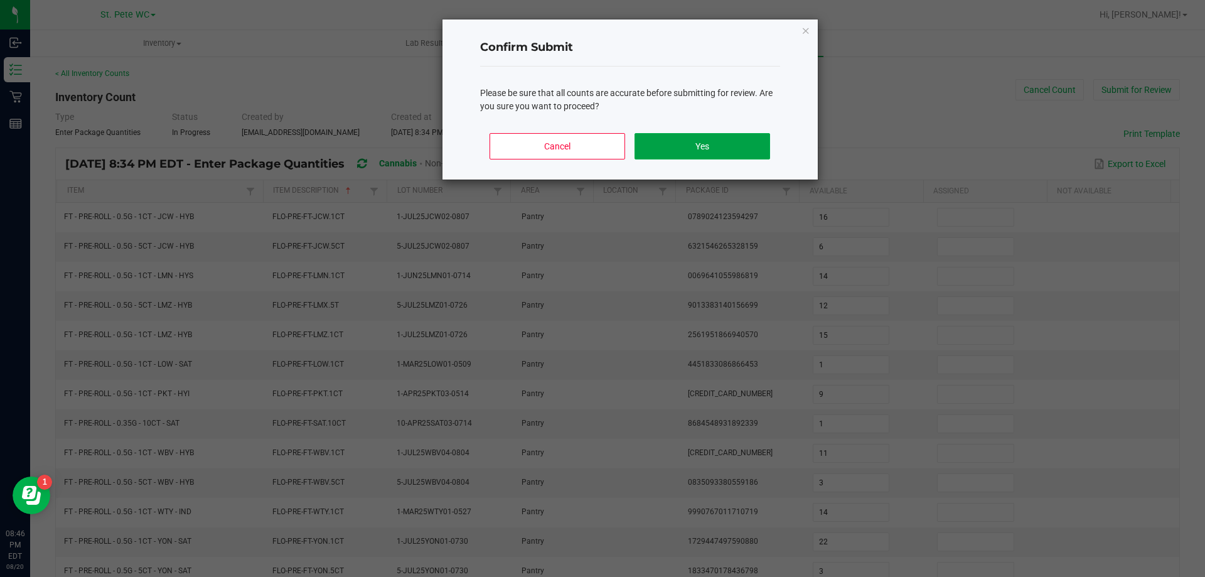
drag, startPoint x: 728, startPoint y: 144, endPoint x: 736, endPoint y: 144, distance: 8.2
click at [732, 144] on button "Yes" at bounding box center [702, 146] width 135 height 26
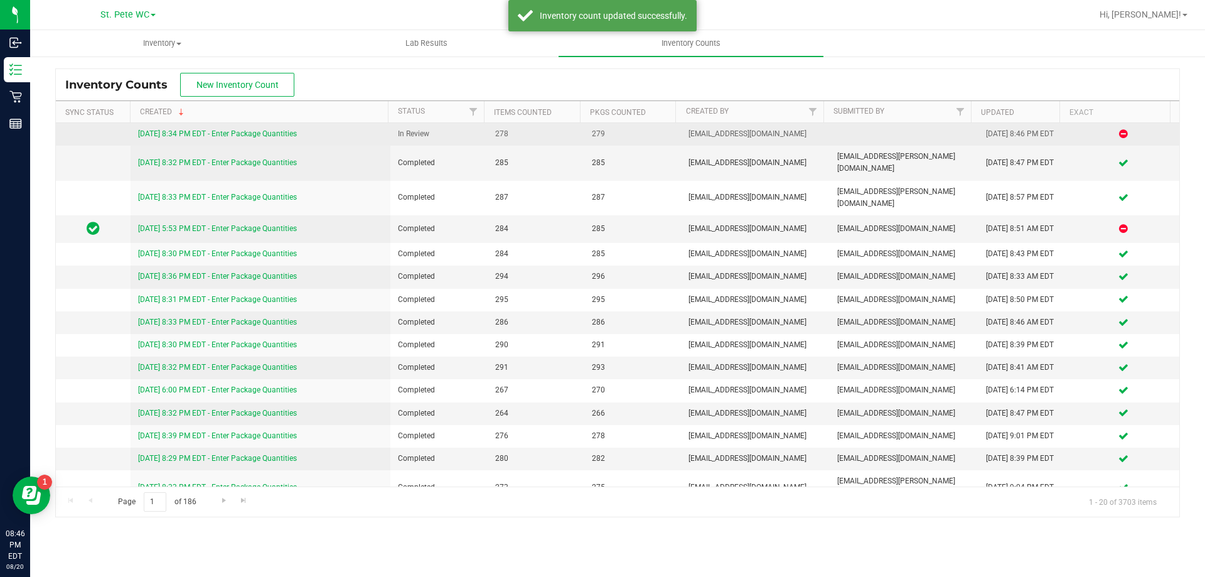
click at [252, 130] on link "[DATE] 8:34 PM EDT - Enter Package Quantities" at bounding box center [217, 133] width 159 height 9
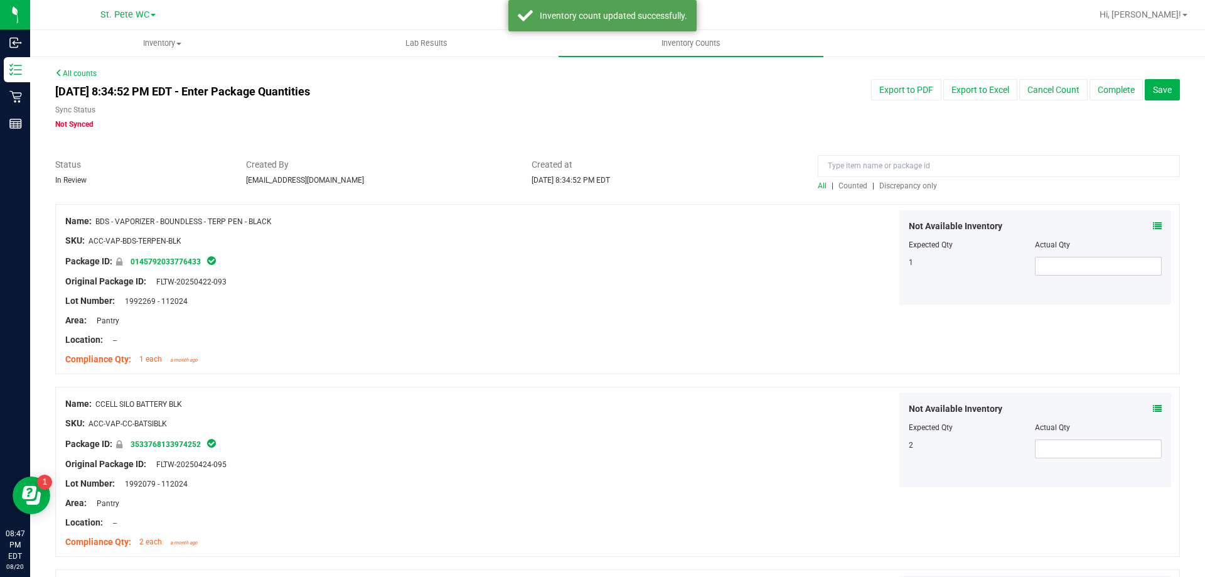
click at [887, 186] on span "Discrepancy only" at bounding box center [908, 185] width 58 height 9
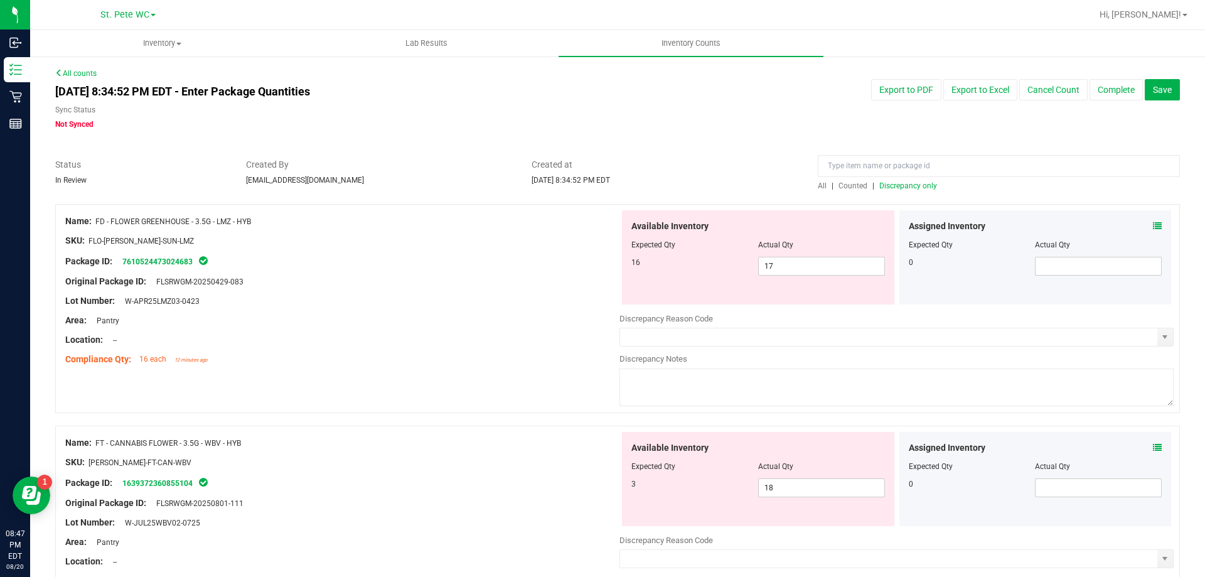
click at [473, 336] on div "Location: --" at bounding box center [342, 339] width 554 height 13
click at [793, 267] on span "17 17" at bounding box center [821, 266] width 127 height 19
click at [793, 267] on input "17" at bounding box center [822, 266] width 126 height 18
click at [404, 320] on div "Area: Pantry" at bounding box center [342, 320] width 554 height 13
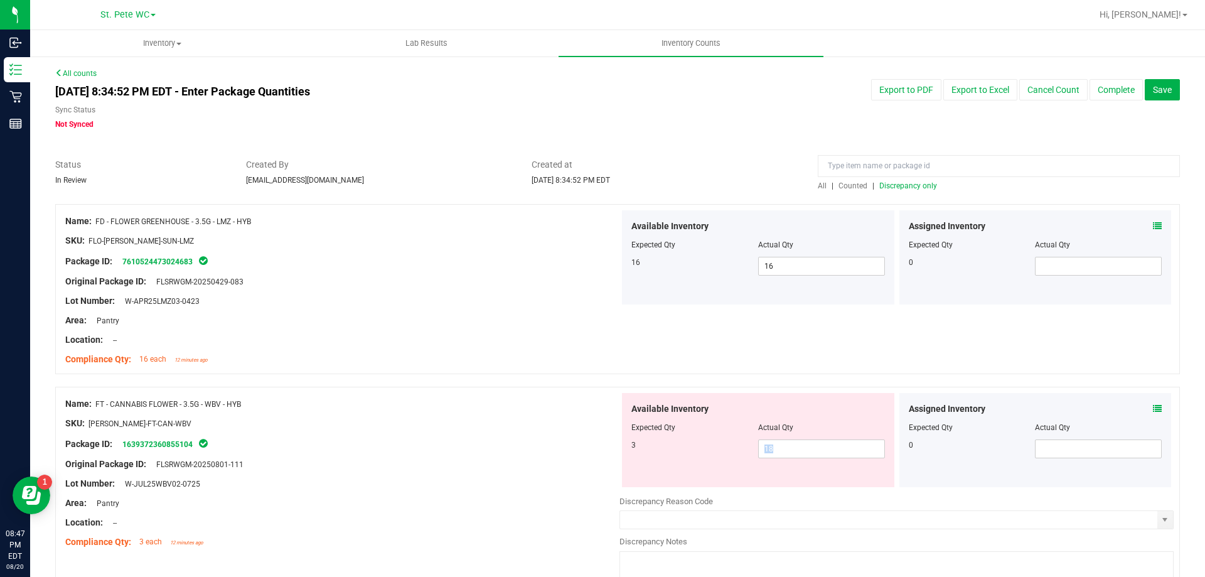
drag, startPoint x: 636, startPoint y: 460, endPoint x: 539, endPoint y: 448, distance: 97.4
click at [634, 460] on div "Available Inventory Expected Qty Actual Qty 3 18 18" at bounding box center [758, 440] width 272 height 94
click at [464, 456] on div at bounding box center [342, 454] width 554 height 6
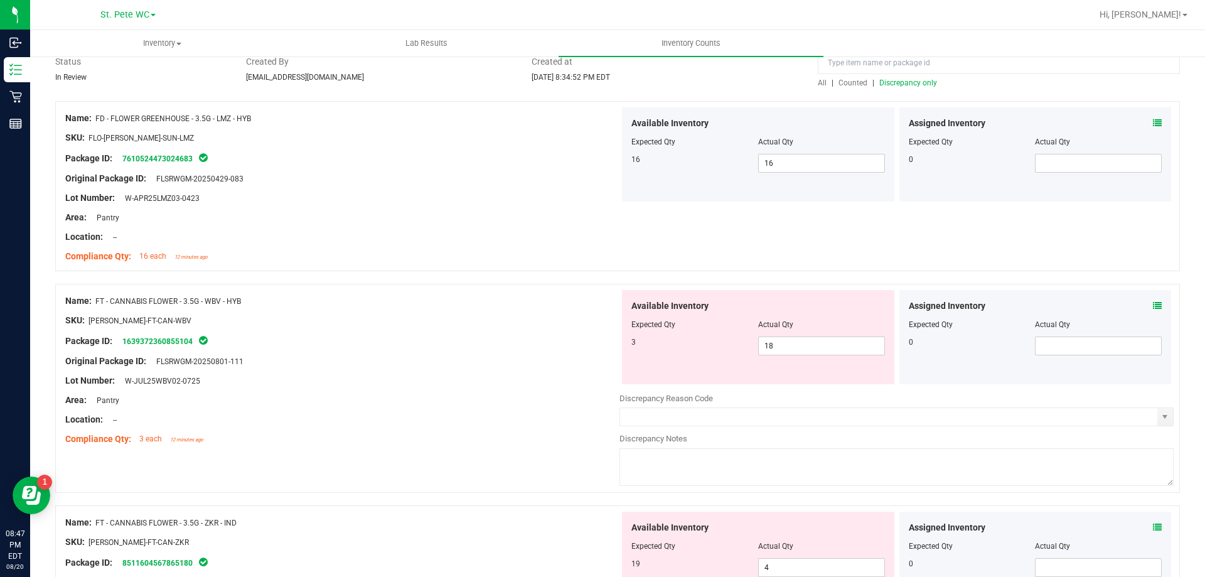
scroll to position [188, 0]
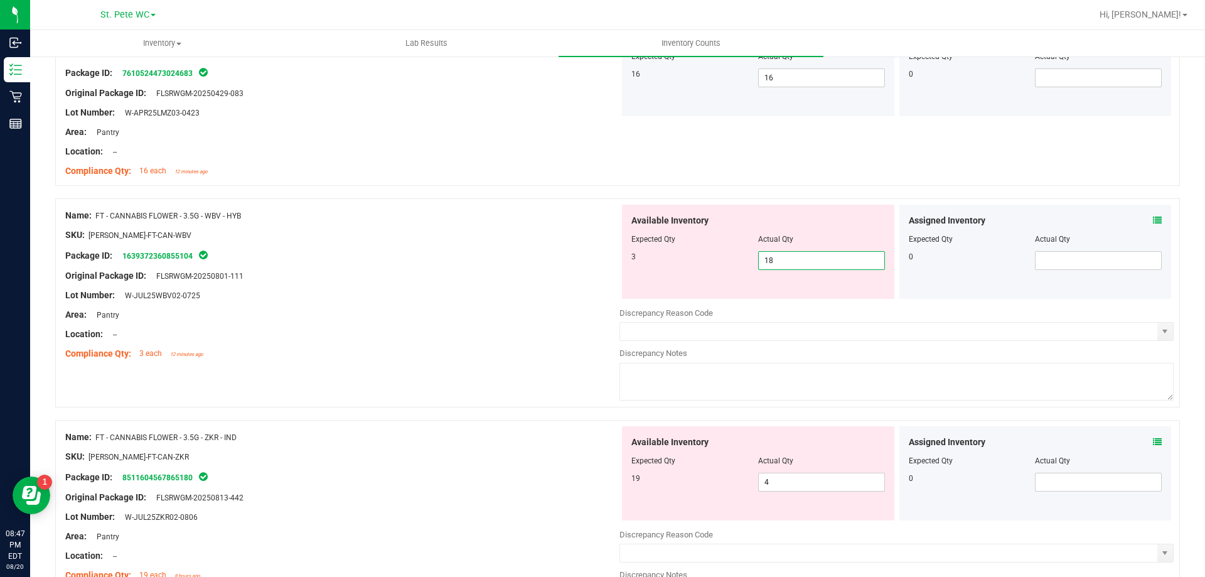
drag, startPoint x: 793, startPoint y: 259, endPoint x: 715, endPoint y: 254, distance: 78.0
click at [715, 257] on div "3 18 18" at bounding box center [758, 260] width 254 height 19
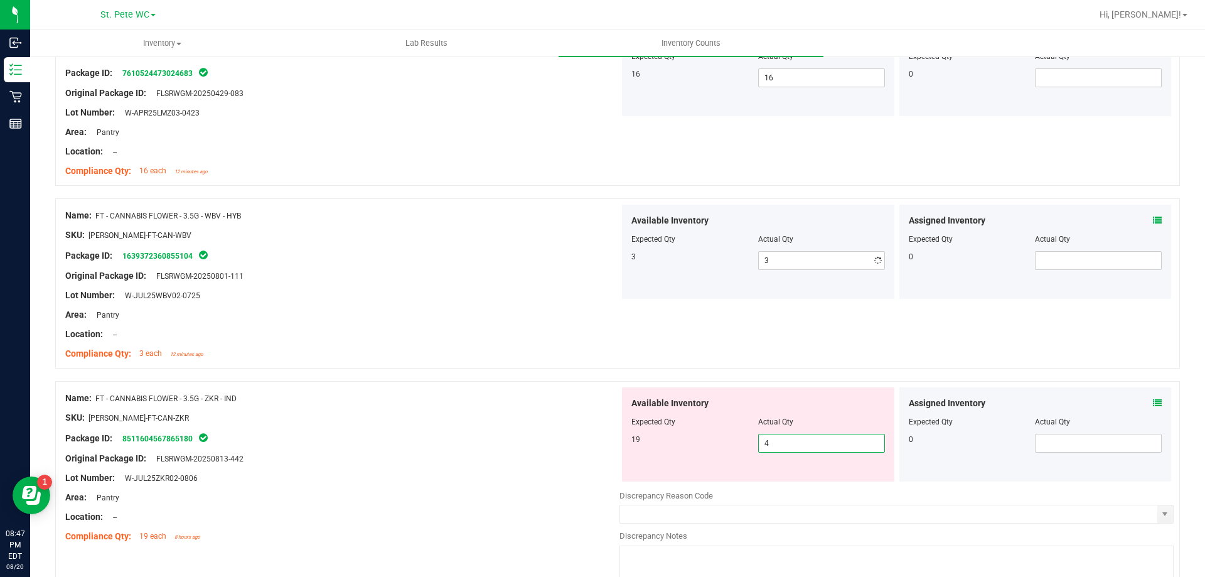
drag, startPoint x: 784, startPoint y: 488, endPoint x: 731, endPoint y: 493, distance: 53.0
click at [731, 493] on div "Available Inventory Expected Qty Actual Qty 19 4 4" at bounding box center [896, 486] width 554 height 199
click at [458, 420] on div "SKU: [PERSON_NAME]-FT-CAN-ZKR" at bounding box center [342, 417] width 554 height 13
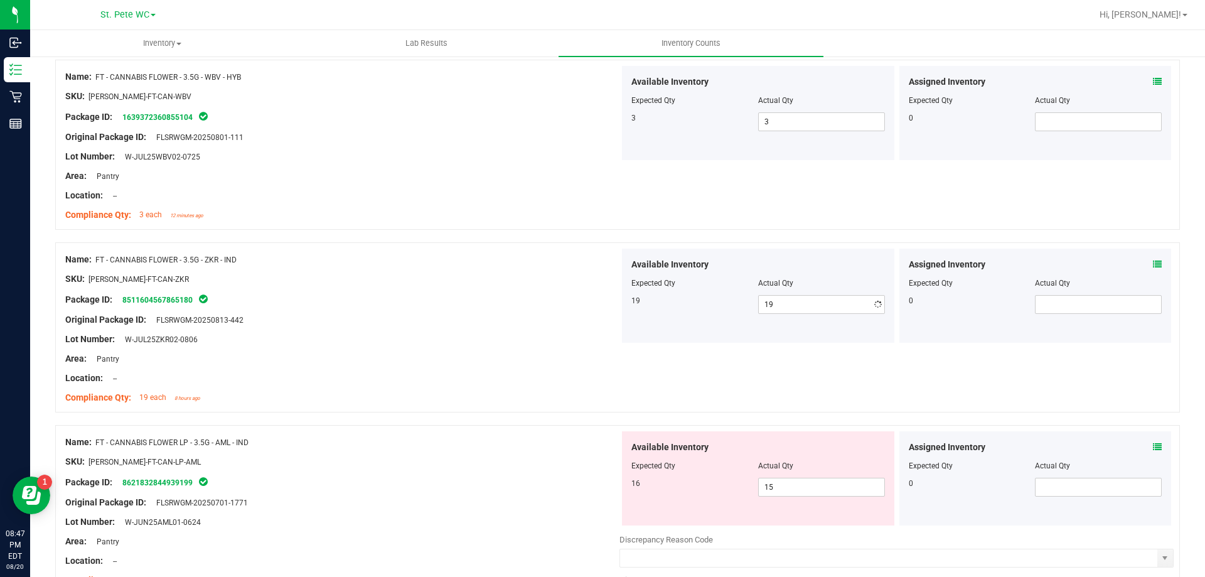
scroll to position [502, 0]
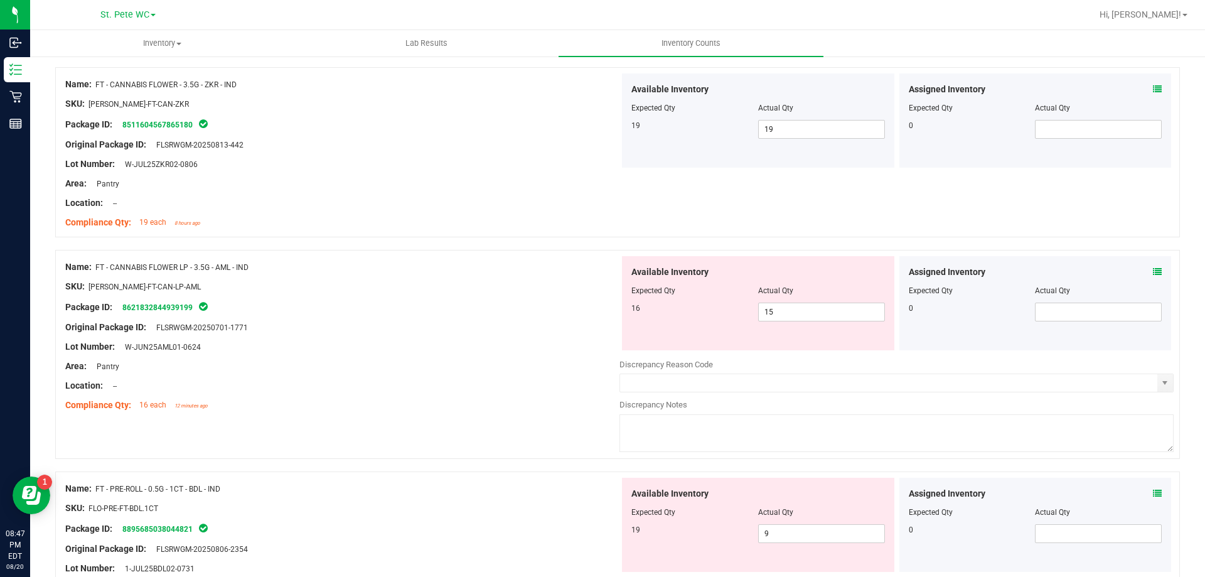
drag, startPoint x: 459, startPoint y: 405, endPoint x: 595, endPoint y: 382, distance: 138.2
click at [463, 400] on div "Compliance Qty: 16 each 12 minutes ago" at bounding box center [342, 405] width 554 height 13
drag, startPoint x: 795, startPoint y: 319, endPoint x: 709, endPoint y: 318, distance: 86.0
click at [709, 318] on div "16 15 15" at bounding box center [758, 312] width 254 height 19
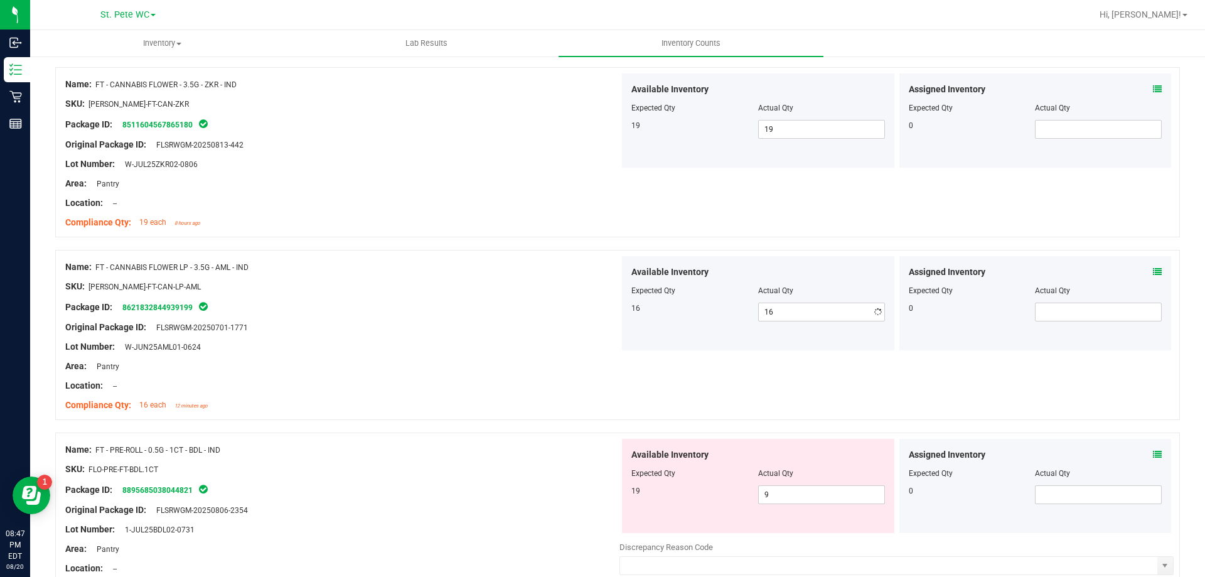
click at [497, 326] on div "Original Package ID: FLSRWGM-20250701-1771" at bounding box center [342, 327] width 554 height 13
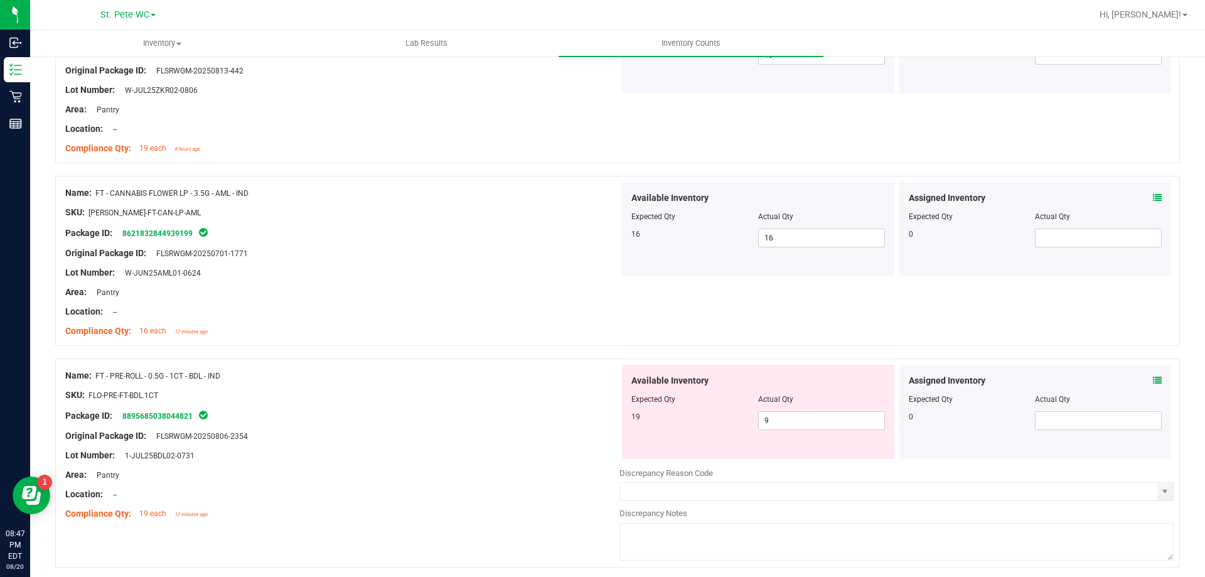
scroll to position [690, 0]
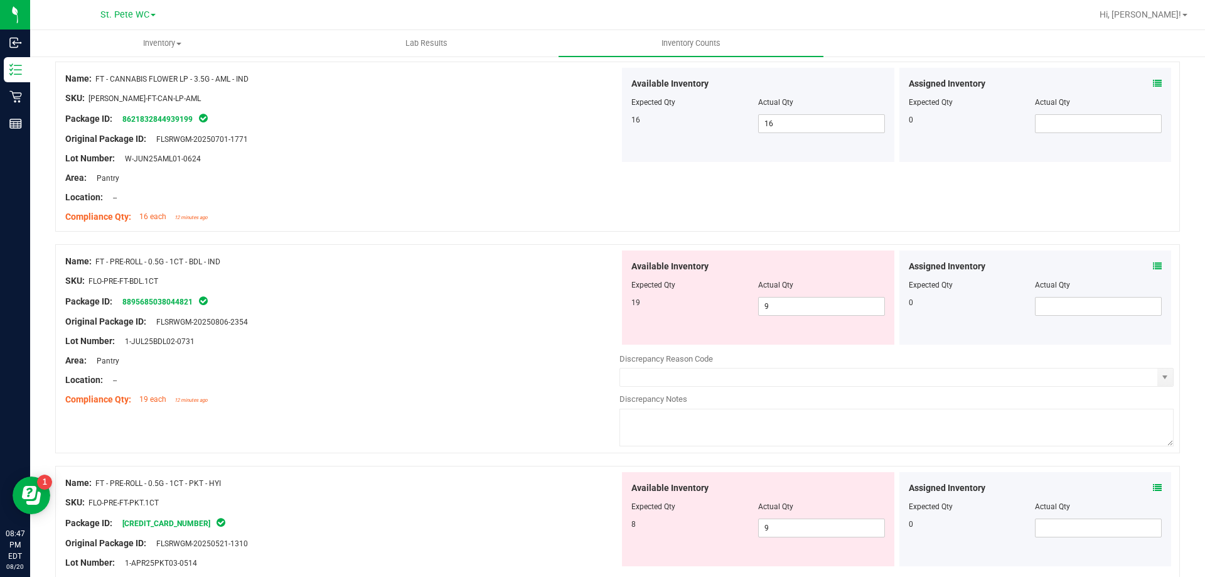
click at [477, 368] on div at bounding box center [342, 370] width 554 height 6
click at [803, 307] on span "9 9" at bounding box center [821, 306] width 127 height 19
click at [759, 306] on input "9" at bounding box center [822, 307] width 126 height 18
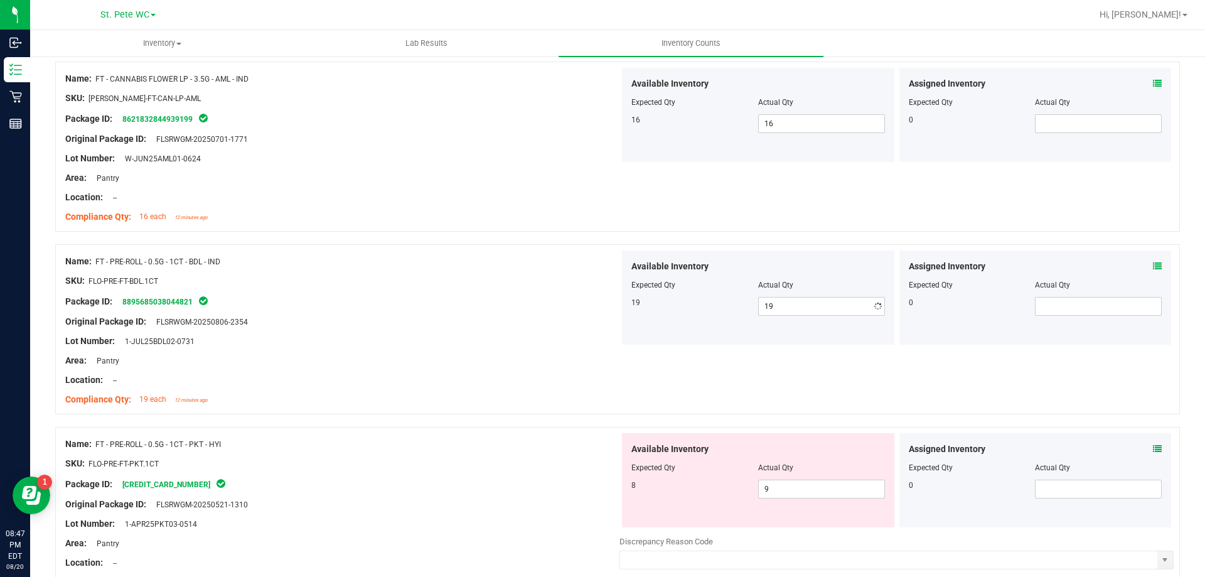
drag, startPoint x: 437, startPoint y: 331, endPoint x: 435, endPoint y: 338, distance: 6.6
click at [436, 331] on div at bounding box center [342, 331] width 554 height 6
click at [424, 408] on div "Name: FT - PRE-ROLL - 0.5G - 1CT - BDL - IND SKU: FLO-PRE-FT-BDL.1CT Package ID…" at bounding box center [342, 330] width 554 height 160
click at [511, 474] on div at bounding box center [342, 473] width 554 height 6
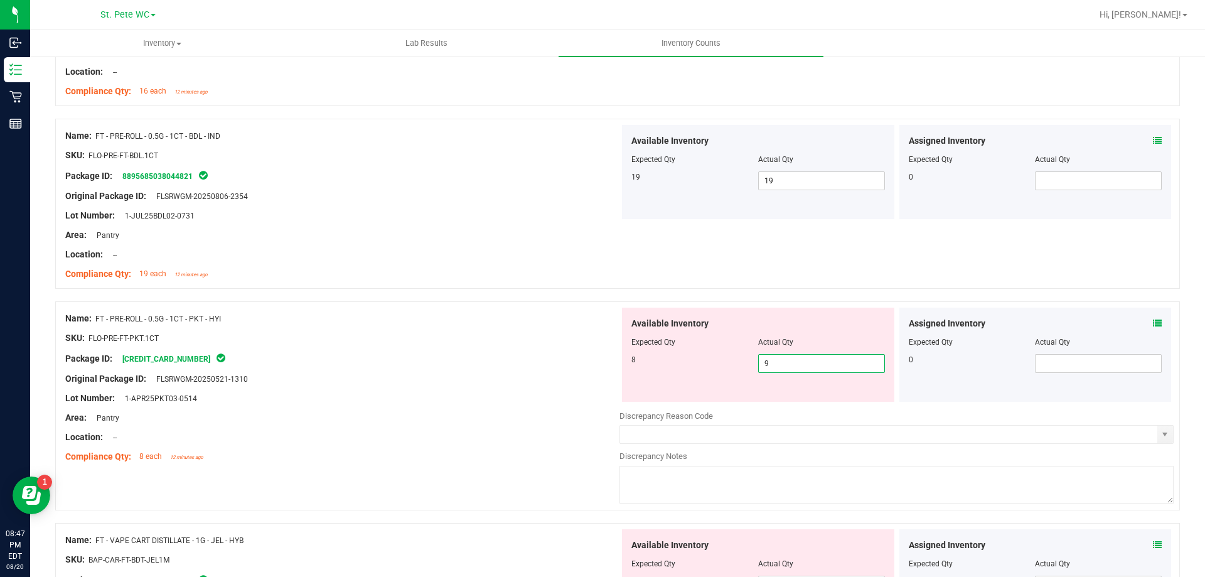
drag, startPoint x: 817, startPoint y: 357, endPoint x: 677, endPoint y: 373, distance: 140.9
click at [677, 373] on div "Available Inventory Expected Qty Actual Qty 8 9 9" at bounding box center [758, 355] width 272 height 94
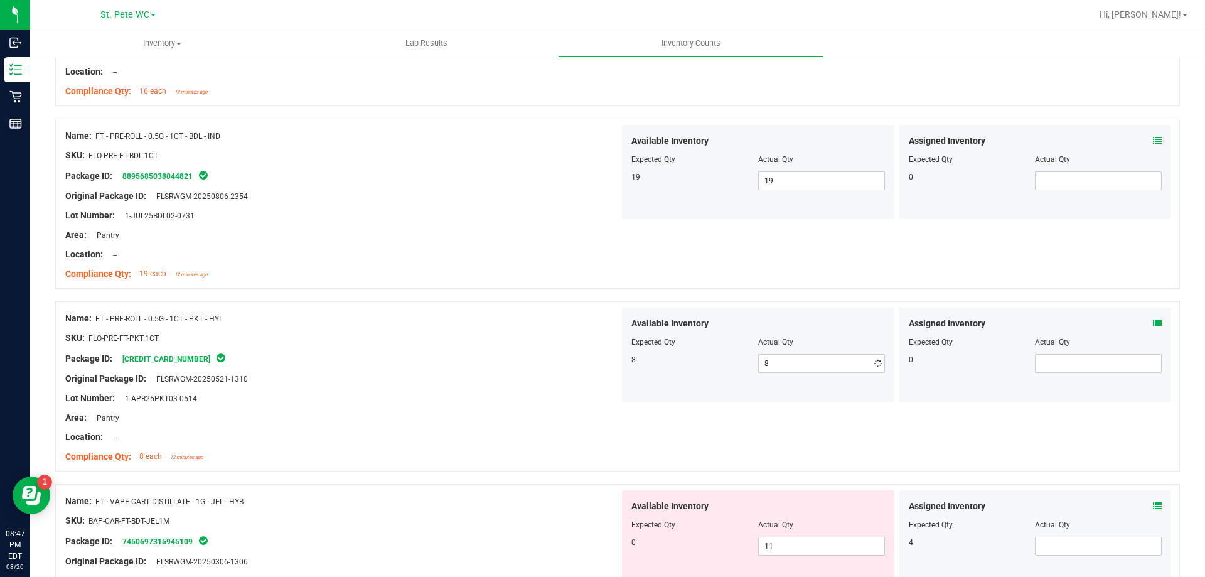
click at [446, 438] on div "Location: --" at bounding box center [342, 437] width 554 height 13
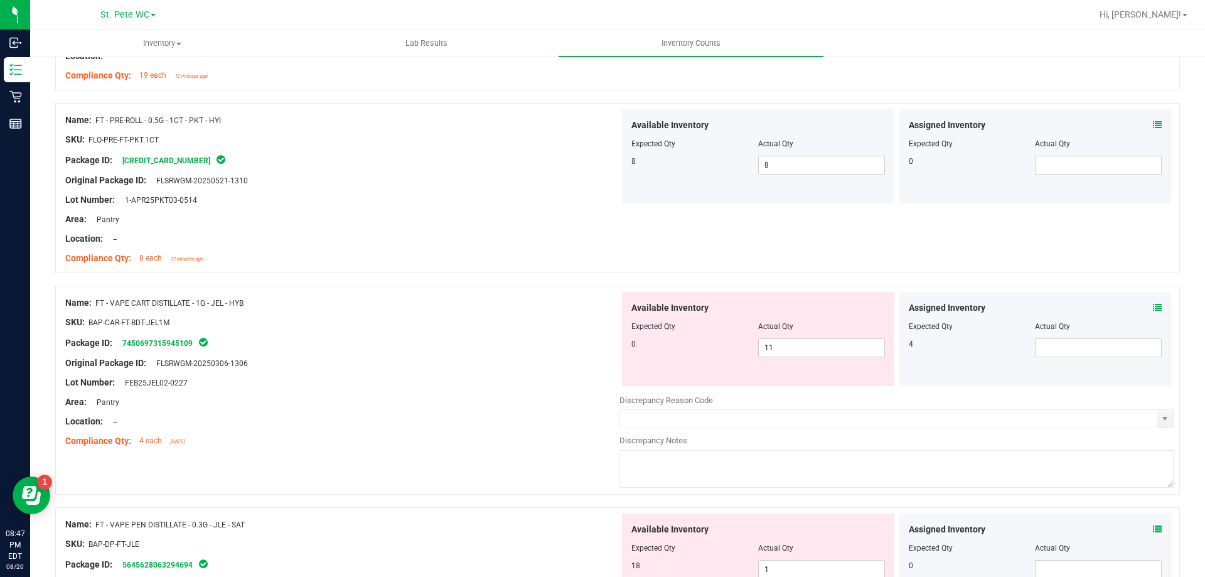
scroll to position [1130, 0]
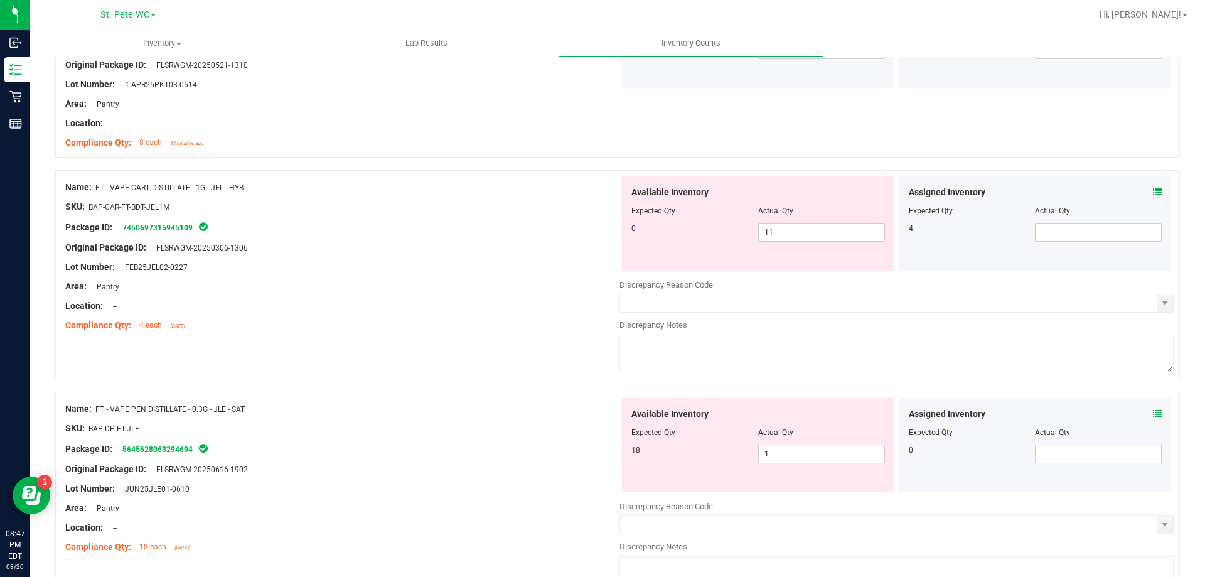
drag, startPoint x: 453, startPoint y: 435, endPoint x: 575, endPoint y: 387, distance: 130.8
click at [483, 426] on ng-container "SKU: BAP-DP-FT-JLE" at bounding box center [342, 431] width 554 height 19
drag, startPoint x: 808, startPoint y: 232, endPoint x: 648, endPoint y: 242, distance: 160.4
click at [648, 242] on div "Available Inventory Expected Qty Actual Qty 0 11 11" at bounding box center [758, 223] width 272 height 94
click at [1078, 228] on span at bounding box center [1098, 232] width 127 height 19
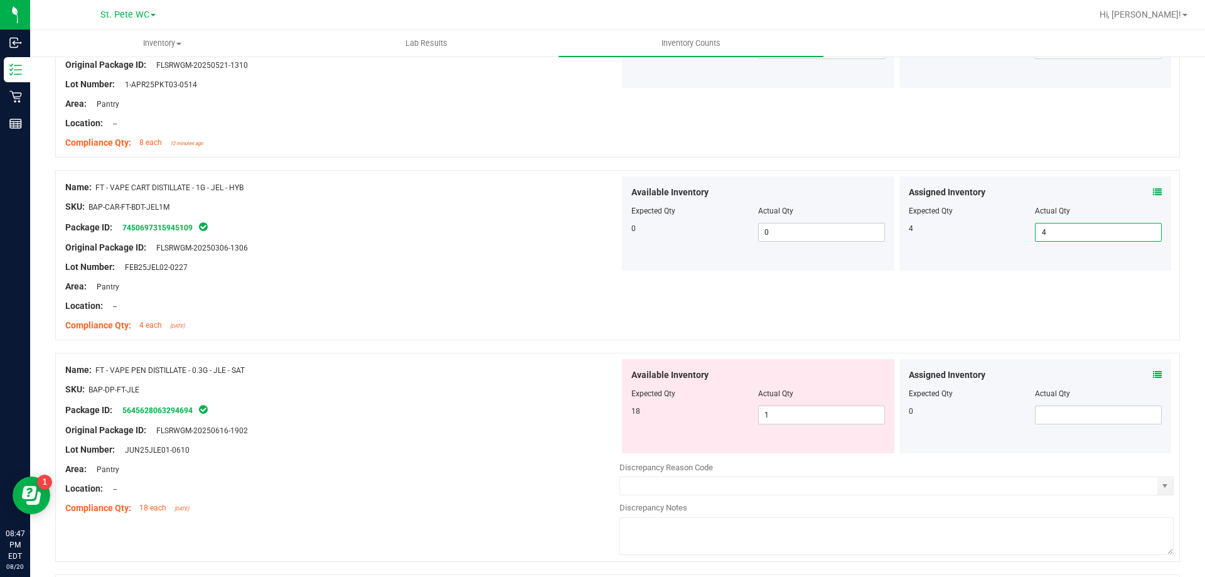
click at [527, 291] on div "Area: Pantry" at bounding box center [342, 286] width 554 height 13
click at [395, 413] on div "Package ID: 5645628063294694" at bounding box center [342, 409] width 554 height 15
click at [775, 421] on span "1 1" at bounding box center [821, 414] width 127 height 19
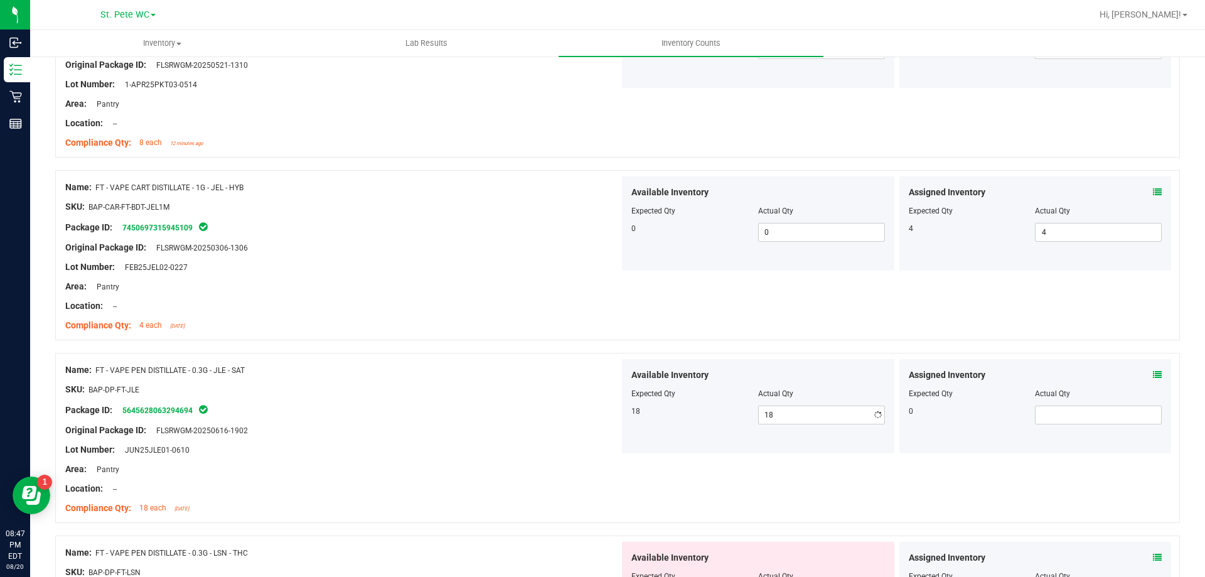
click at [486, 427] on div "Original Package ID: FLSRWGM-20250616-1902" at bounding box center [342, 430] width 554 height 13
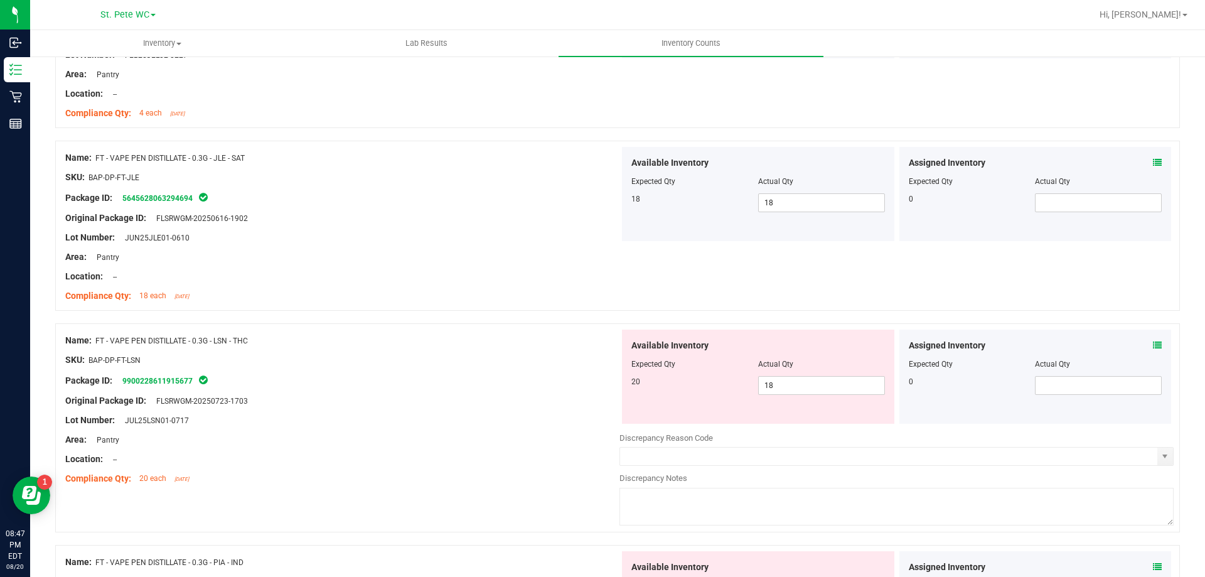
scroll to position [1444, 0]
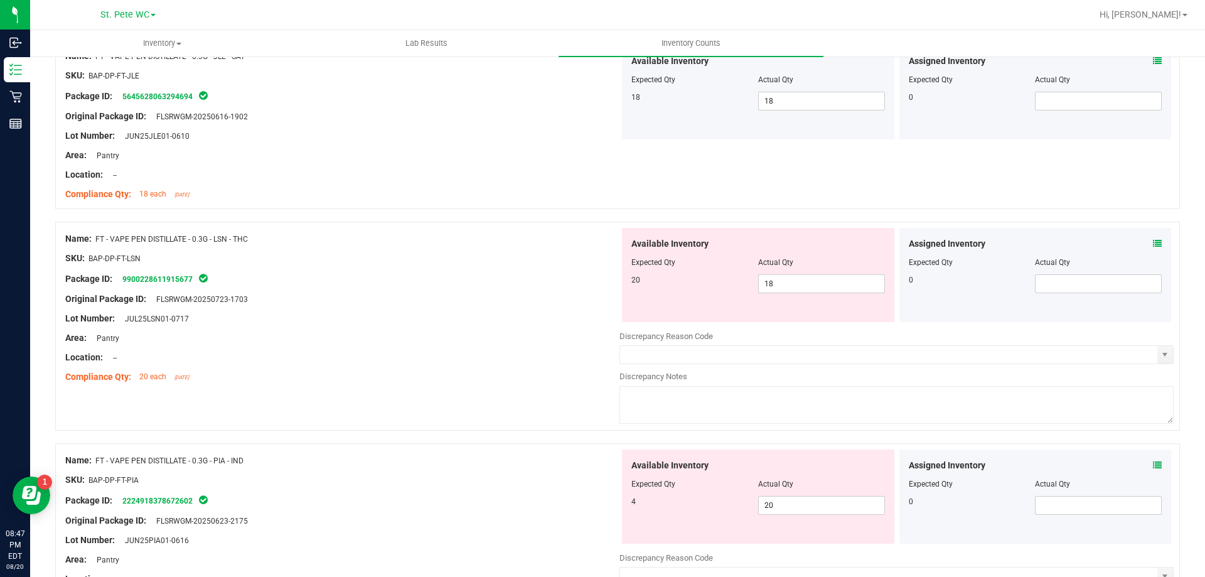
drag, startPoint x: 470, startPoint y: 468, endPoint x: 569, endPoint y: 404, distance: 118.0
click at [470, 465] on div "Name: FT - VAPE PEN DISTILLATE - 0.3G - PIA - IND SKU: BAP-DP-FT-PIA Package ID…" at bounding box center [342, 529] width 554 height 160
drag, startPoint x: 805, startPoint y: 283, endPoint x: 680, endPoint y: 283, distance: 124.3
click at [680, 283] on div "20 18 18" at bounding box center [758, 283] width 254 height 19
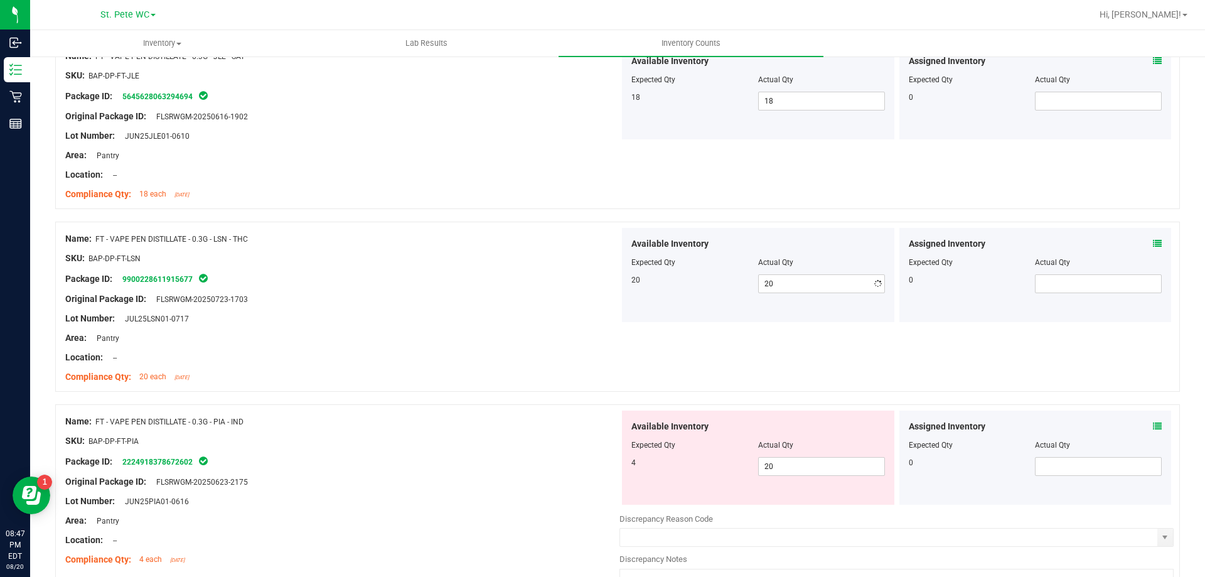
click at [469, 396] on div "Name: FT - VAPE PEN DISTILLATE - 0.3G - LSN - THC SKU: BAP-DP-FT-LSN Package ID…" at bounding box center [617, 313] width 1125 height 183
click at [402, 500] on div "Lot Number: JUN25PIA01-0616" at bounding box center [342, 501] width 554 height 13
drag, startPoint x: 793, startPoint y: 469, endPoint x: 687, endPoint y: 469, distance: 106.1
click at [687, 469] on div "4 20 20" at bounding box center [758, 466] width 254 height 19
click at [368, 518] on div "Area: Pantry" at bounding box center [342, 520] width 554 height 13
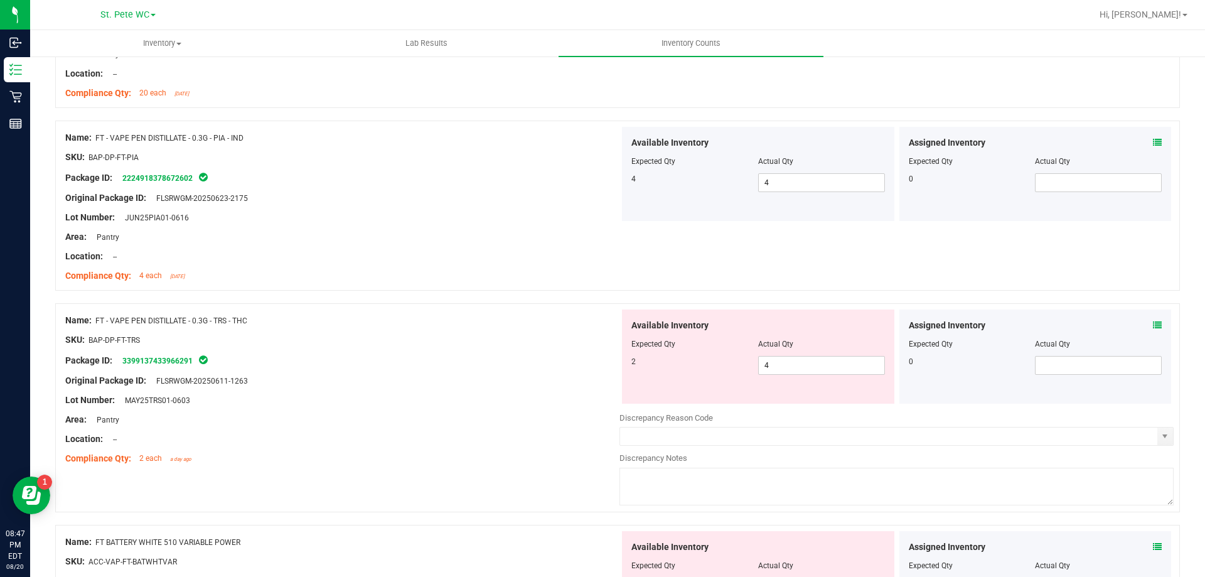
scroll to position [1883, 0]
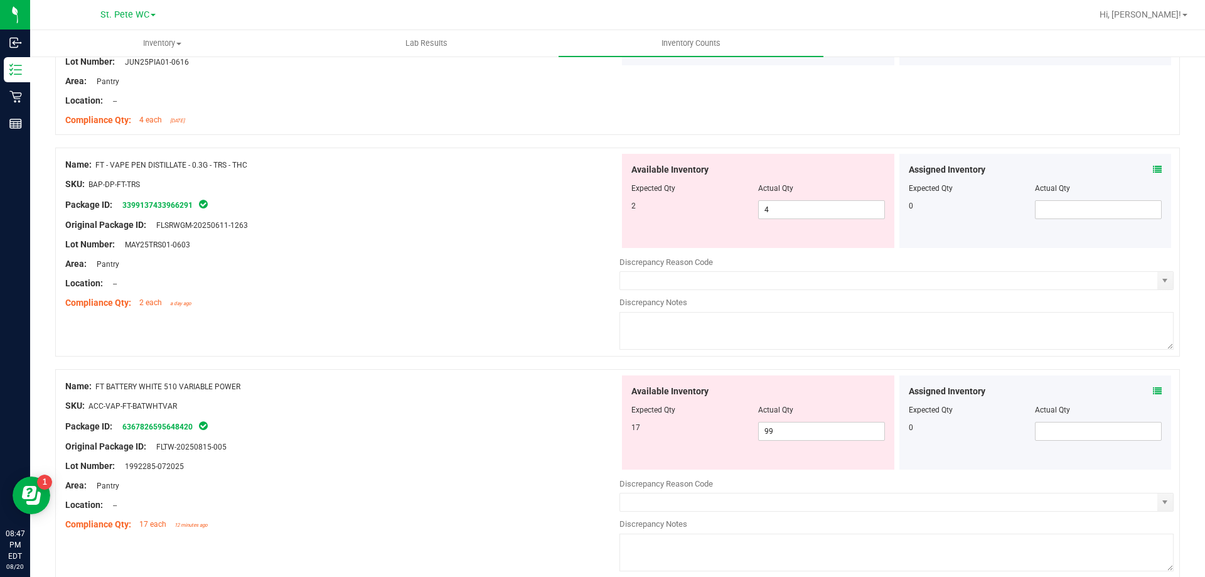
click at [465, 460] on div "Name: FT BATTERY WHITE 510 VARIABLE POWER SKU: ACC-VAP-FT-BATWHTVAR Package ID:…" at bounding box center [342, 455] width 554 height 160
drag, startPoint x: 821, startPoint y: 206, endPoint x: 630, endPoint y: 205, distance: 191.4
click at [631, 205] on div "2 4 4" at bounding box center [758, 209] width 254 height 19
click at [391, 253] on div at bounding box center [342, 254] width 554 height 6
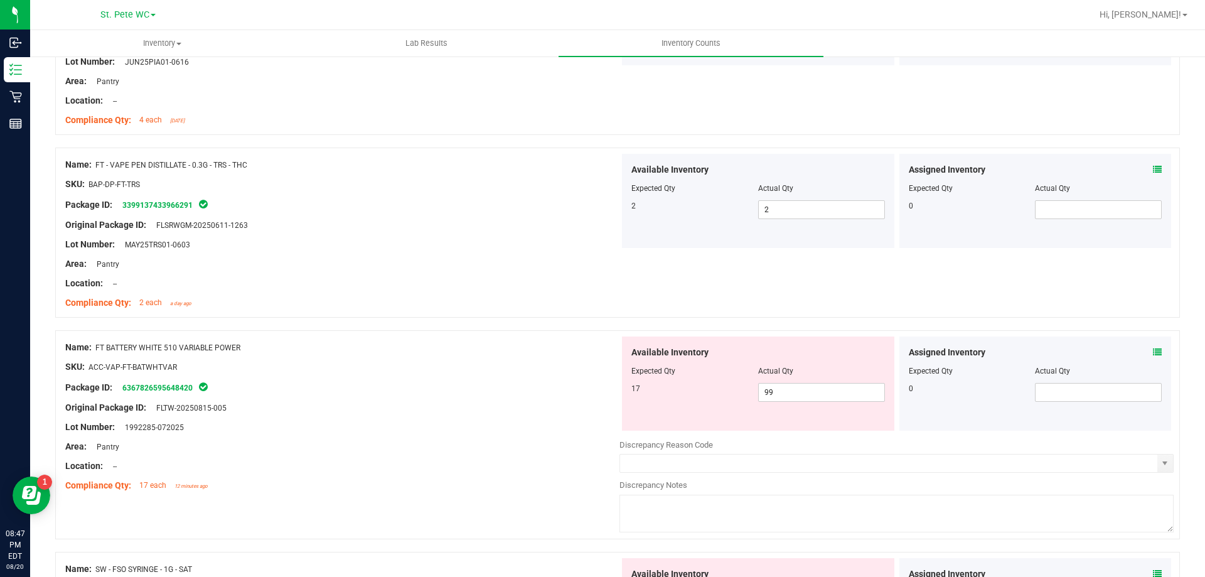
drag, startPoint x: 420, startPoint y: 428, endPoint x: 473, endPoint y: 423, distance: 53.6
click at [422, 428] on div "Lot Number: 1992285-072025" at bounding box center [342, 427] width 554 height 13
drag, startPoint x: 793, startPoint y: 402, endPoint x: 769, endPoint y: 400, distance: 23.9
click at [771, 402] on div "Available Inventory Expected Qty Actual Qty 17 99 99" at bounding box center [758, 383] width 272 height 94
drag, startPoint x: 790, startPoint y: 388, endPoint x: 668, endPoint y: 394, distance: 121.3
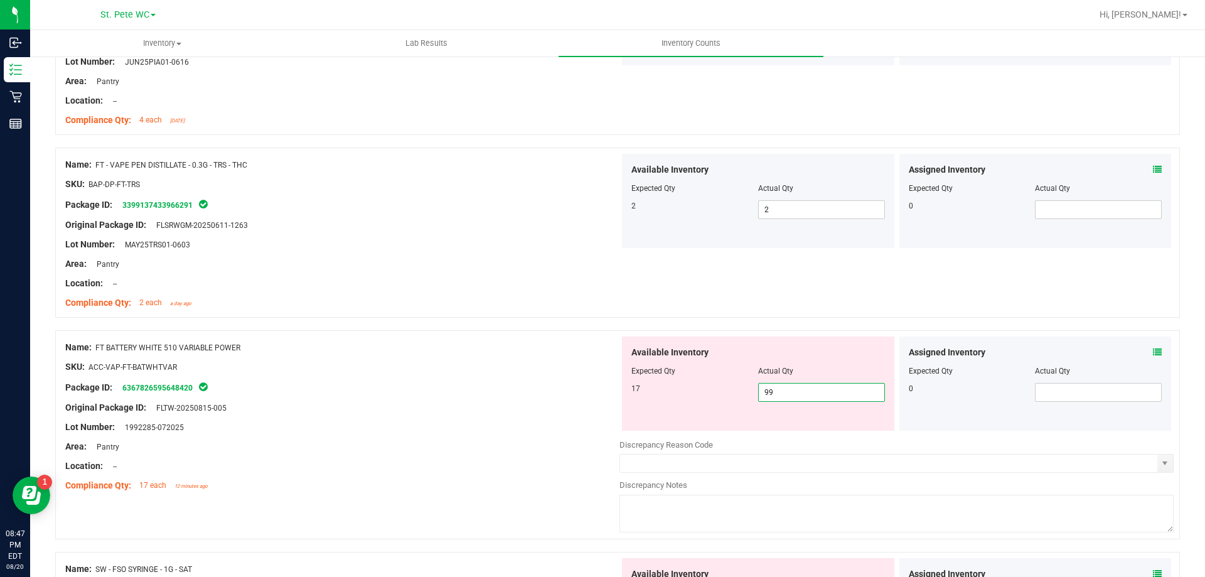
click at [668, 394] on div "17 99 99" at bounding box center [758, 392] width 254 height 19
click at [584, 408] on div "Original Package ID: FLTW-20250815-005" at bounding box center [342, 407] width 554 height 13
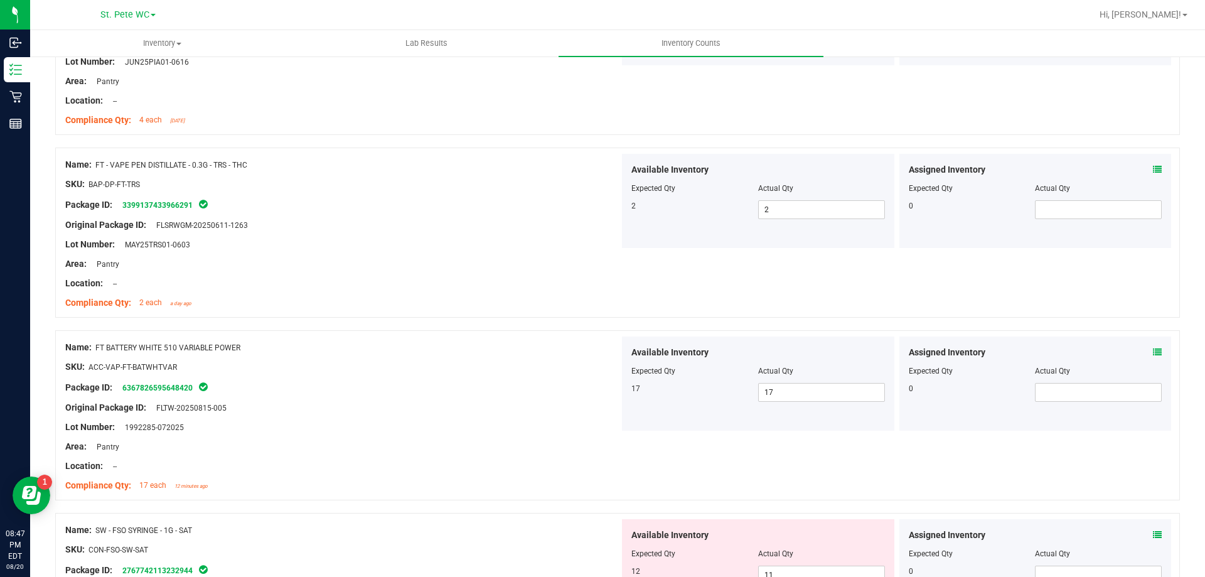
scroll to position [2260, 0]
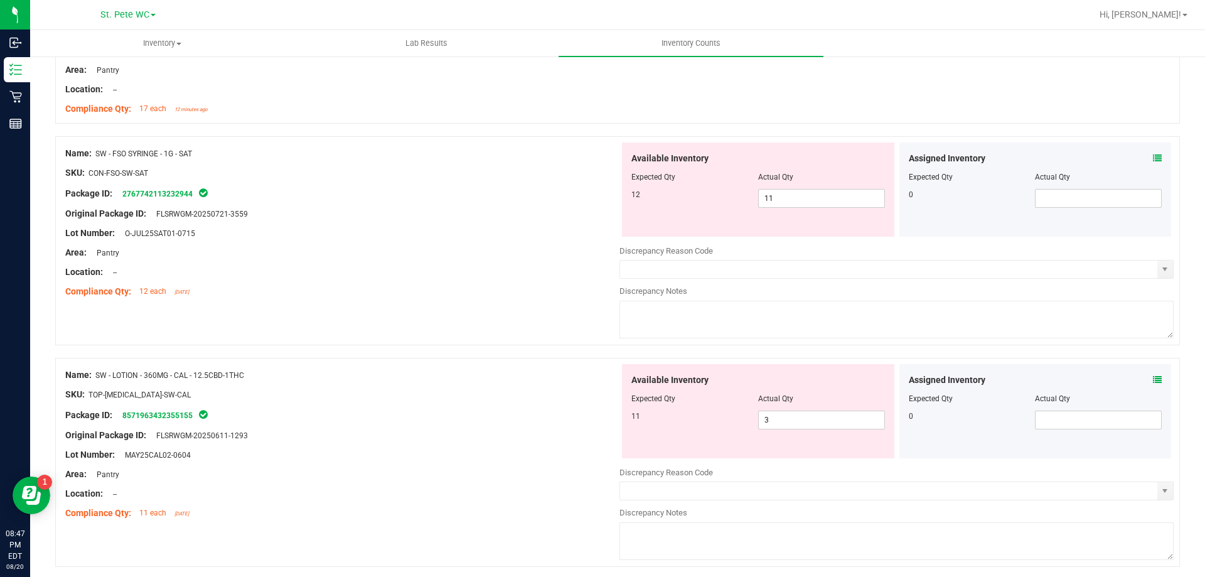
click at [466, 429] on div "Original Package ID: FLSRWGM-20250611-1293" at bounding box center [342, 435] width 554 height 13
click at [801, 200] on span "11 11" at bounding box center [821, 198] width 127 height 19
click at [520, 273] on div "Location: --" at bounding box center [342, 271] width 554 height 13
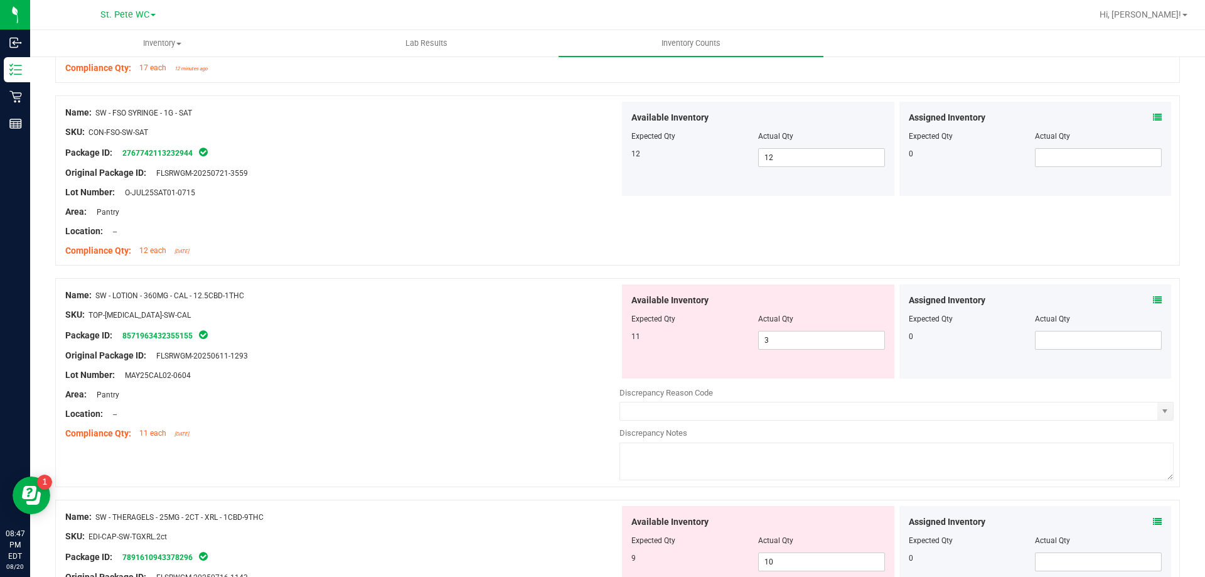
scroll to position [2322, 0]
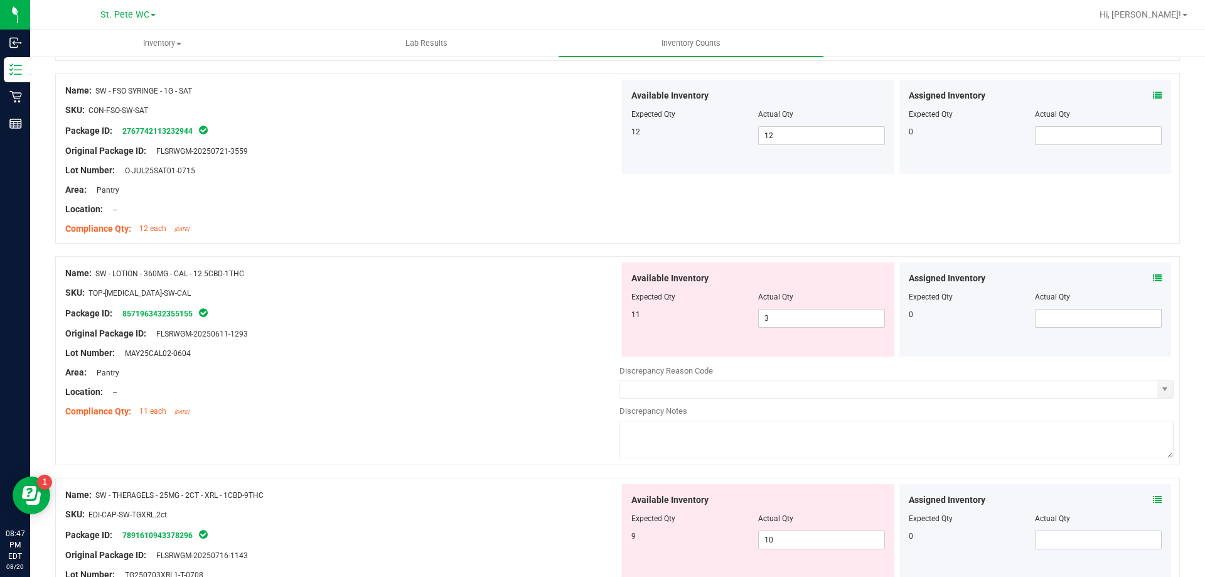
click at [505, 403] on div at bounding box center [342, 402] width 554 height 6
drag, startPoint x: 818, startPoint y: 316, endPoint x: 619, endPoint y: 333, distance: 200.3
click at [622, 333] on div "Available Inventory Expected Qty Actual Qty 11 3 3" at bounding box center [758, 309] width 272 height 94
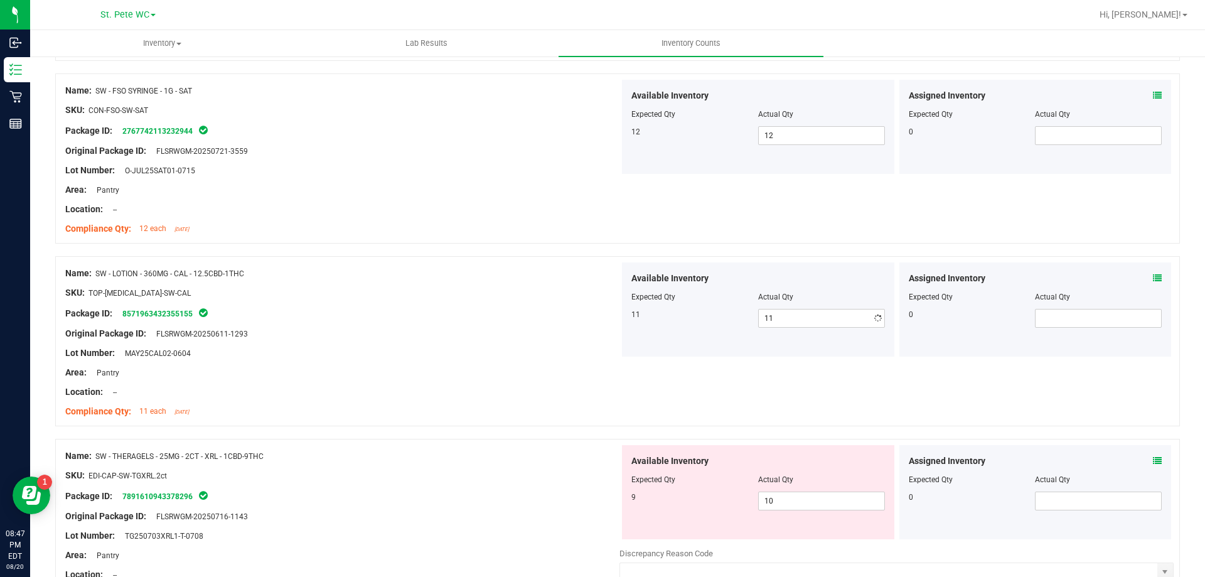
click at [493, 355] on div "Lot Number: MAY25CAL02-0604" at bounding box center [342, 352] width 554 height 13
click at [385, 539] on div "Lot Number: TG250703XRL1-T-0708" at bounding box center [342, 535] width 554 height 13
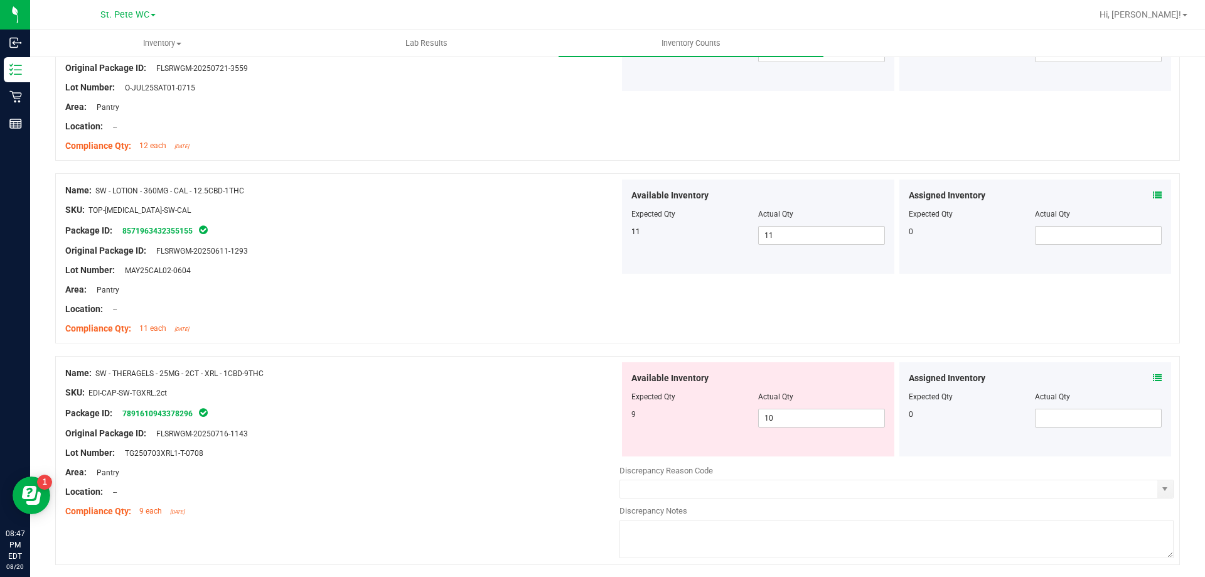
scroll to position [2511, 0]
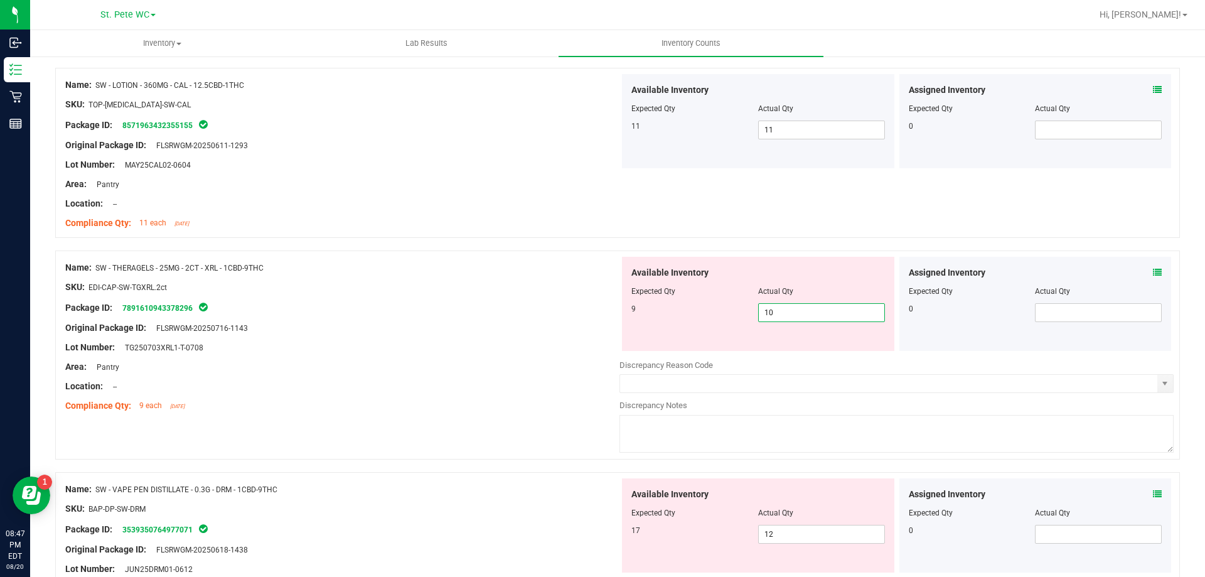
drag, startPoint x: 796, startPoint y: 308, endPoint x: 705, endPoint y: 308, distance: 91.6
click at [705, 308] on div "9 10 10" at bounding box center [758, 312] width 254 height 19
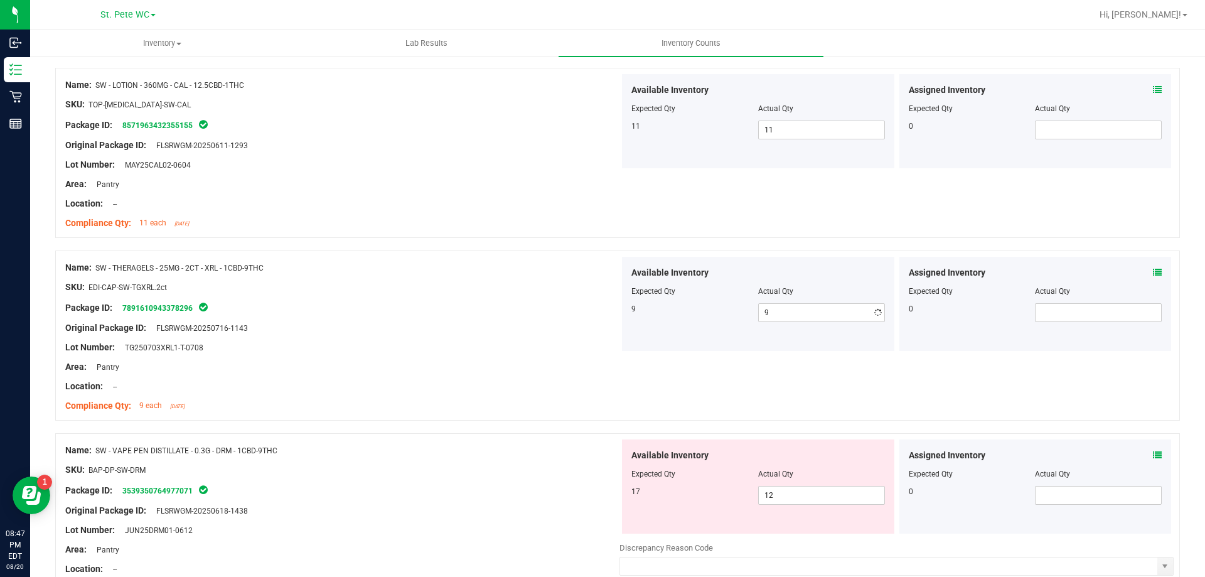
click at [459, 363] on div "Area: Pantry" at bounding box center [342, 366] width 554 height 13
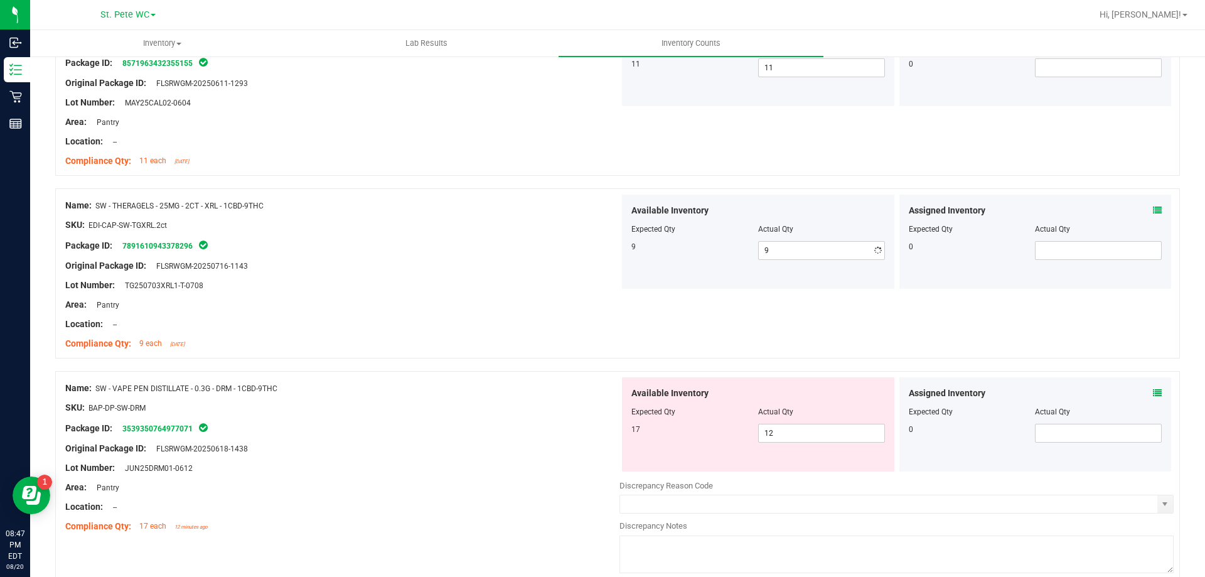
scroll to position [2699, 0]
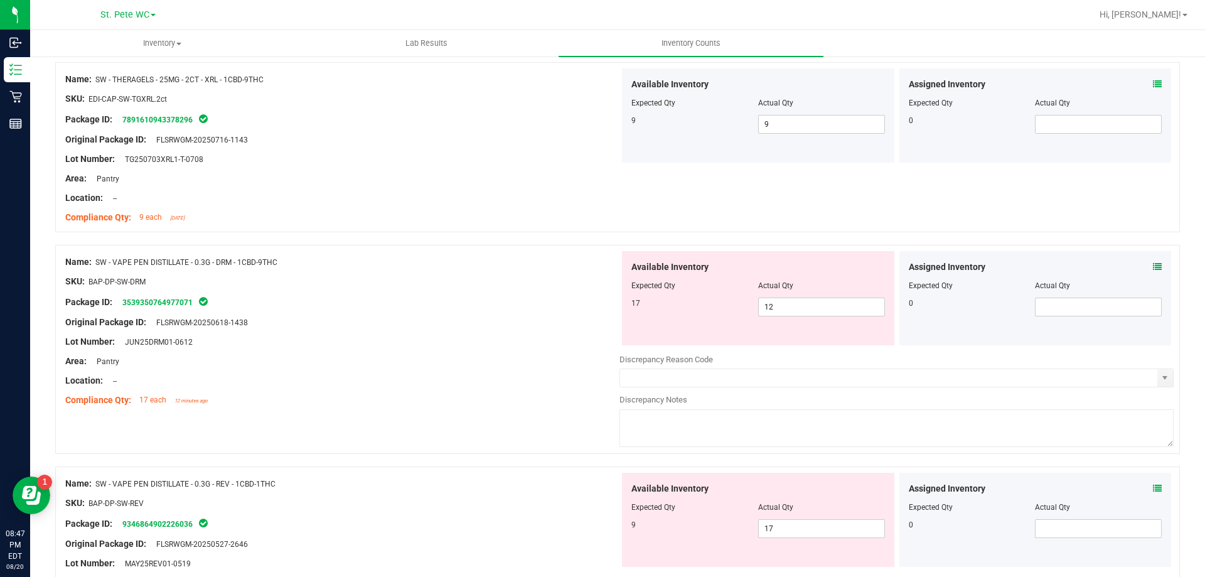
drag, startPoint x: 442, startPoint y: 402, endPoint x: 655, endPoint y: 341, distance: 221.1
click at [444, 402] on div "Compliance Qty: 17 each 12 minutes ago" at bounding box center [342, 400] width 554 height 13
drag, startPoint x: 780, startPoint y: 299, endPoint x: 673, endPoint y: 311, distance: 107.4
click at [673, 311] on div "17 12 12" at bounding box center [758, 307] width 254 height 19
click at [495, 370] on div at bounding box center [342, 371] width 554 height 6
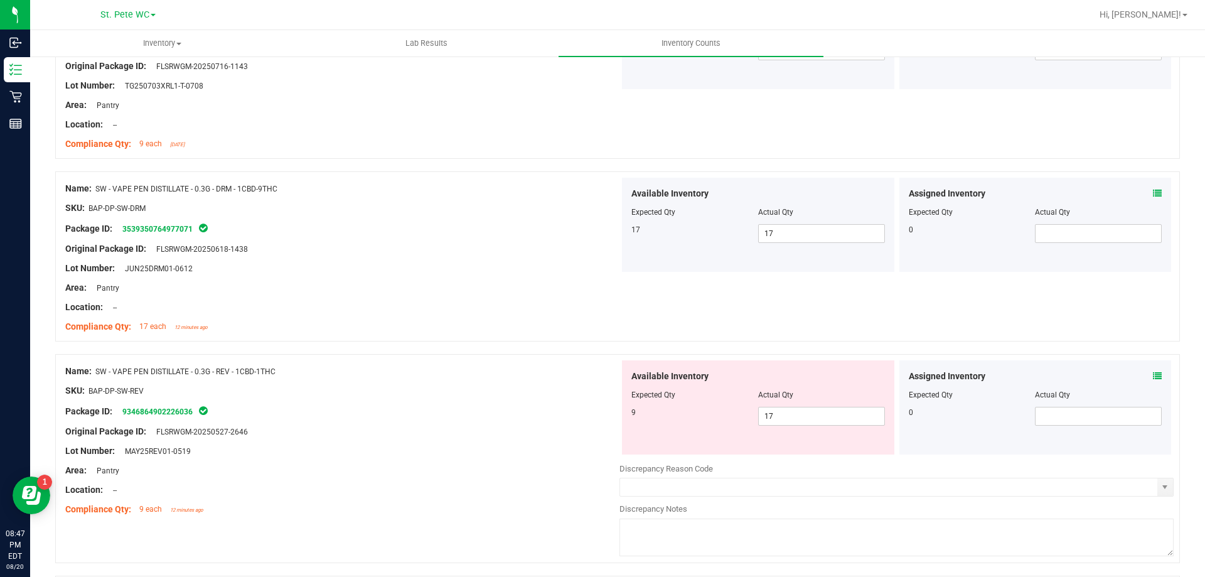
scroll to position [2887, 0]
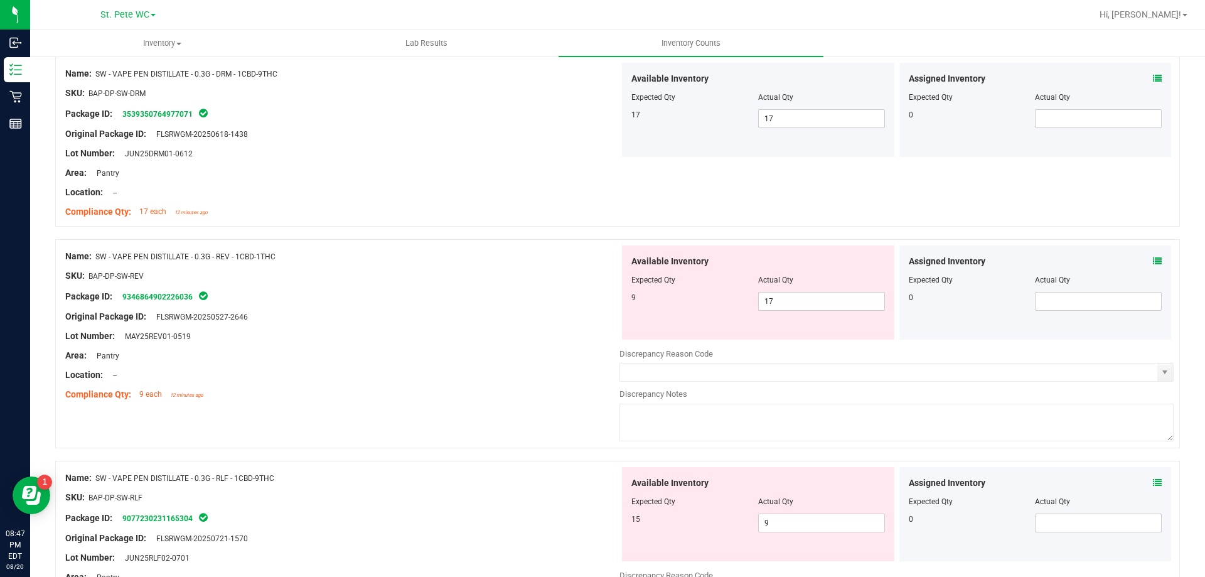
drag, startPoint x: 477, startPoint y: 454, endPoint x: 492, endPoint y: 437, distance: 22.7
click at [480, 451] on div at bounding box center [617, 454] width 1125 height 13
drag, startPoint x: 751, startPoint y: 296, endPoint x: 717, endPoint y: 299, distance: 34.7
click at [717, 299] on div "9 17 17" at bounding box center [758, 301] width 254 height 19
click at [407, 388] on div "Compliance Qty: 9 each 12 minutes ago" at bounding box center [342, 394] width 554 height 13
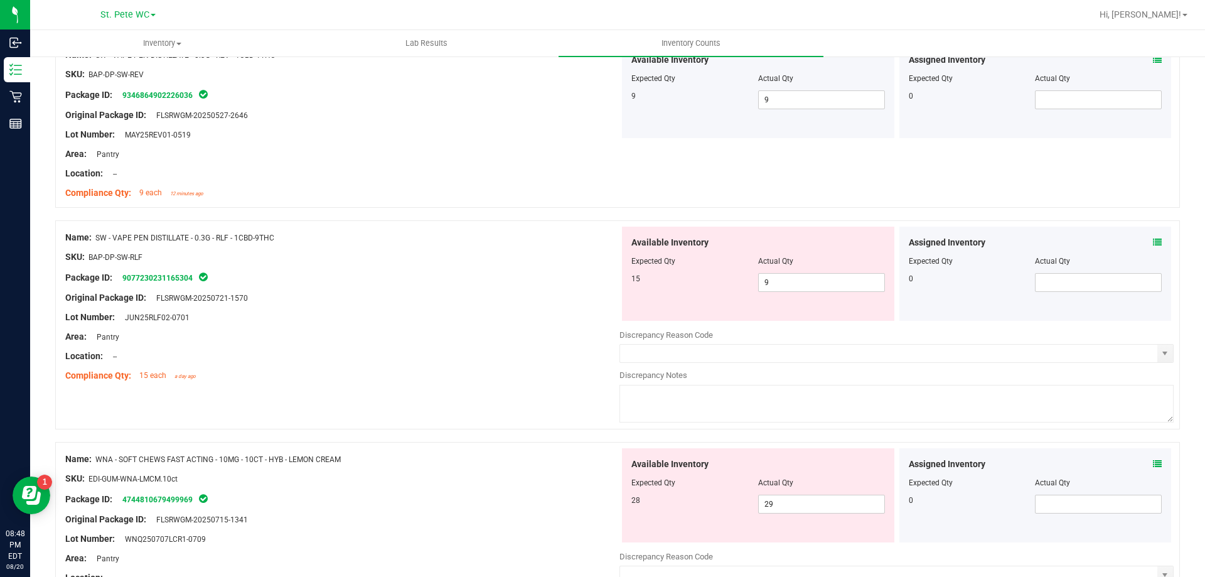
scroll to position [3138, 0]
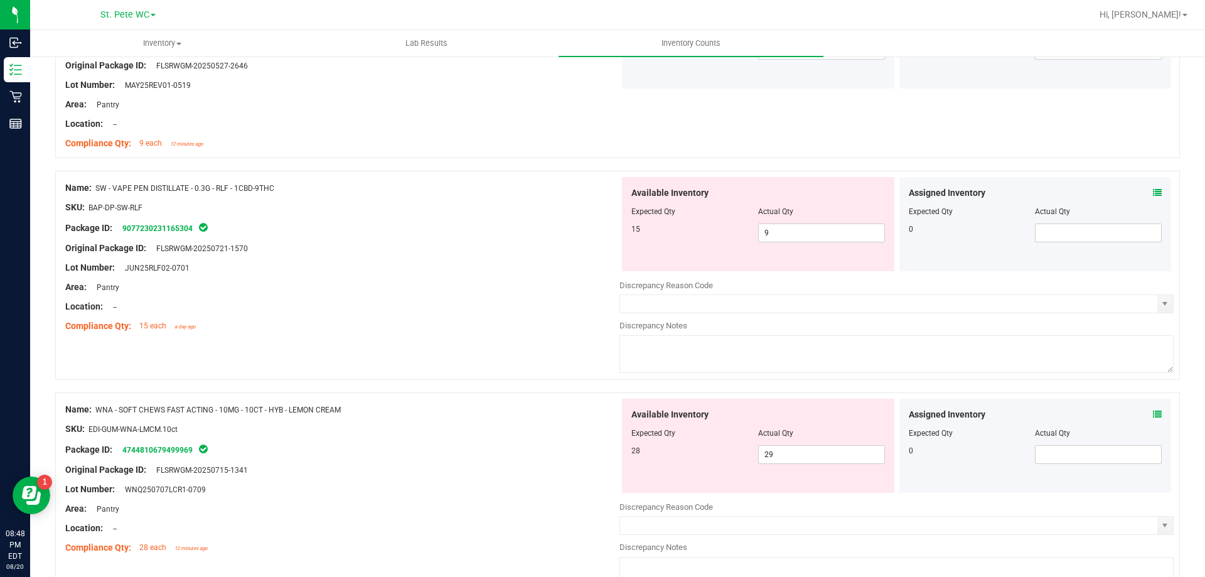
drag, startPoint x: 456, startPoint y: 392, endPoint x: 511, endPoint y: 383, distance: 55.8
drag, startPoint x: 813, startPoint y: 238, endPoint x: 751, endPoint y: 236, distance: 61.5
click at [751, 236] on div "15 9 9" at bounding box center [758, 232] width 254 height 19
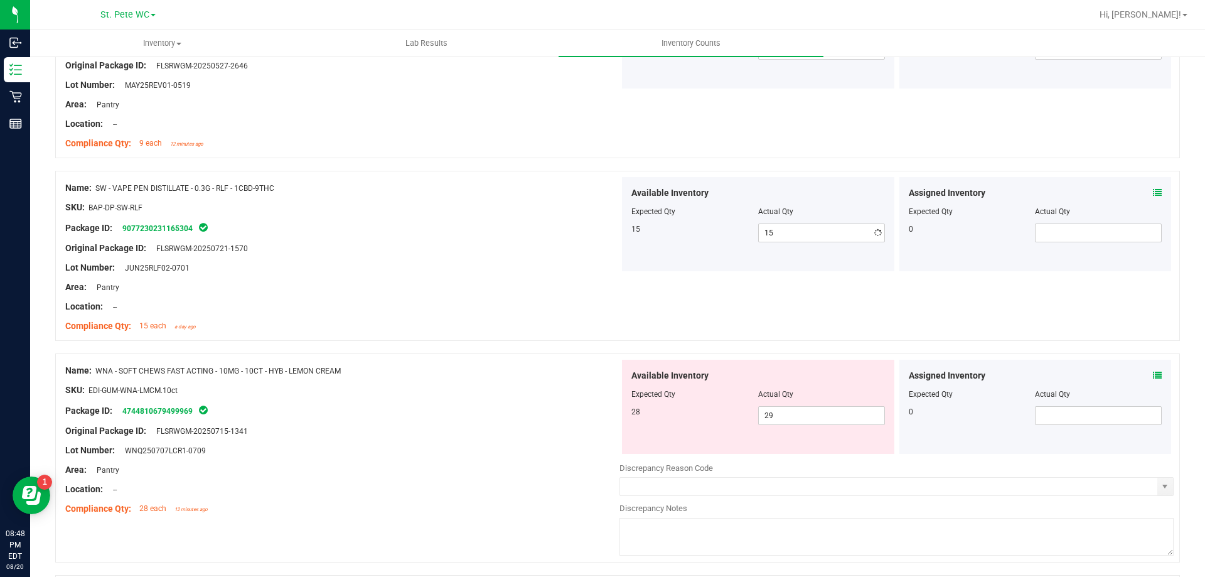
drag, startPoint x: 557, startPoint y: 318, endPoint x: 520, endPoint y: 332, distance: 39.7
click at [532, 327] on div "Name: SW - VAPE PEN DISTILLATE - 0.3G - RLF - 1CBD-9THC SKU: BAP-DP-SW-RLF Pack…" at bounding box center [342, 257] width 554 height 160
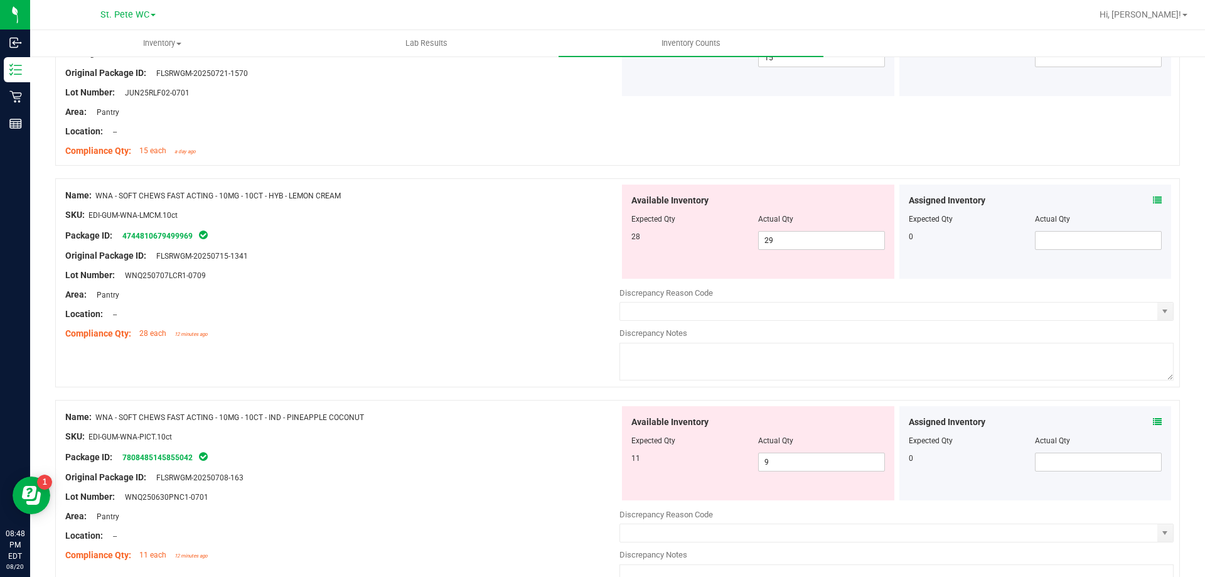
scroll to position [3389, 0]
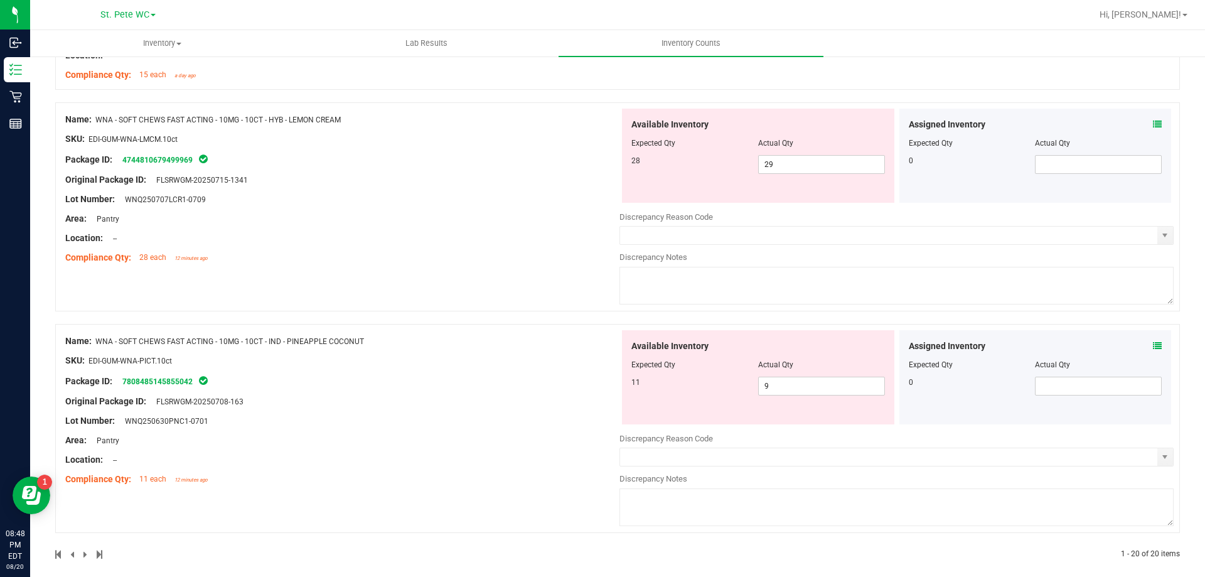
drag, startPoint x: 508, startPoint y: 377, endPoint x: 630, endPoint y: 324, distance: 132.9
click at [509, 377] on div "Package ID: 7808485145855042" at bounding box center [342, 380] width 554 height 15
click at [809, 166] on span "29 29" at bounding box center [821, 164] width 127 height 19
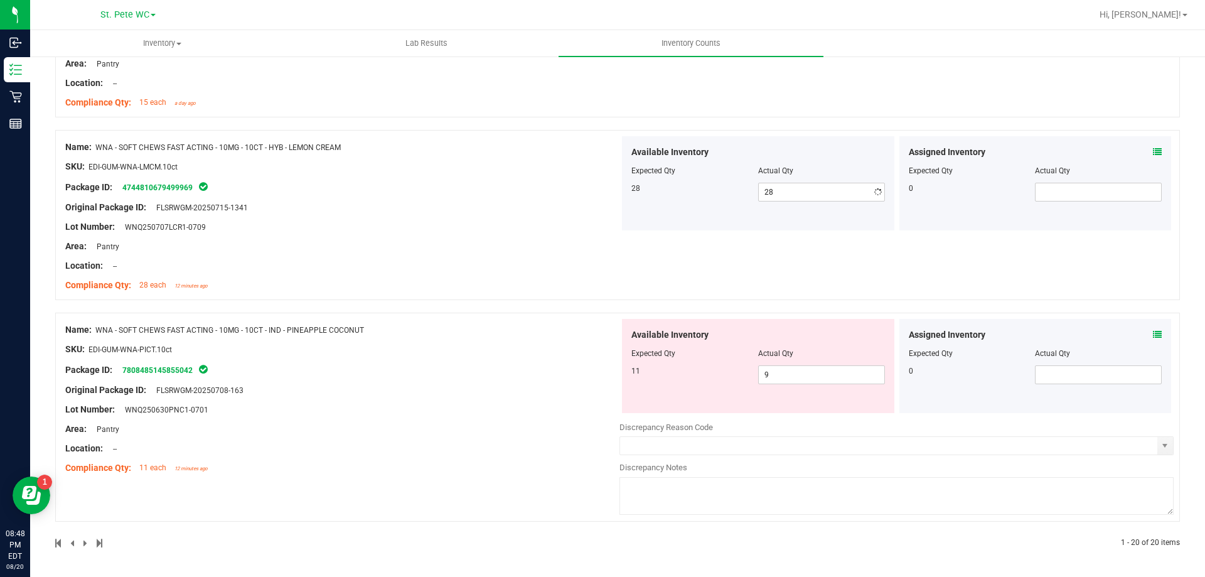
click at [544, 242] on div "Name: WNA - SOFT CHEWS FAST ACTING - 10MG - 10CT - HYB - LEMON CREAM SKU: EDI-G…" at bounding box center [342, 216] width 554 height 160
drag, startPoint x: 505, startPoint y: 377, endPoint x: 528, endPoint y: 370, distance: 23.5
click at [520, 373] on div "Package ID: 7808485145855042" at bounding box center [342, 369] width 554 height 15
drag, startPoint x: 785, startPoint y: 377, endPoint x: 671, endPoint y: 387, distance: 114.6
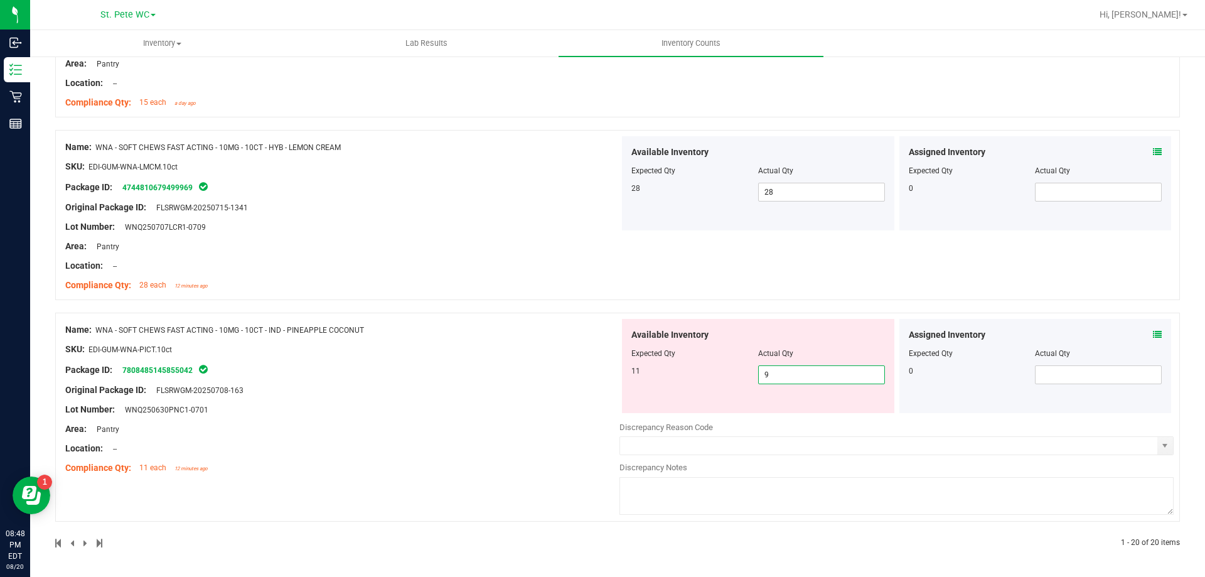
click at [671, 387] on div "Available Inventory Expected Qty Actual Qty 11 9 9" at bounding box center [758, 366] width 272 height 94
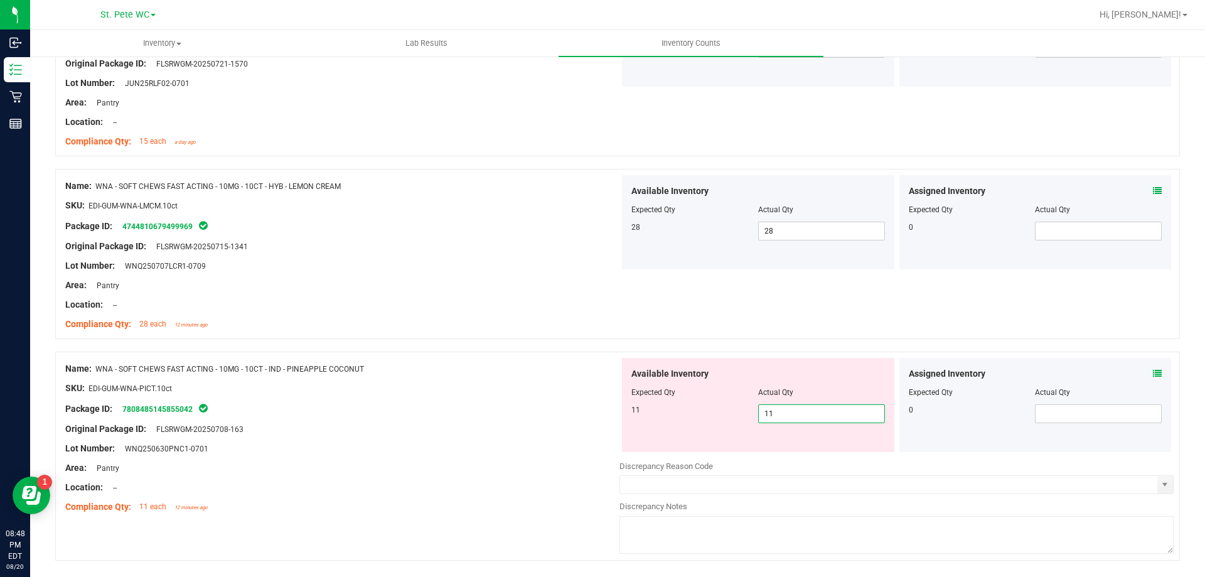
click at [490, 414] on div "Name: WNA - SOFT CHEWS FAST ACTING - 10MG - 10CT - IND - PINEAPPLE COCONUT SKU:…" at bounding box center [342, 438] width 554 height 160
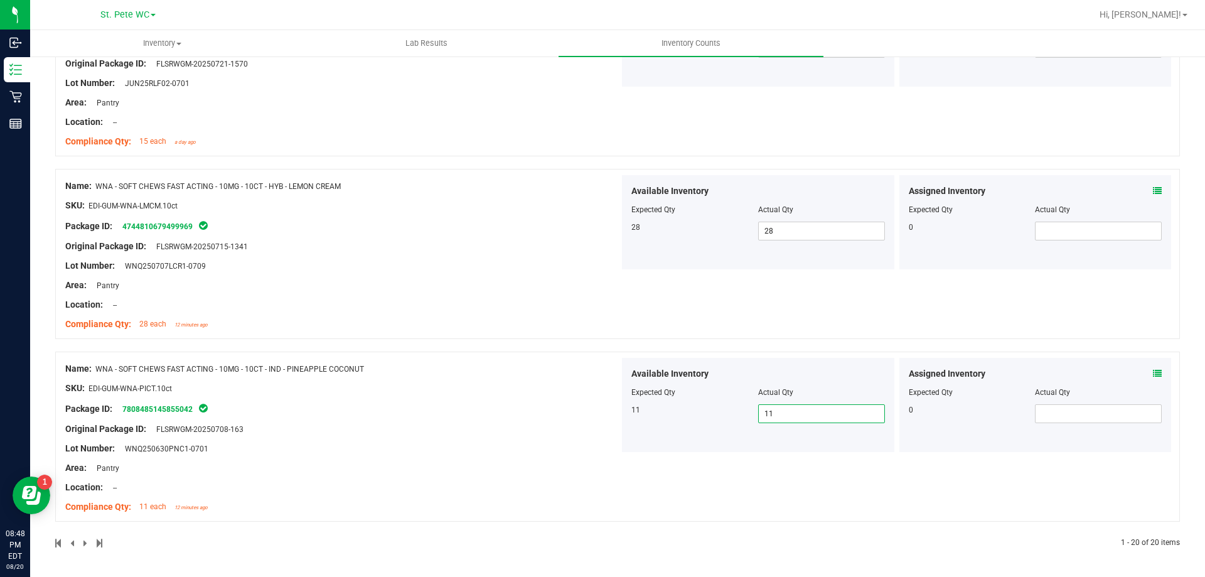
click at [793, 418] on span "11 11" at bounding box center [821, 413] width 127 height 19
drag, startPoint x: 363, startPoint y: 399, endPoint x: 377, endPoint y: 395, distance: 14.3
click at [372, 397] on div at bounding box center [342, 398] width 554 height 6
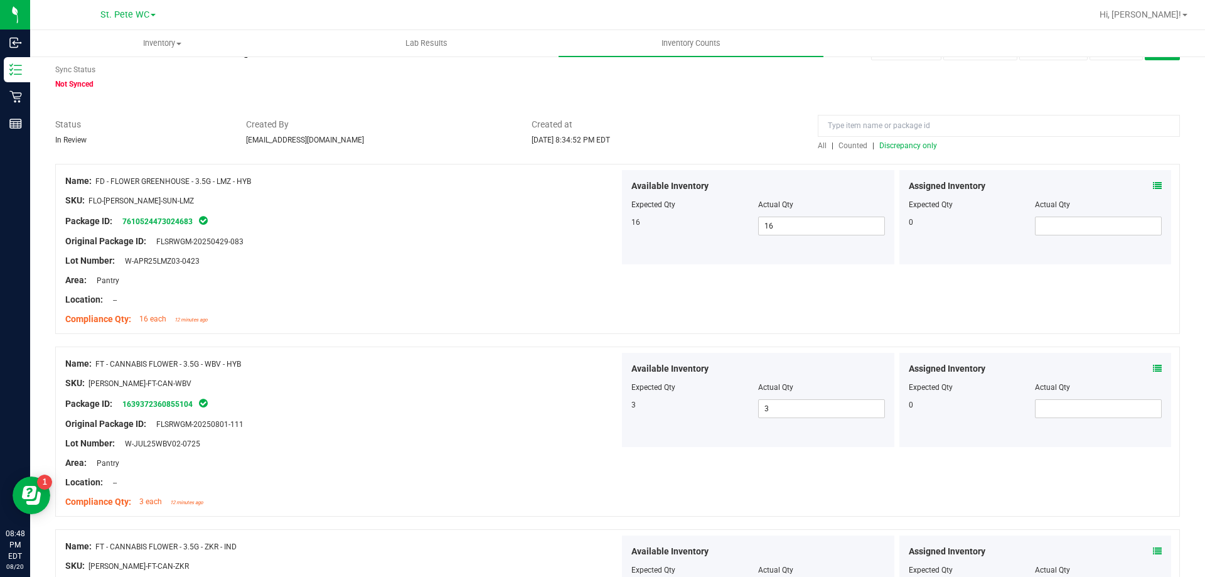
scroll to position [0, 0]
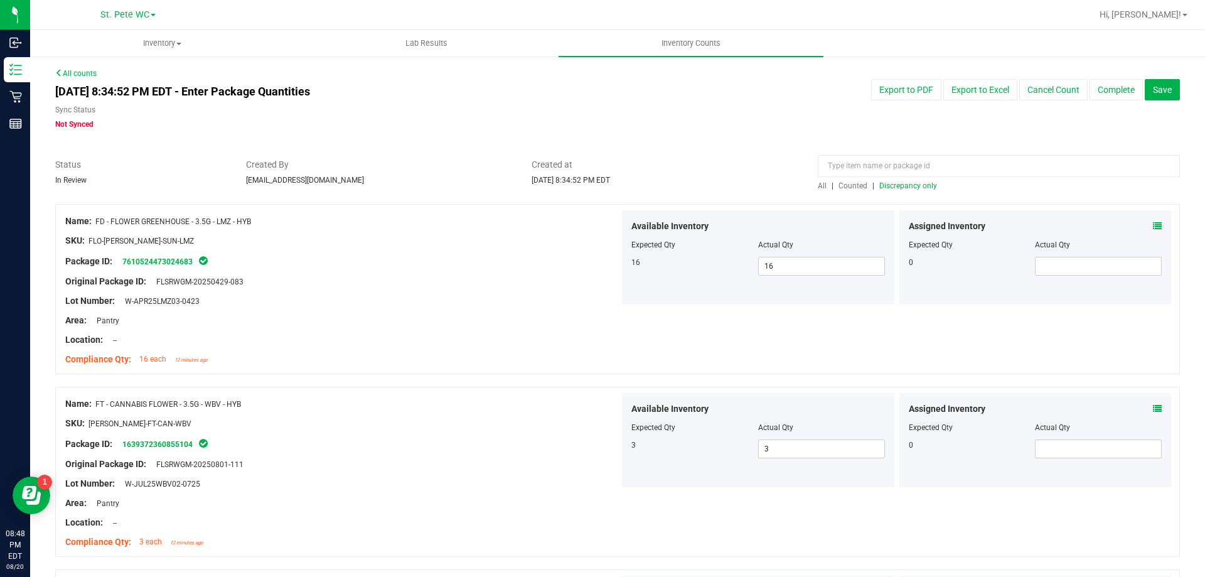
click at [876, 185] on link "Discrepancy only" at bounding box center [906, 185] width 61 height 9
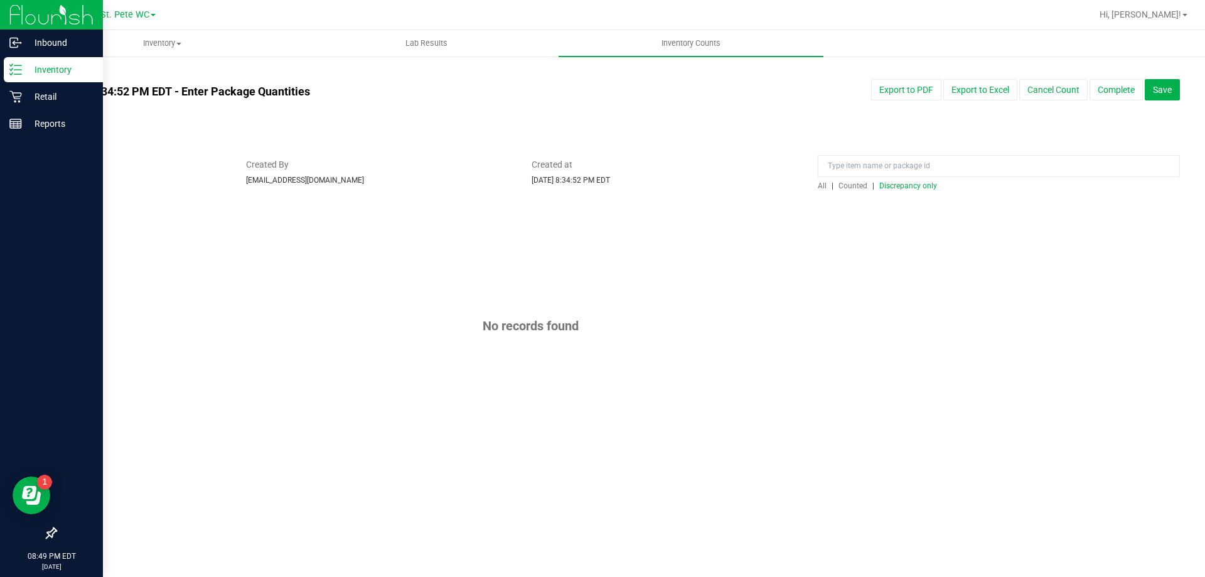
click at [27, 74] on p "Inventory" at bounding box center [59, 69] width 75 height 15
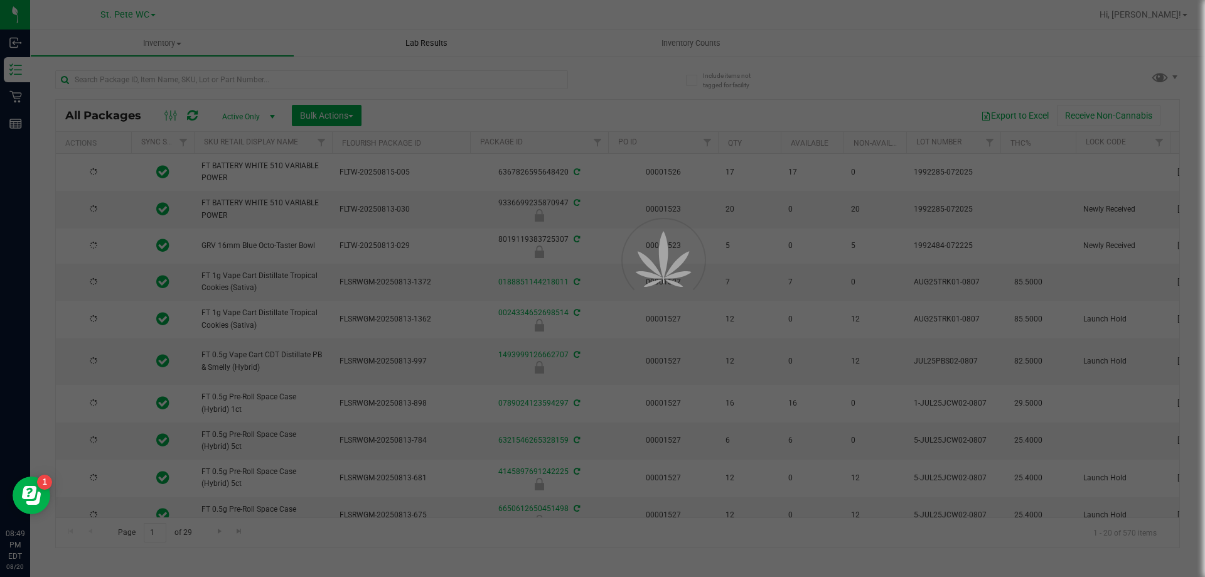
click at [245, 75] on div at bounding box center [602, 288] width 1205 height 577
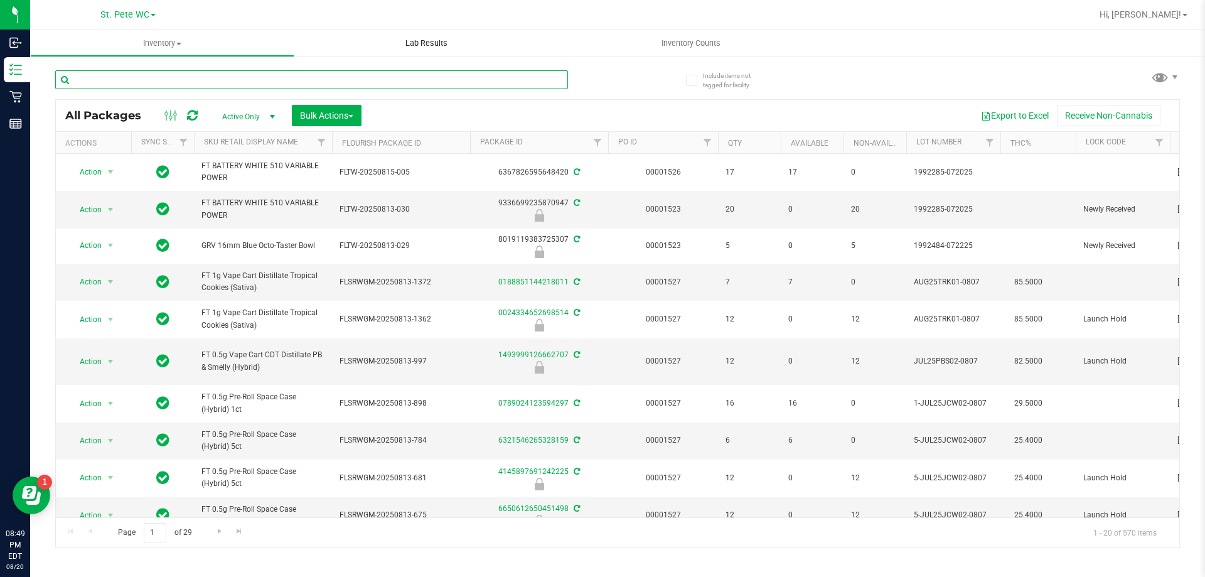
click at [245, 75] on input "text" at bounding box center [311, 79] width 513 height 19
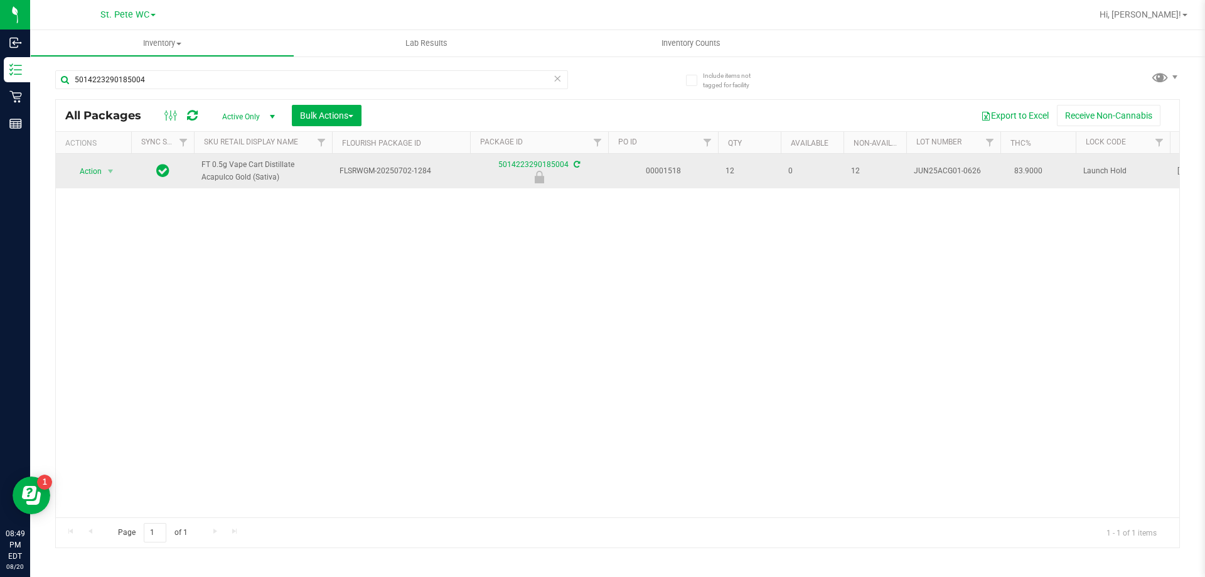
click at [86, 163] on span "Action" at bounding box center [85, 172] width 34 height 18
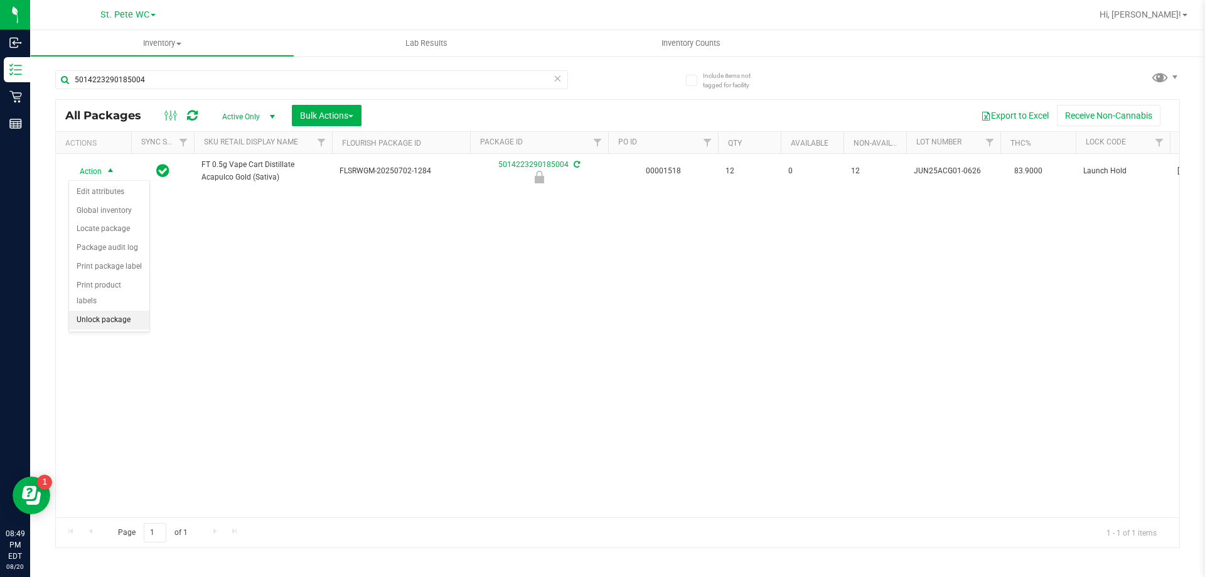
click at [92, 311] on li "Unlock package" at bounding box center [109, 320] width 80 height 19
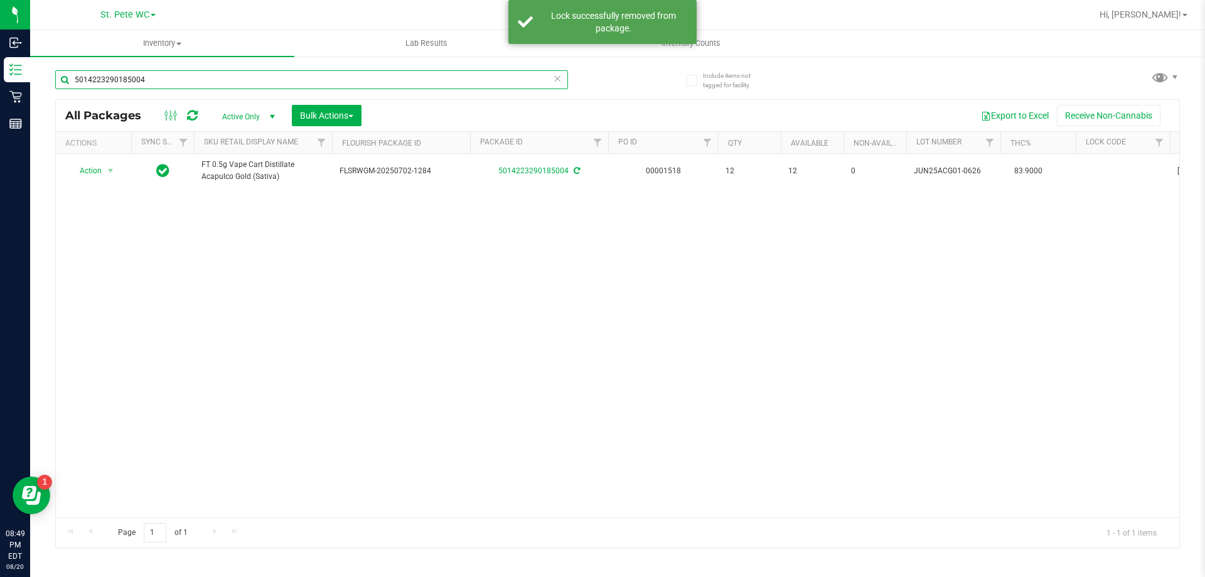
click at [151, 80] on input "5014223290185004" at bounding box center [311, 79] width 513 height 19
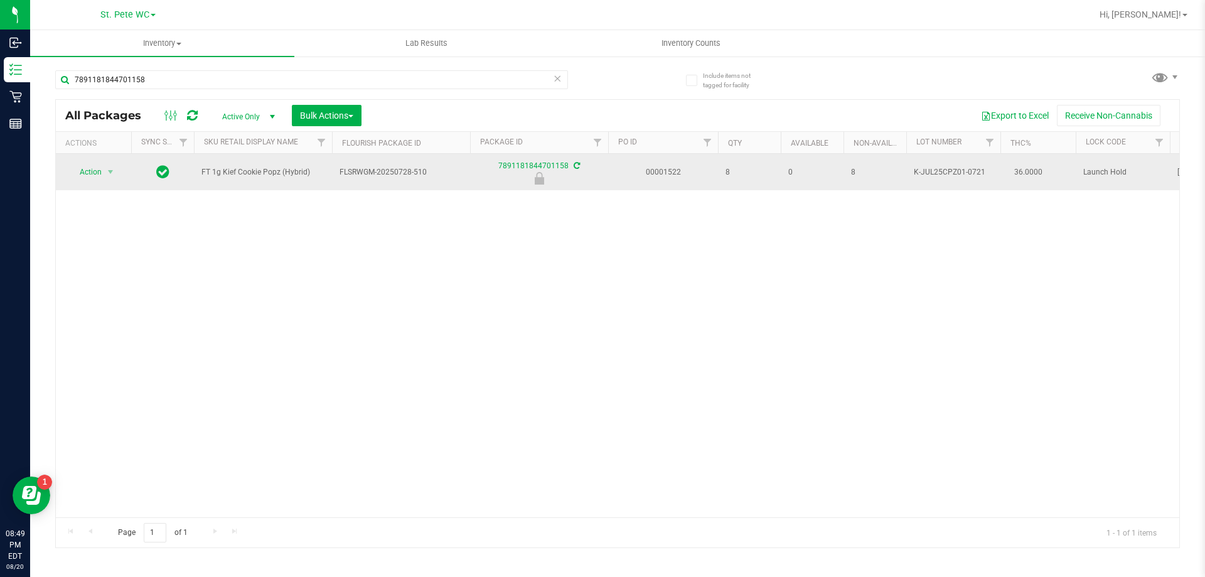
click at [67, 171] on div "Action Action Edit attributes Global inventory Locate package Package audit log…" at bounding box center [93, 172] width 60 height 18
click at [80, 173] on span "Action" at bounding box center [85, 172] width 34 height 18
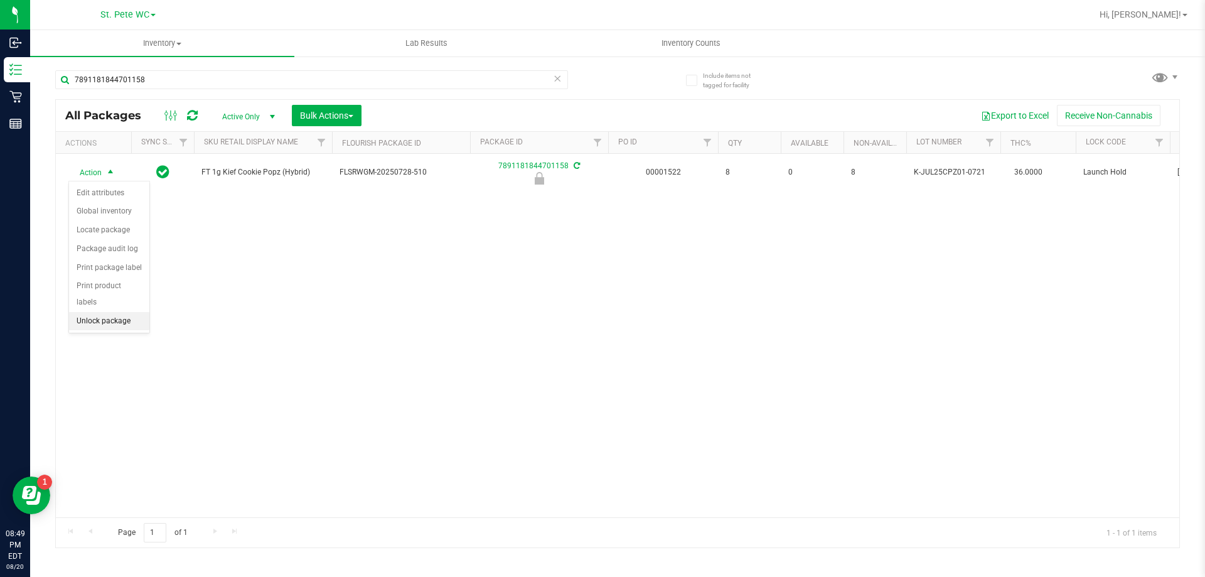
click at [111, 312] on li "Unlock package" at bounding box center [109, 321] width 80 height 19
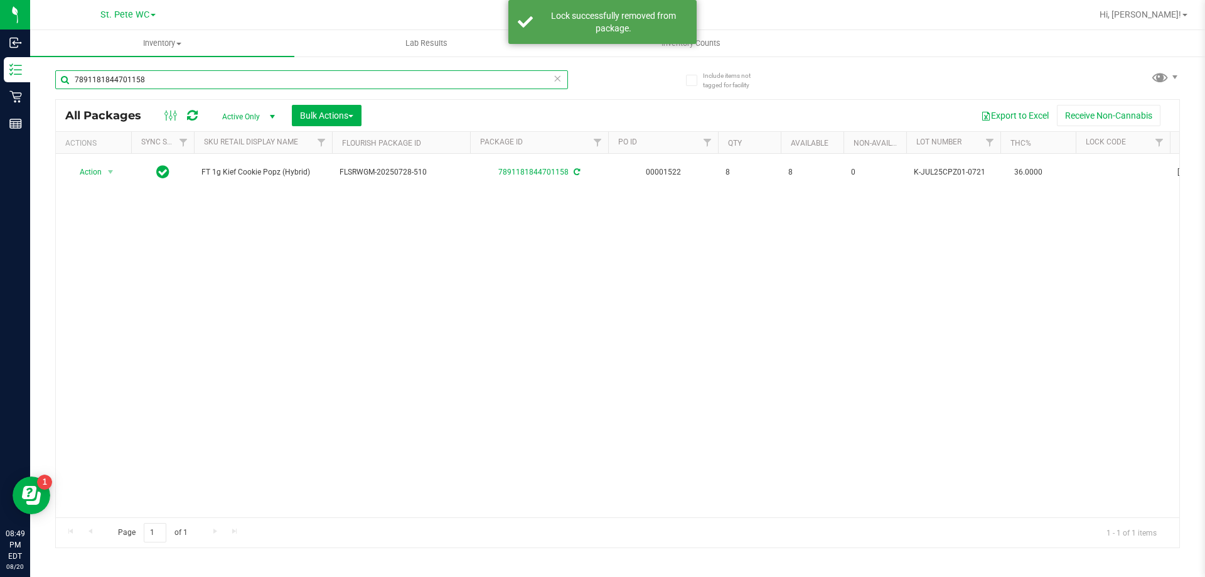
click at [161, 81] on input "7891181844701158" at bounding box center [311, 79] width 513 height 19
click at [164, 81] on input "7891181844701158" at bounding box center [311, 79] width 513 height 19
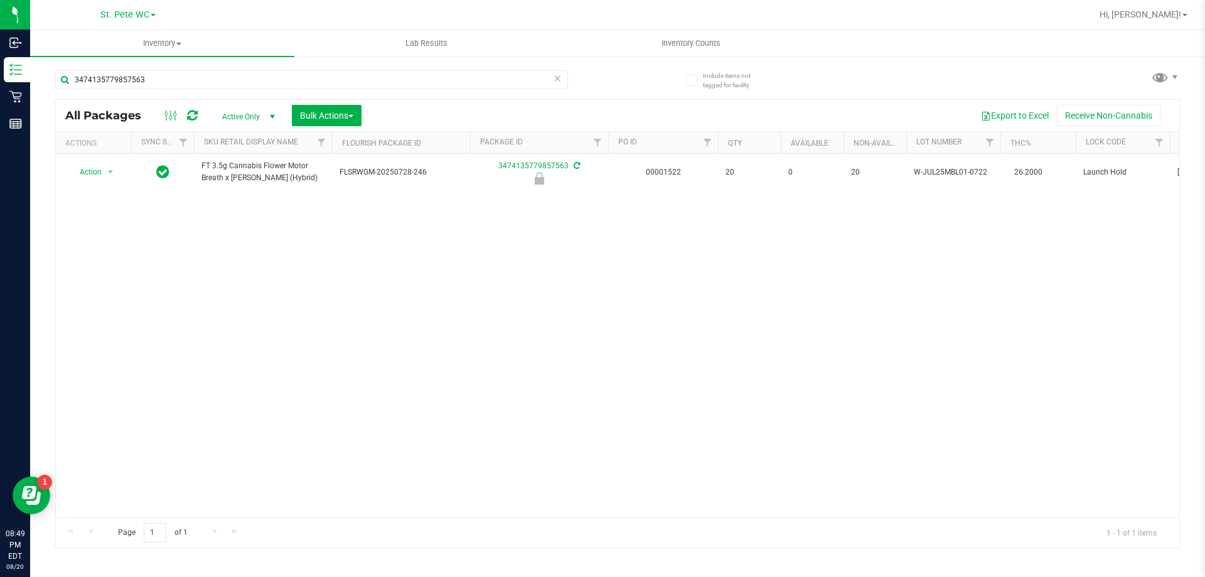
drag, startPoint x: 400, startPoint y: 317, endPoint x: 348, endPoint y: 293, distance: 57.9
click at [397, 316] on div "Action Action Edit attributes Global inventory Locate package Package audit log…" at bounding box center [617, 335] width 1123 height 363
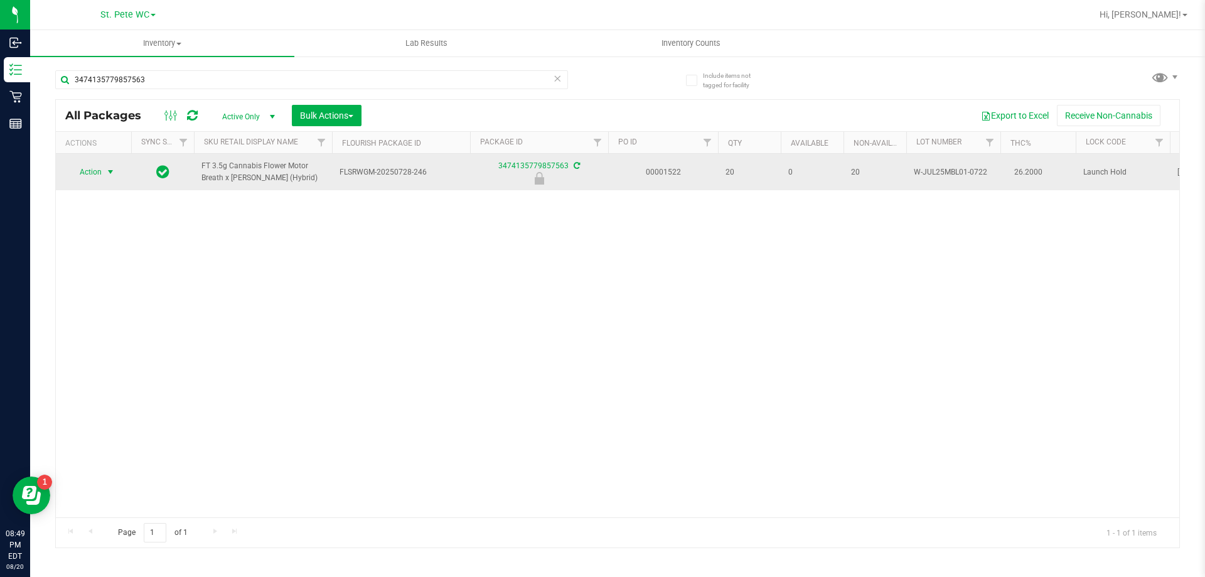
click at [99, 172] on span "Action" at bounding box center [85, 172] width 34 height 18
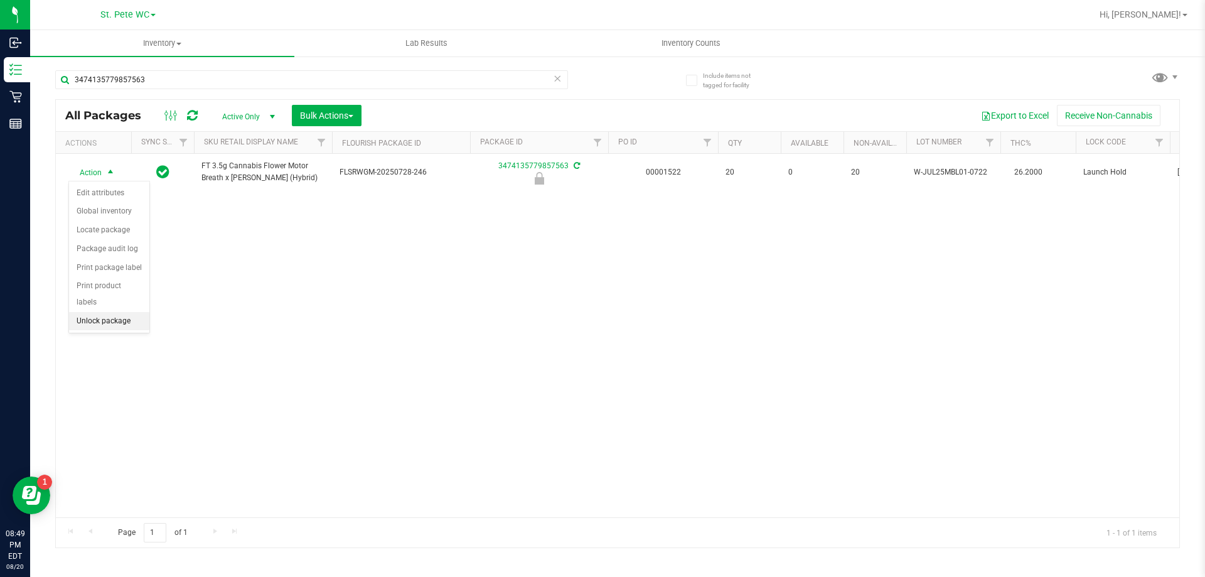
click at [95, 312] on li "Unlock package" at bounding box center [109, 321] width 80 height 19
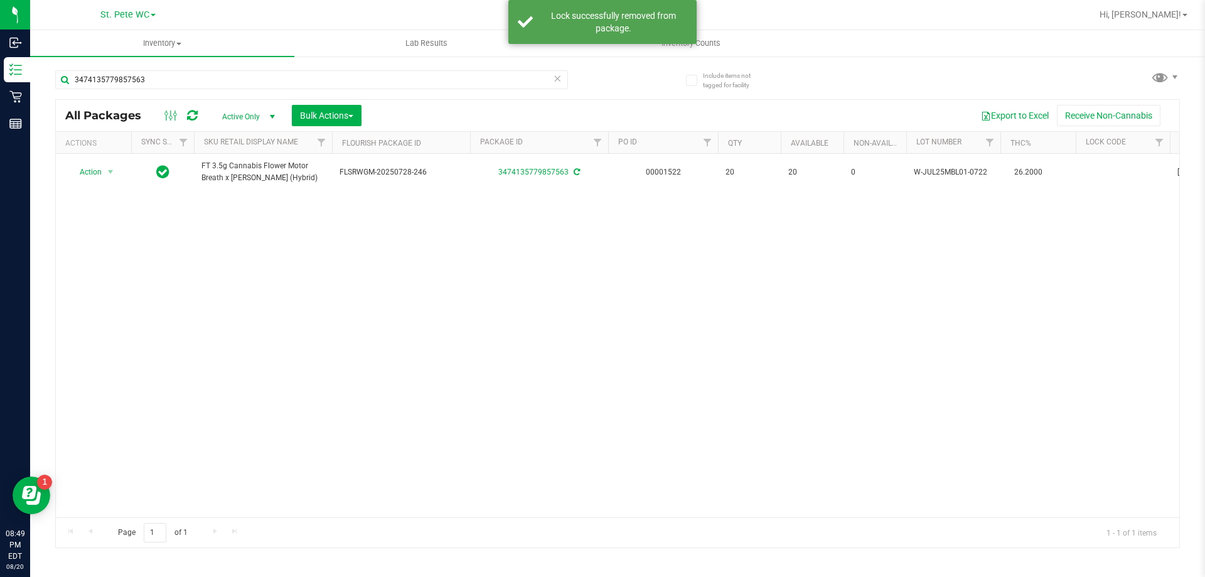
click at [549, 235] on div "Action Action Create package Edit attributes Global inventory Locate package Lo…" at bounding box center [617, 335] width 1123 height 363
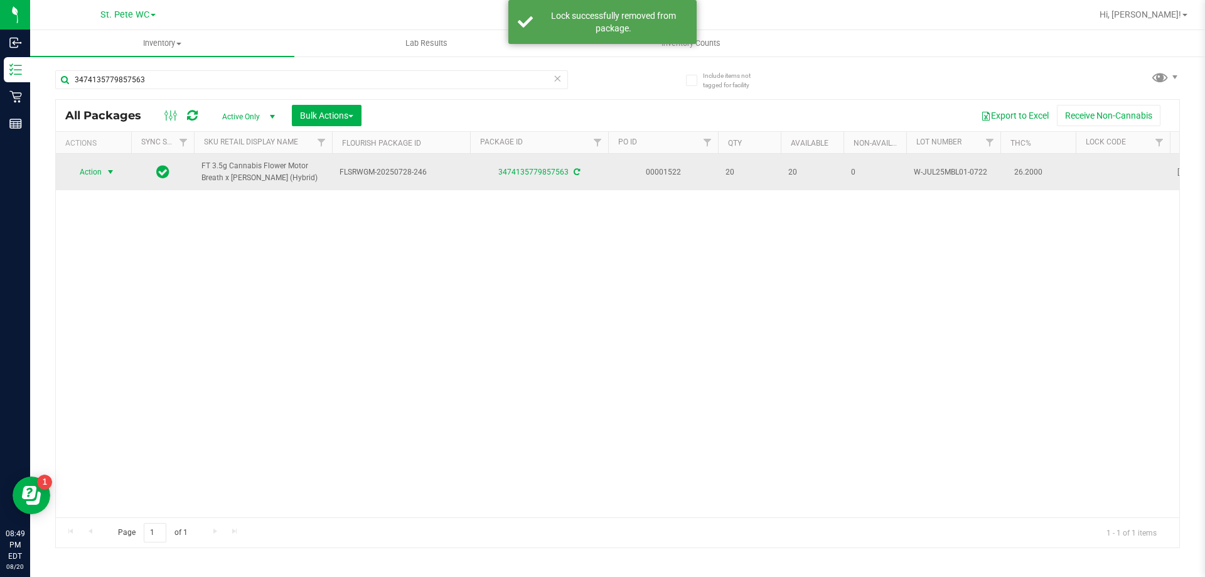
click at [110, 170] on span "select" at bounding box center [110, 172] width 10 height 10
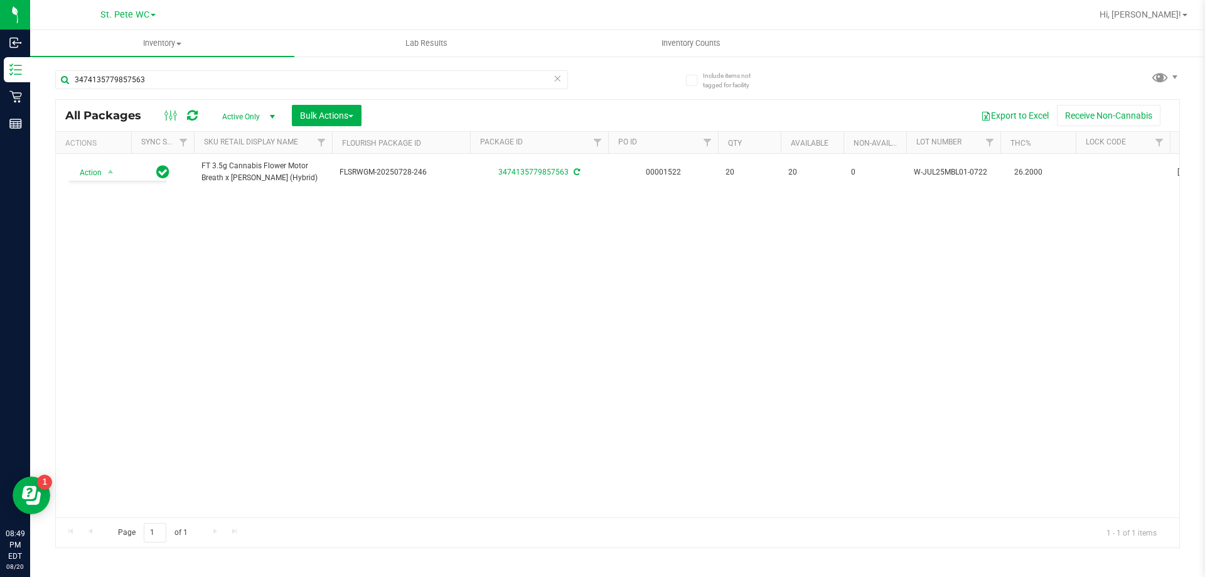
click at [266, 400] on div "Action Action Create package Edit attributes Global inventory Locate package Lo…" at bounding box center [617, 335] width 1123 height 363
click at [725, 352] on div "Action Action Create package Edit attributes Global inventory Locate package Lo…" at bounding box center [617, 335] width 1123 height 363
click at [293, 288] on div "Action Action Create package Edit attributes Global inventory Locate package Lo…" at bounding box center [617, 335] width 1123 height 363
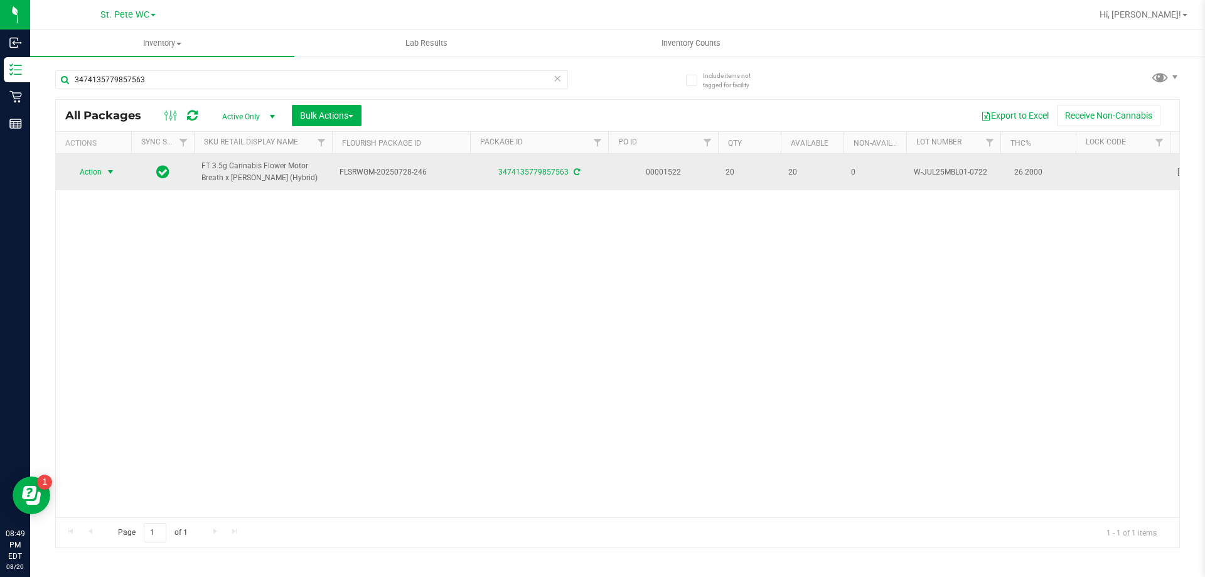
click at [90, 181] on span "Action" at bounding box center [85, 172] width 34 height 18
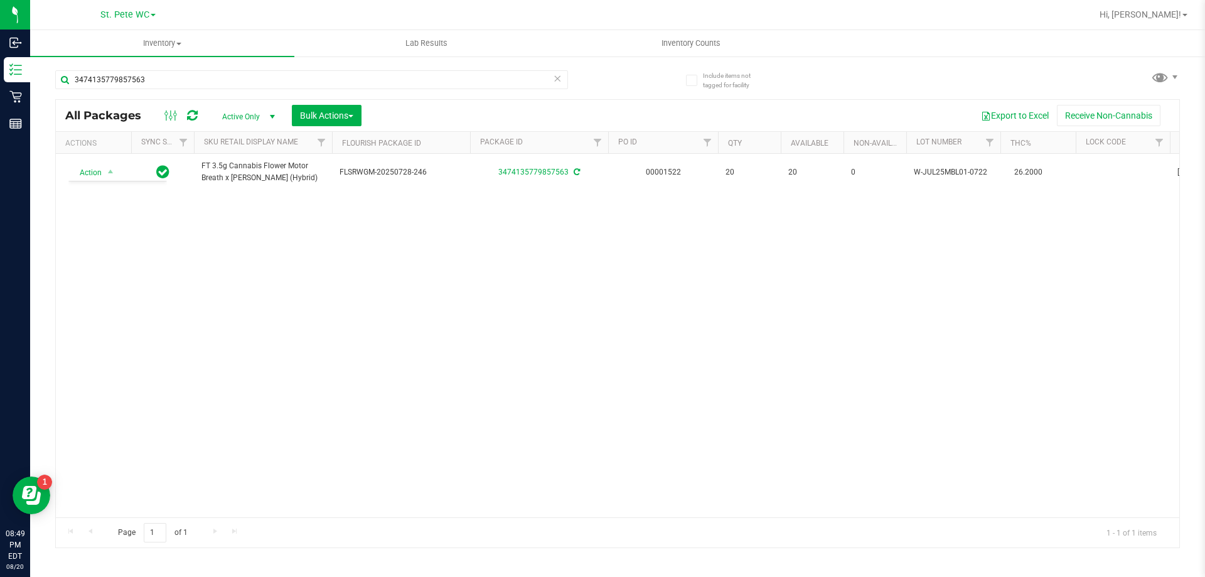
drag, startPoint x: 488, startPoint y: 324, endPoint x: 452, endPoint y: 281, distance: 55.7
click at [486, 324] on div "Action Action Create package Edit attributes Global inventory Locate package Lo…" at bounding box center [617, 335] width 1123 height 363
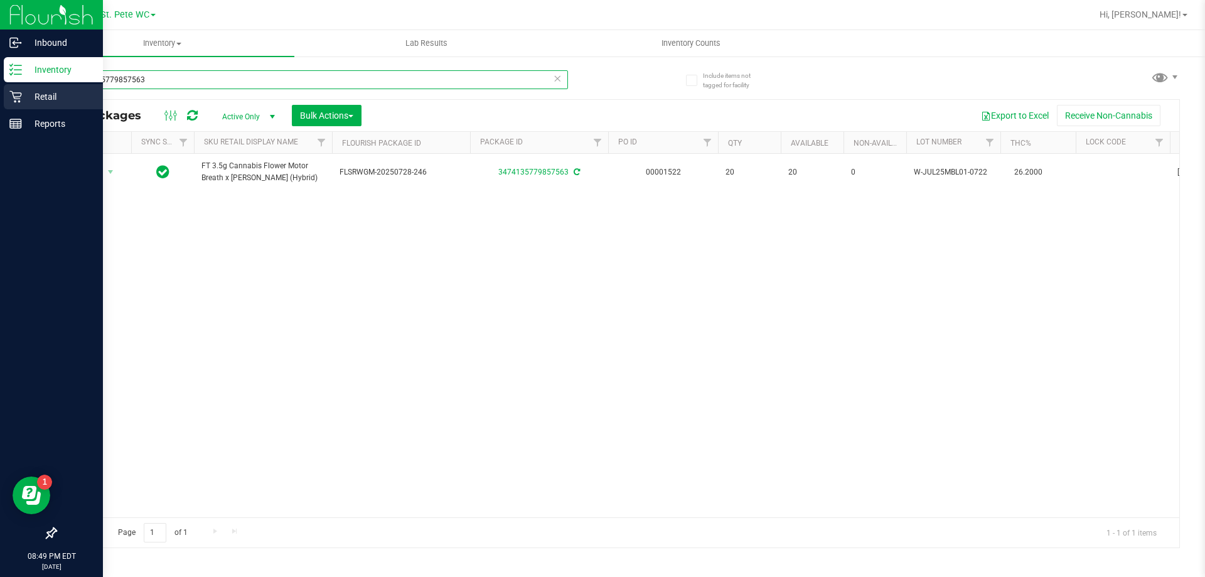
drag, startPoint x: 156, startPoint y: 84, endPoint x: 0, endPoint y: 84, distance: 156.3
click at [0, 84] on div "Inbound Inventory Retail Reports 08:49 PM EDT [DATE] 08/20 St. [PERSON_NAME] WC…" at bounding box center [602, 288] width 1205 height 577
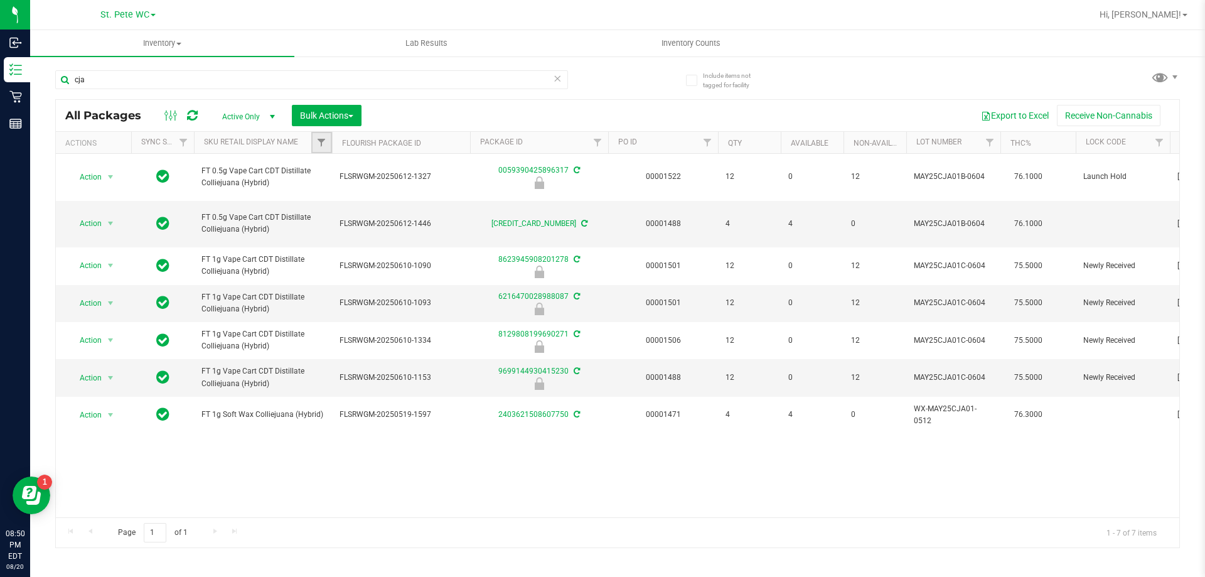
click at [311, 145] on link "Filter" at bounding box center [321, 142] width 21 height 21
click at [306, 145] on th "Sku Retail Display Name" at bounding box center [263, 143] width 138 height 22
